Goal: Task Accomplishment & Management: Complete application form

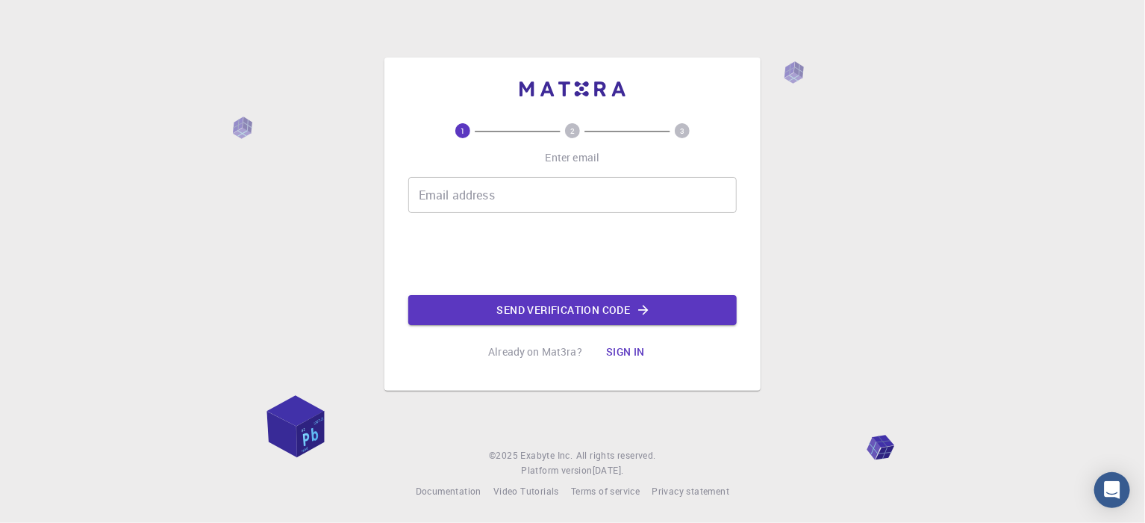
click at [482, 196] on div "Email address Email address" at bounding box center [572, 195] width 329 height 36
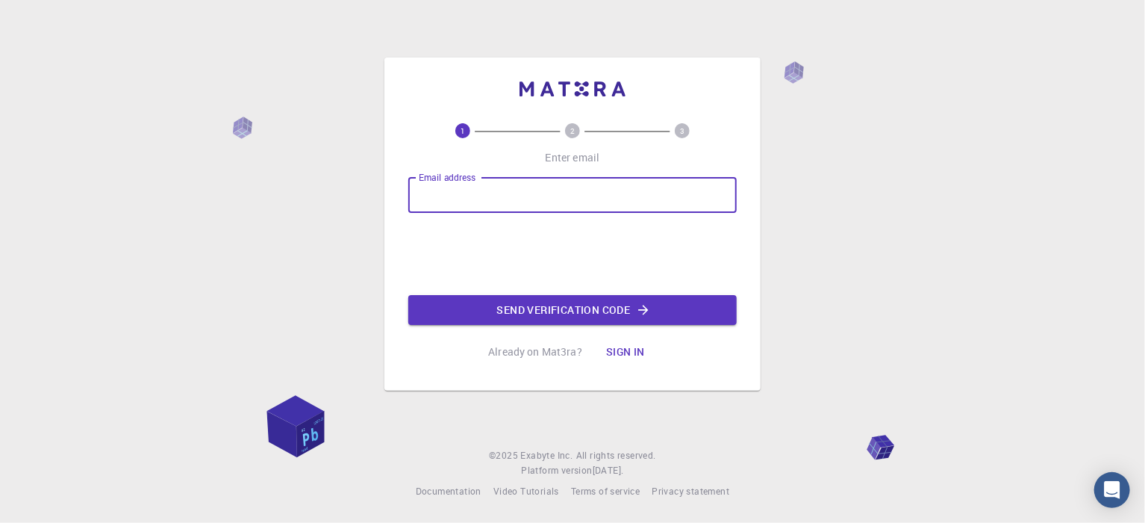
type input "imtiazreaz.ir@gmail.com"
click at [596, 320] on button "Send verification code" at bounding box center [572, 310] width 329 height 30
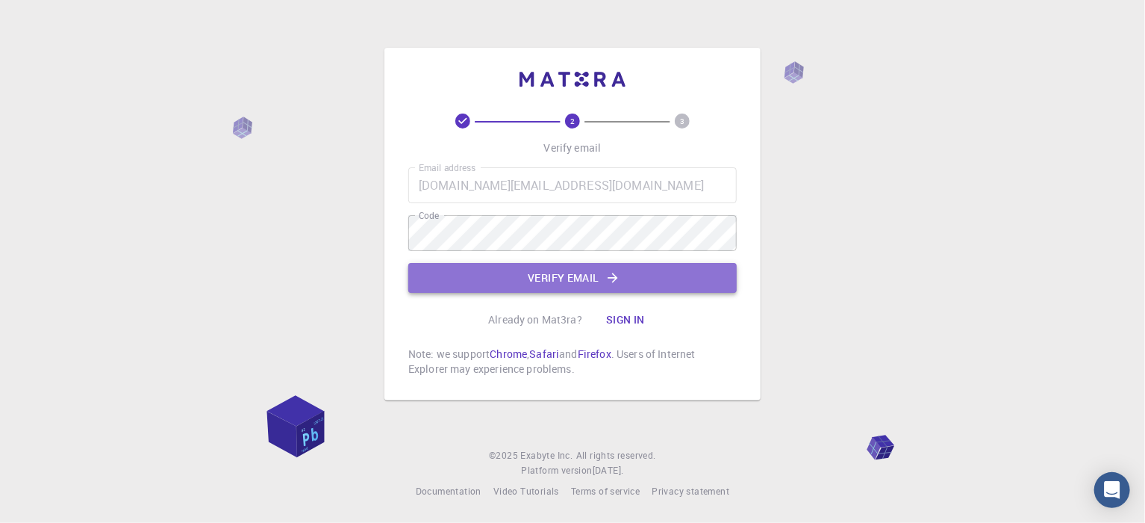
click at [550, 283] on button "Verify email" at bounding box center [572, 278] width 329 height 30
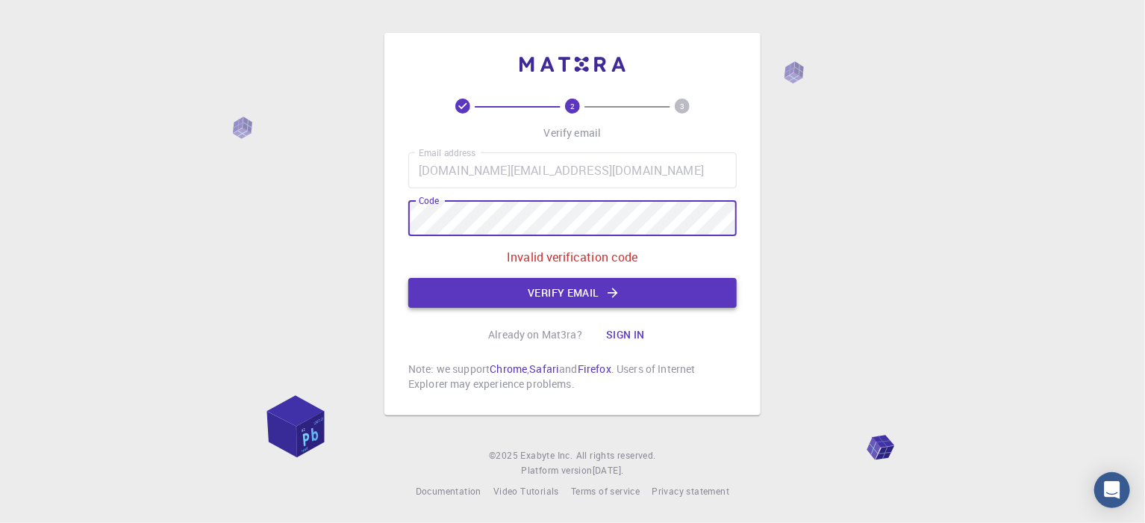
click at [543, 291] on button "Verify email" at bounding box center [572, 293] width 329 height 30
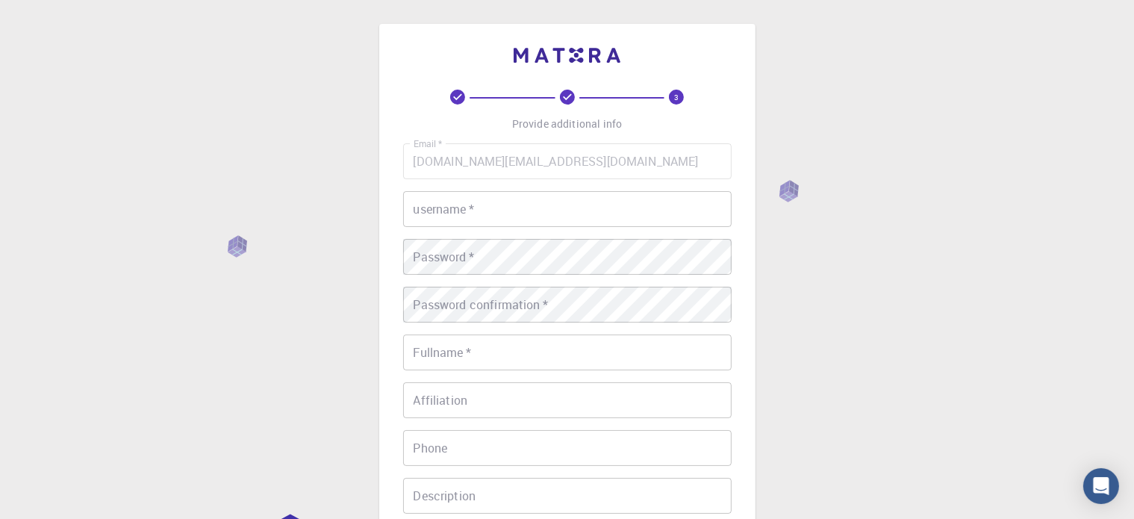
click at [501, 210] on input "username   *" at bounding box center [567, 209] width 329 height 36
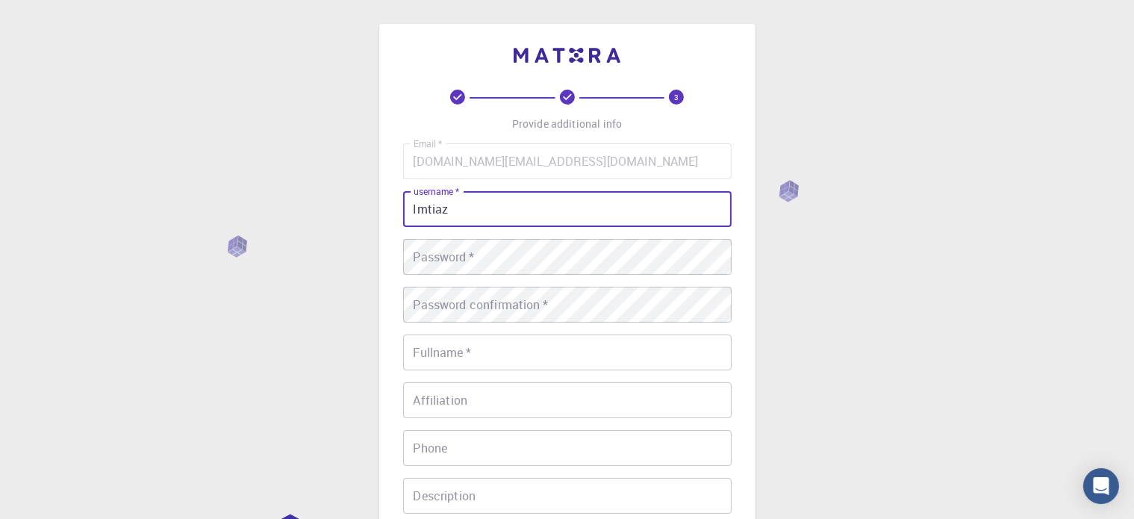
type input "Imtiaz"
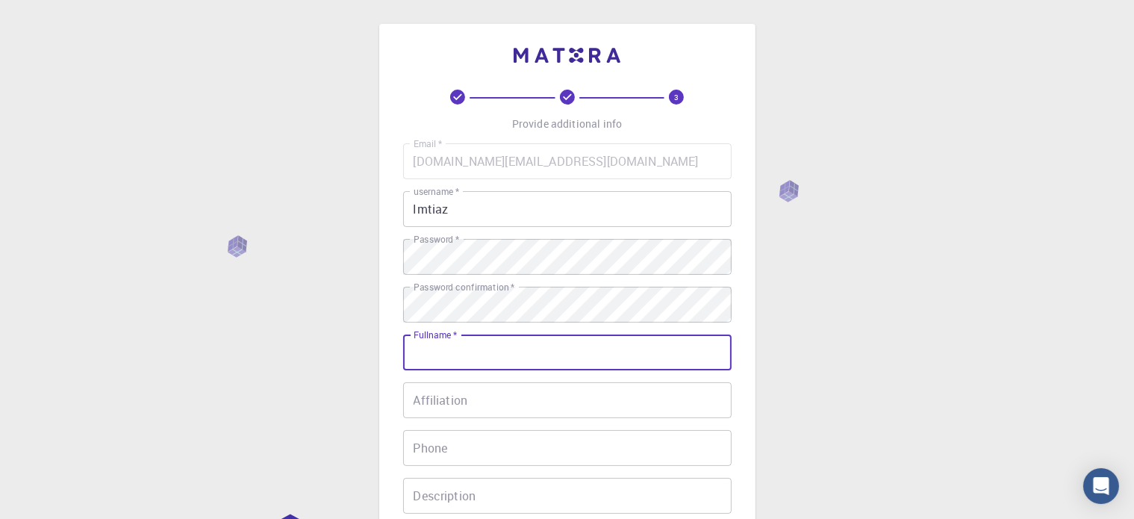
click at [473, 349] on input "Fullname   *" at bounding box center [567, 353] width 329 height 36
type input "Imtiaz Bin Reaz"
type input "01538099363"
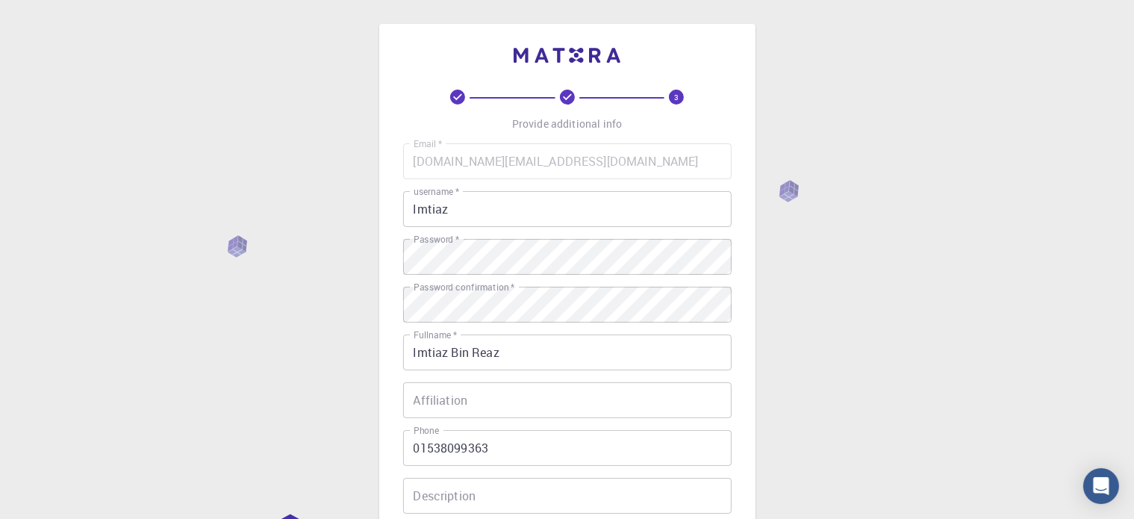
click at [788, 389] on div "3 Provide additional info Email   * imtiazreaz.ir@gmail.com Email   * username …" at bounding box center [567, 380] width 1134 height 760
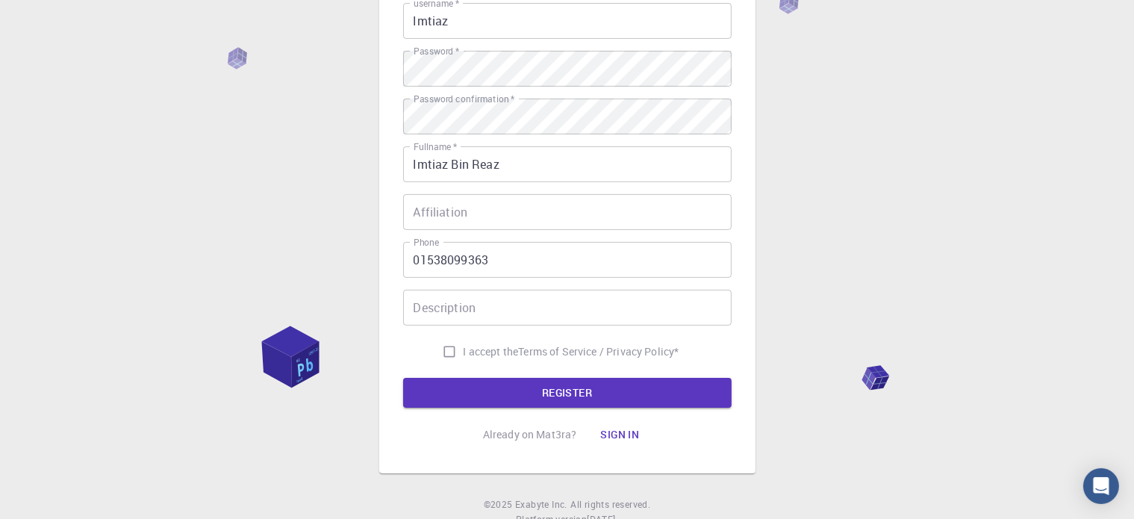
scroll to position [239, 0]
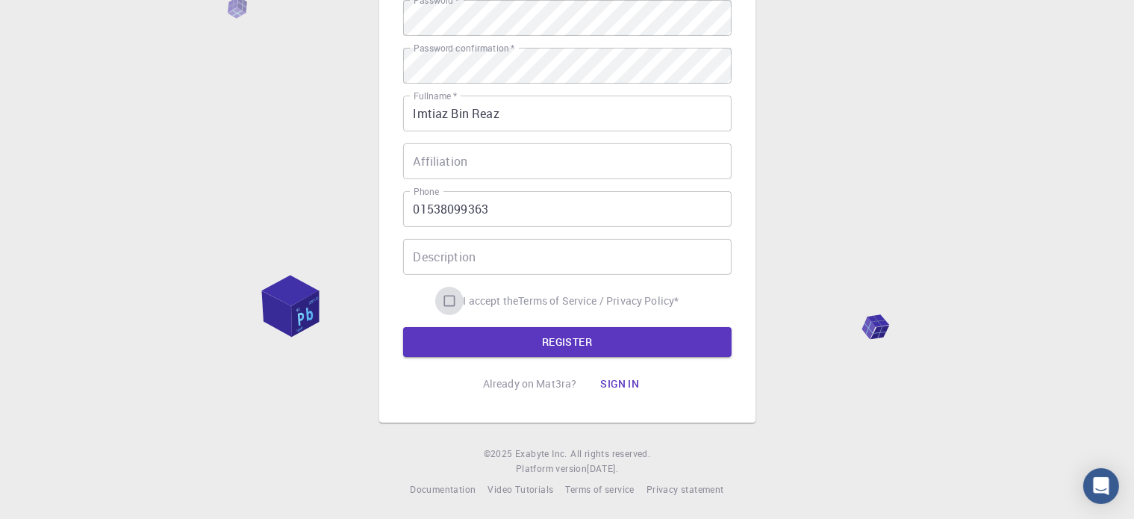
click at [445, 302] on input "I accept the Terms of Service / Privacy Policy *" at bounding box center [449, 301] width 28 height 28
checkbox input "true"
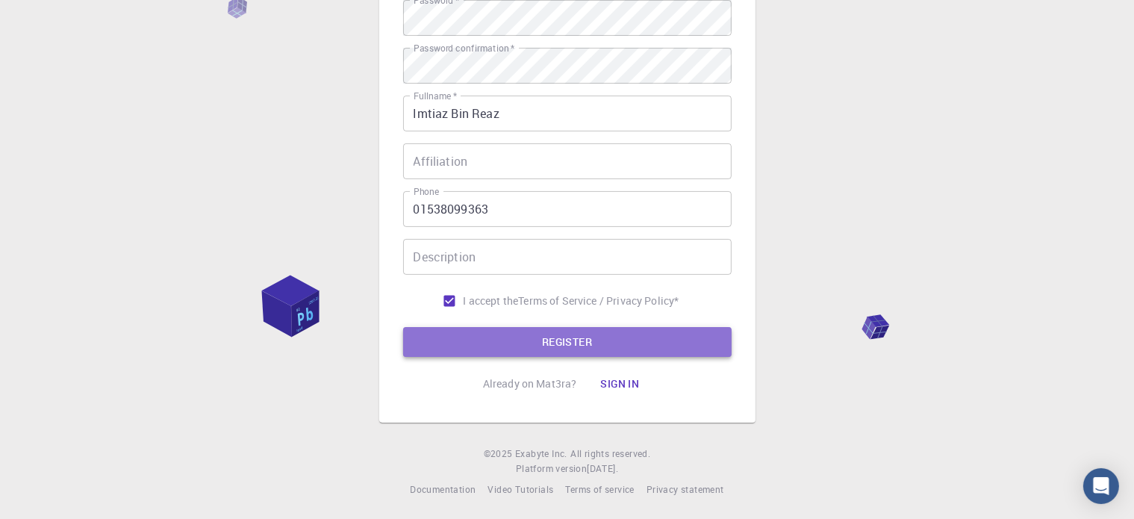
click at [523, 337] on button "REGISTER" at bounding box center [567, 342] width 329 height 30
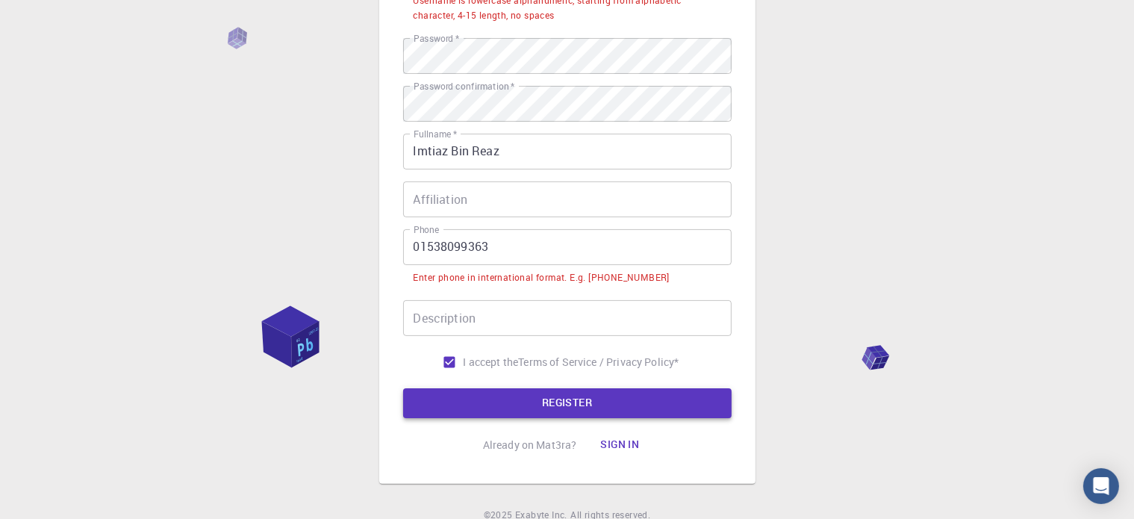
scroll to position [277, 0]
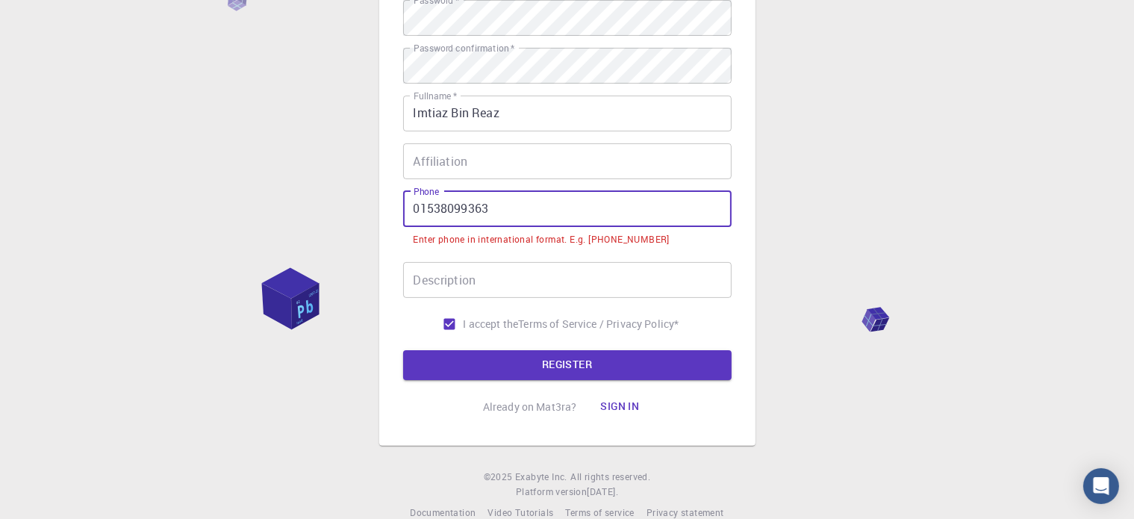
click at [498, 202] on input "01538099363" at bounding box center [567, 209] width 329 height 36
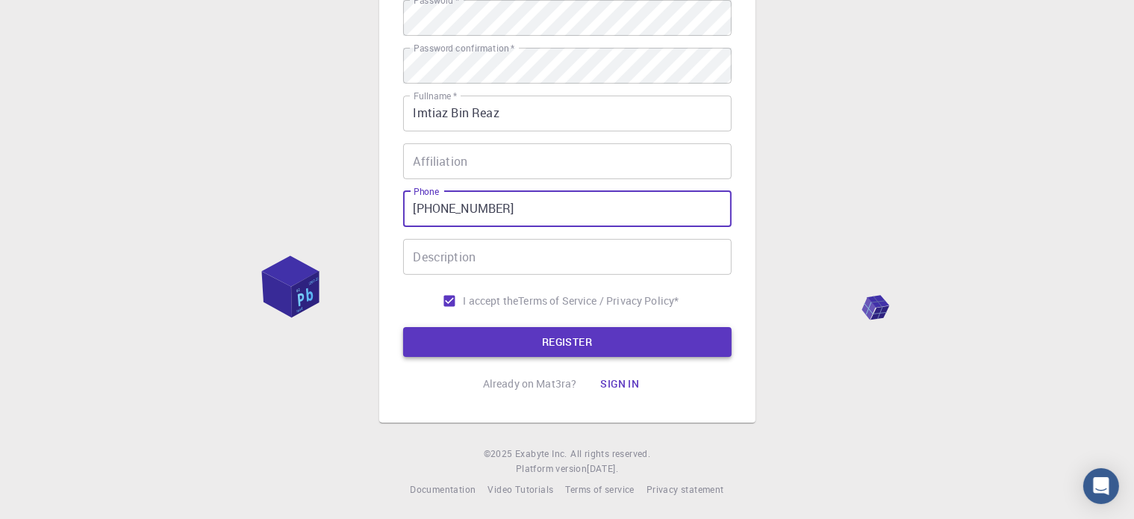
type input "+8801538099363"
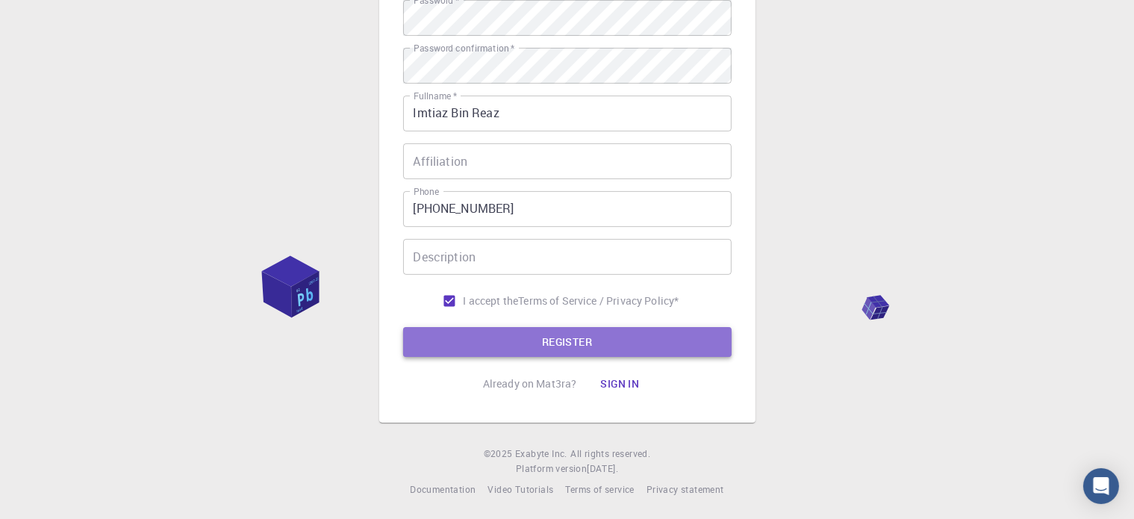
click at [544, 337] on button "REGISTER" at bounding box center [567, 342] width 329 height 30
click at [585, 346] on button "REGISTER" at bounding box center [567, 342] width 329 height 30
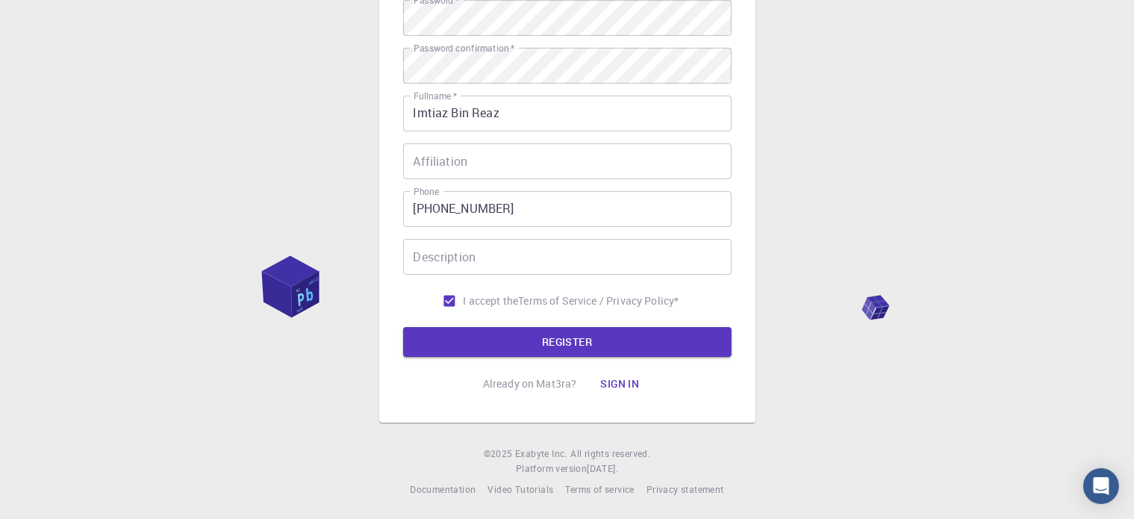
scroll to position [0, 0]
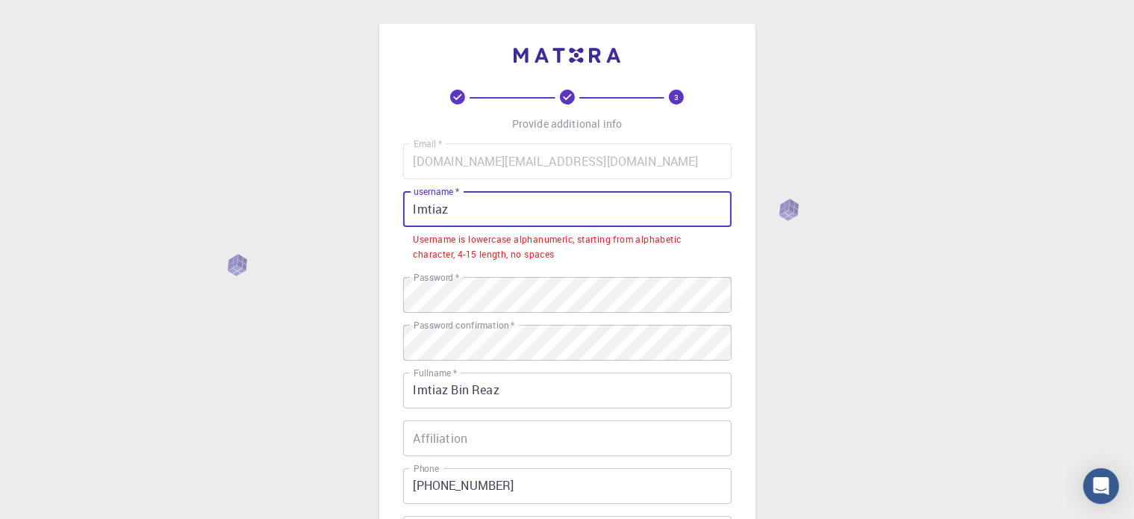
click at [453, 208] on input "Imtiaz" at bounding box center [567, 209] width 329 height 36
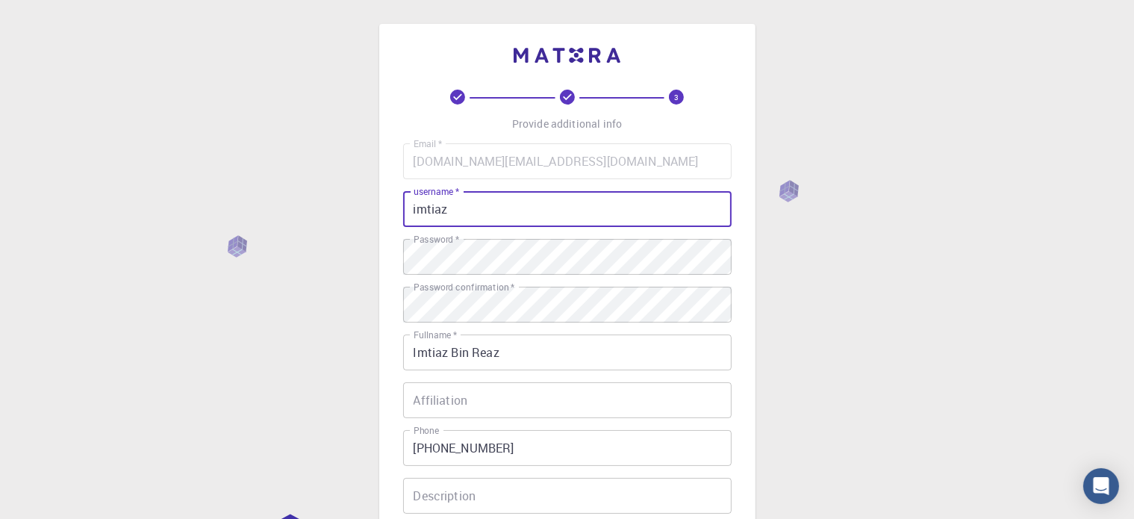
scroll to position [240, 0]
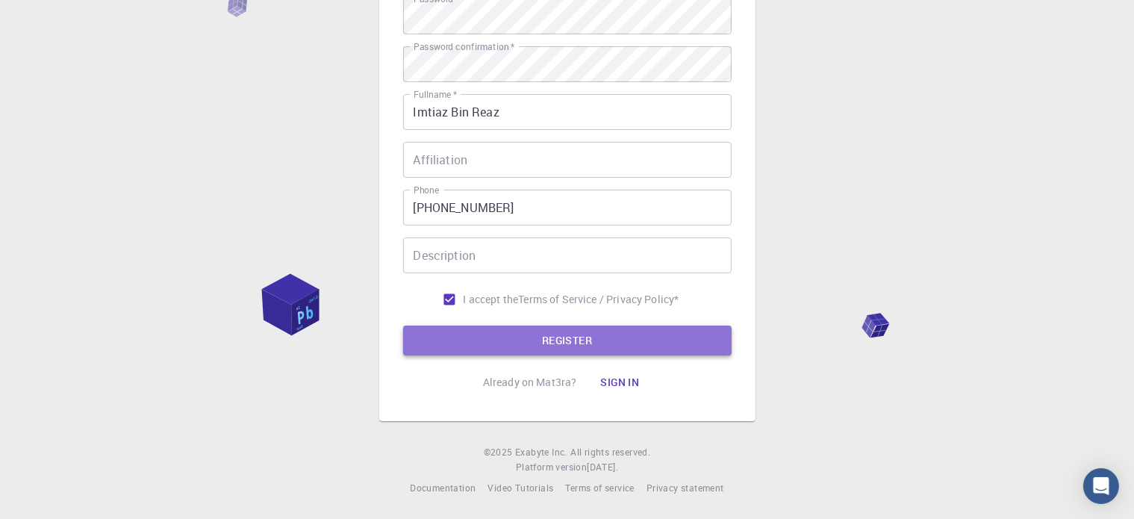
click at [623, 336] on button "REGISTER" at bounding box center [567, 341] width 329 height 30
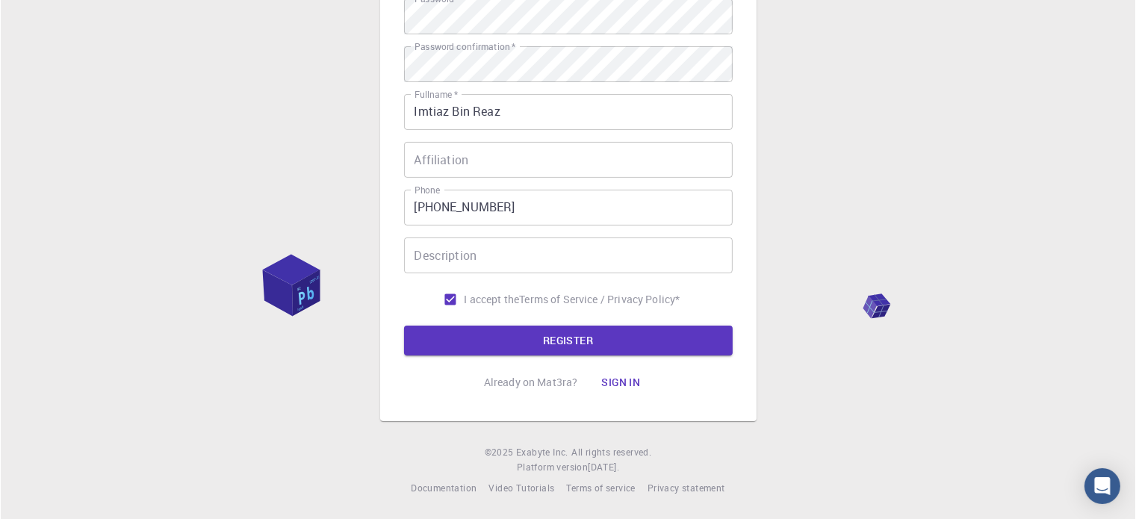
scroll to position [0, 0]
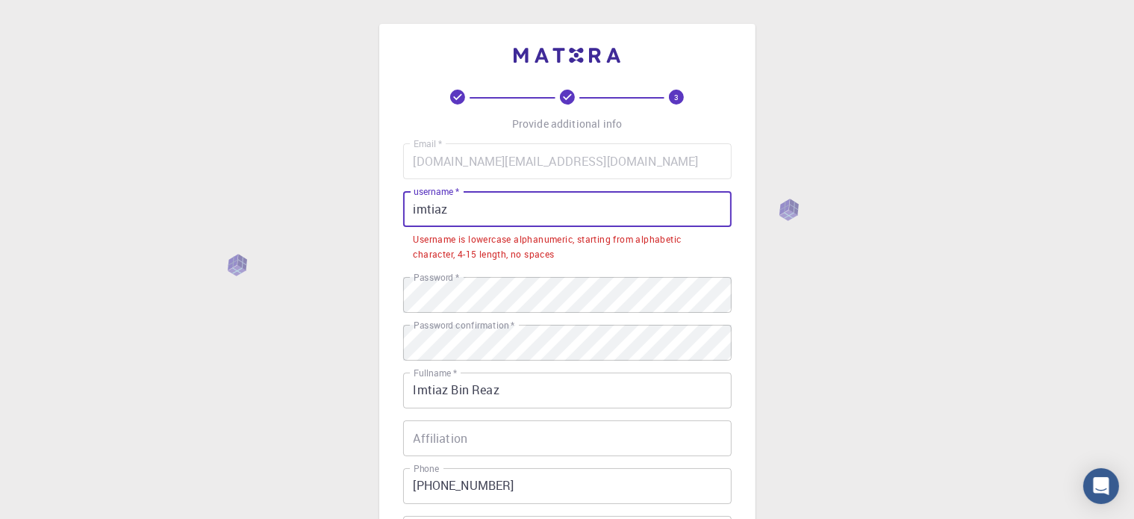
click at [481, 208] on input "imtiaz" at bounding box center [567, 209] width 329 height 36
click at [452, 207] on input "imtiaz" at bounding box center [567, 209] width 329 height 36
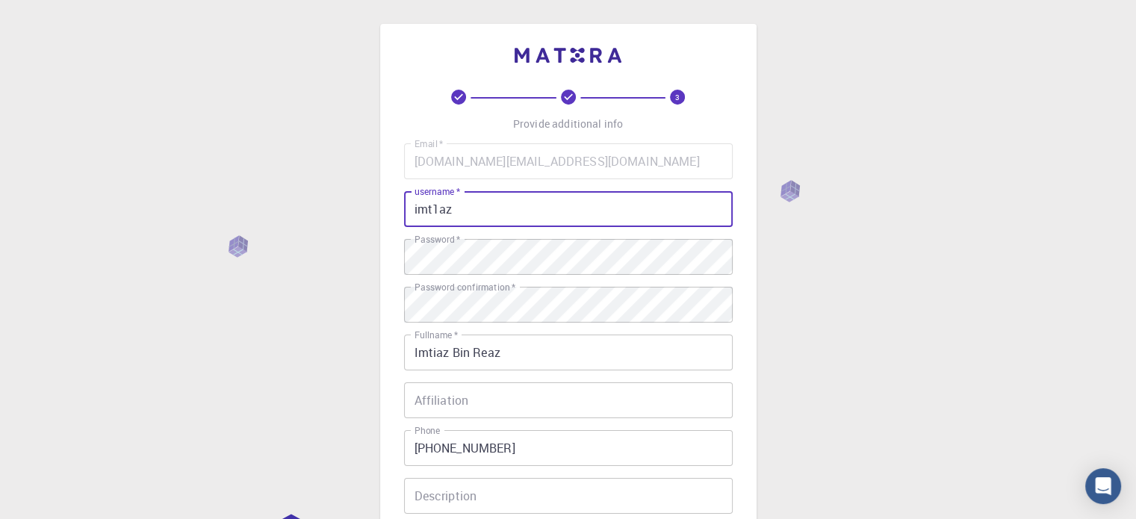
scroll to position [240, 0]
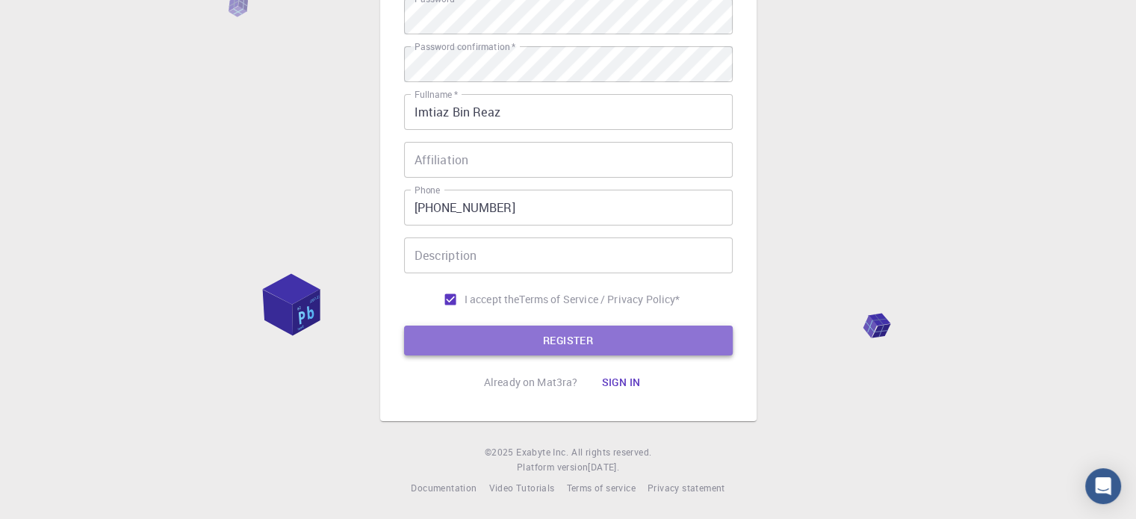
click at [667, 339] on button "REGISTER" at bounding box center [568, 341] width 329 height 30
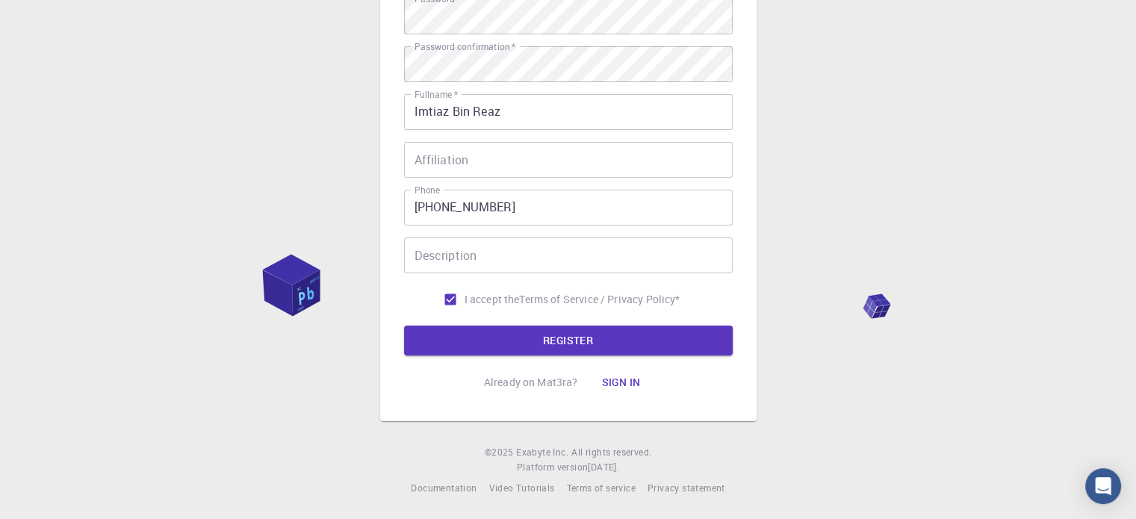
scroll to position [0, 0]
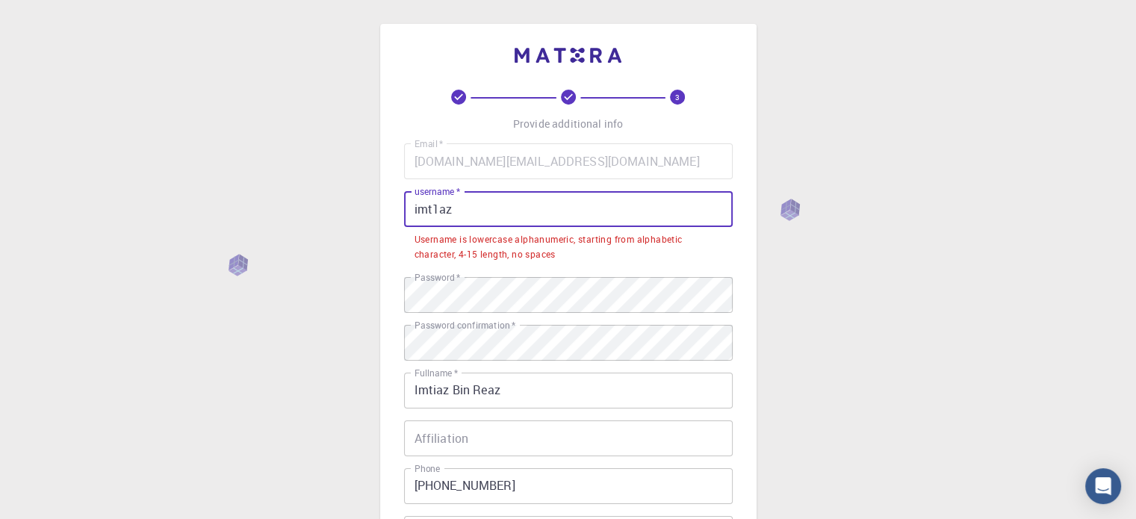
click at [461, 208] on input "imt1az" at bounding box center [568, 209] width 329 height 36
click at [440, 208] on input "imt1az" at bounding box center [568, 209] width 329 height 36
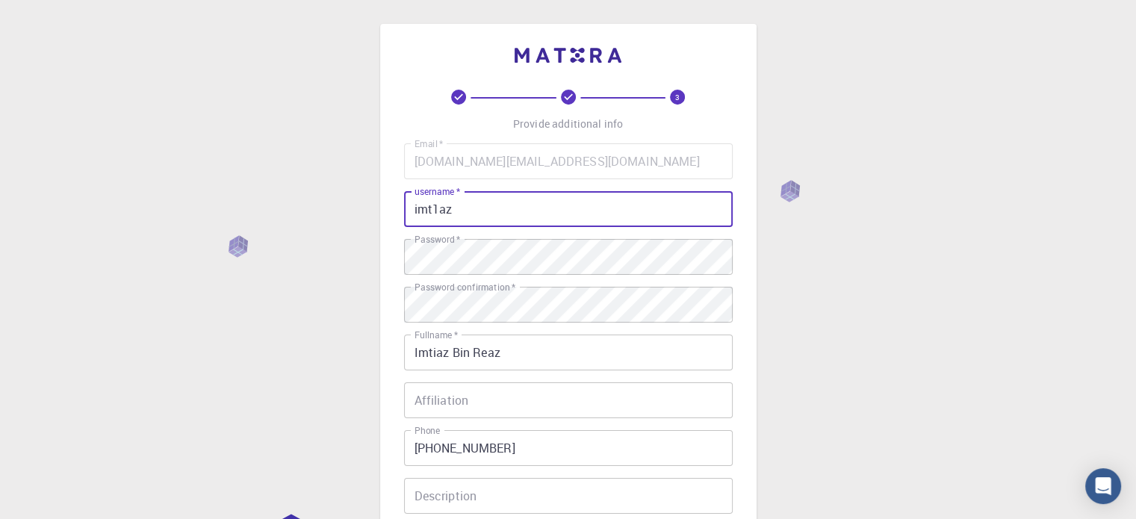
scroll to position [240, 0]
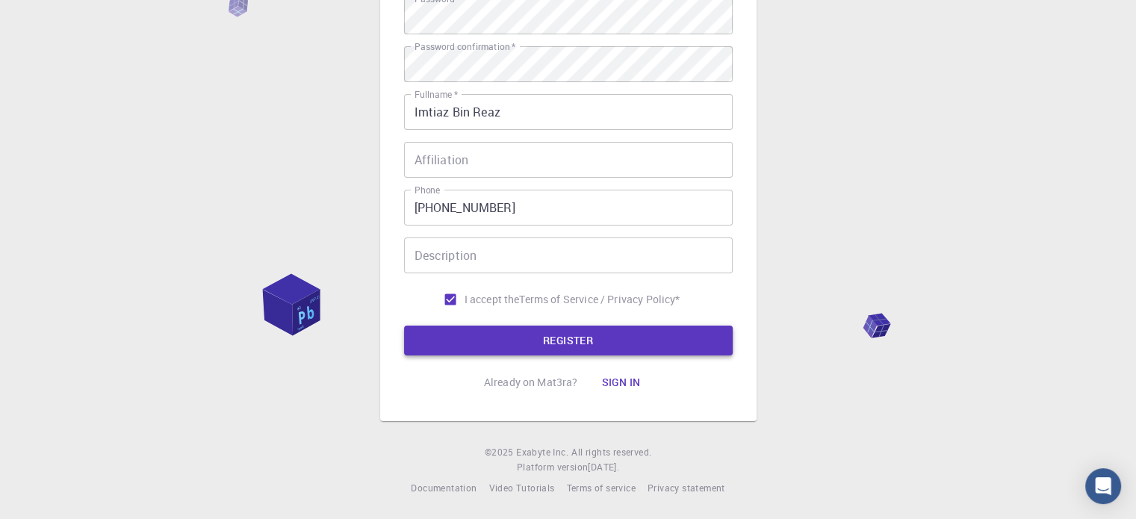
click at [606, 331] on button "REGISTER" at bounding box center [568, 341] width 329 height 30
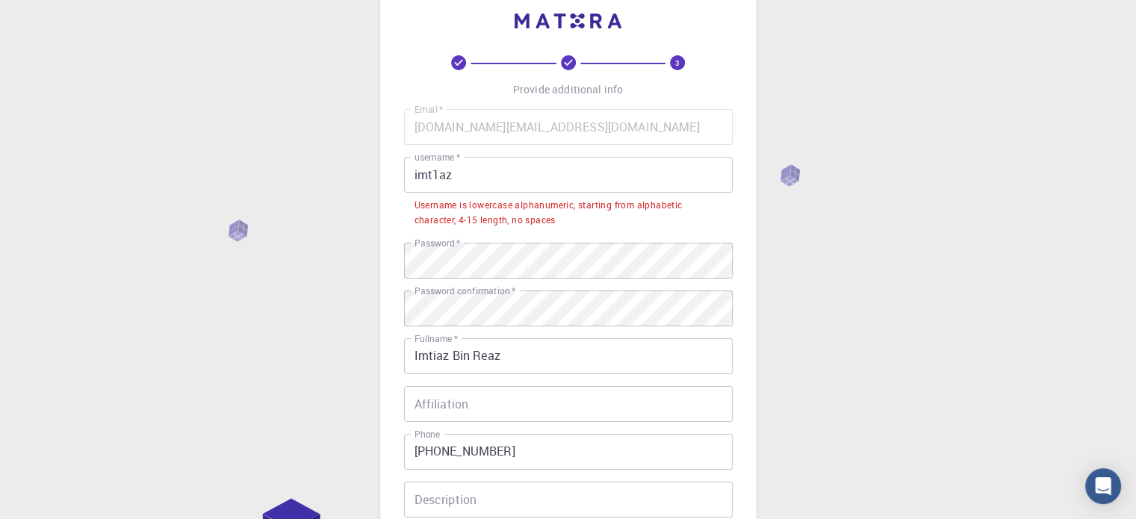
scroll to position [0, 0]
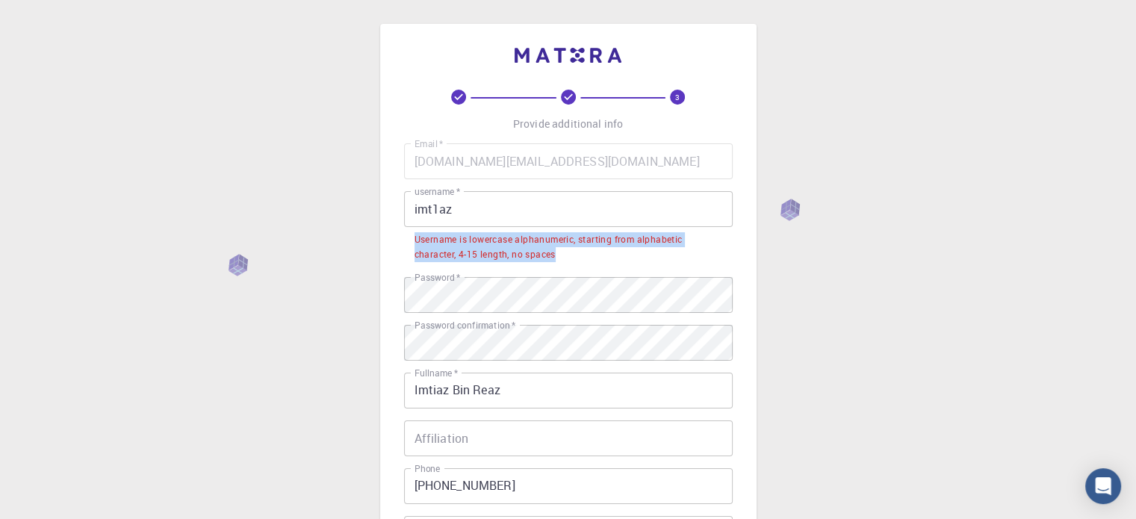
drag, startPoint x: 403, startPoint y: 247, endPoint x: 558, endPoint y: 258, distance: 154.9
click at [558, 258] on li "Username is lowercase alphanumeric, starting from alphabetic character, 4-15 le…" at bounding box center [568, 246] width 329 height 38
copy div "Username is lowercase alphanumeric, starting from alphabetic character, 4-15 le…"
click at [461, 206] on input "imt1az" at bounding box center [568, 209] width 329 height 36
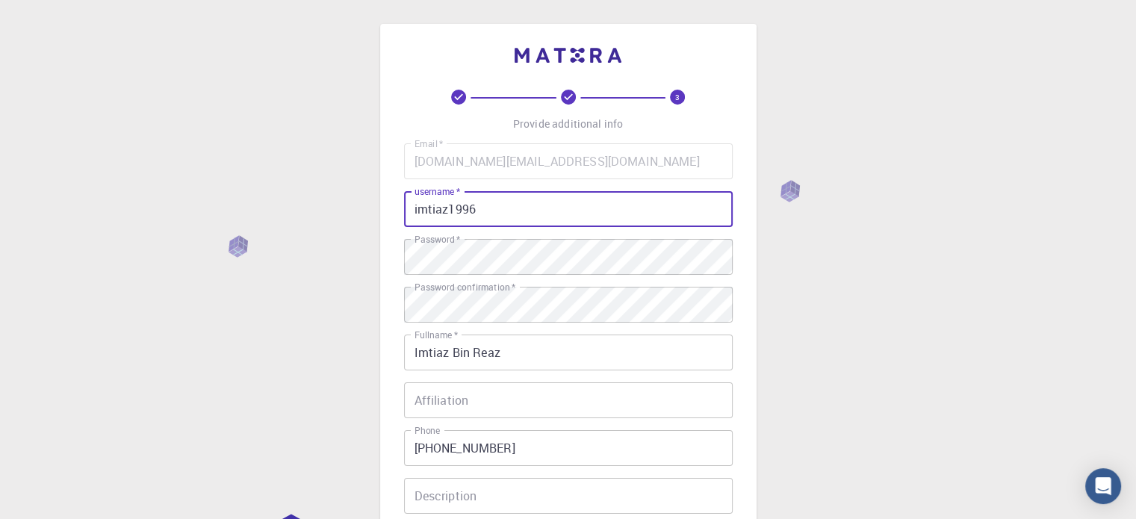
scroll to position [240, 0]
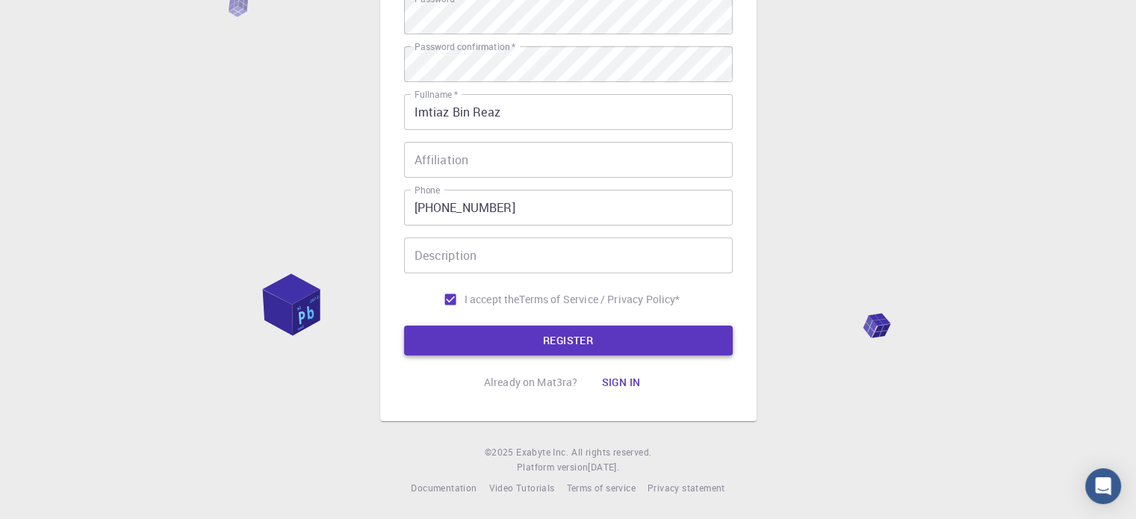
type input "imtiaz1996"
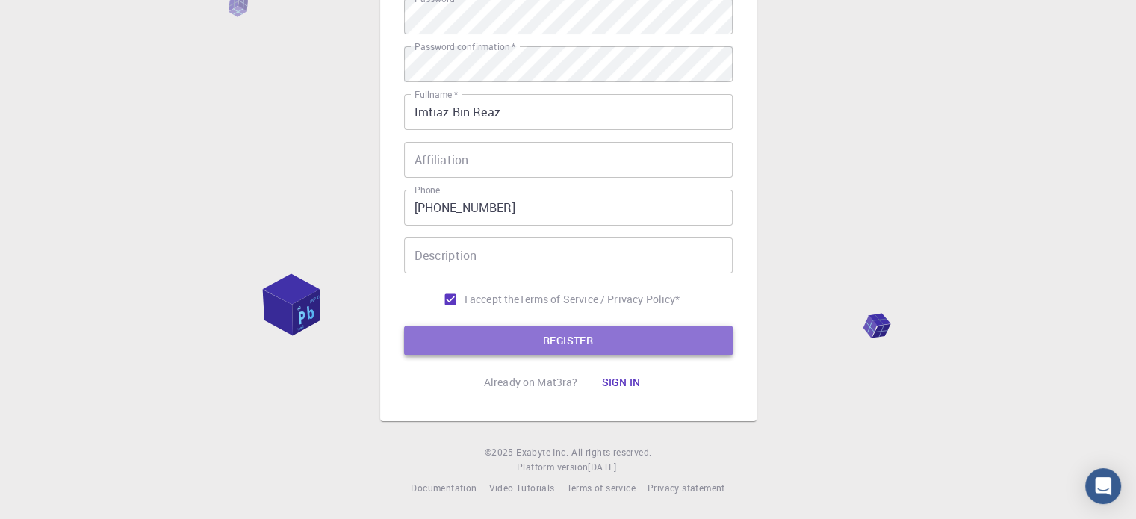
click at [637, 335] on button "REGISTER" at bounding box center [568, 341] width 329 height 30
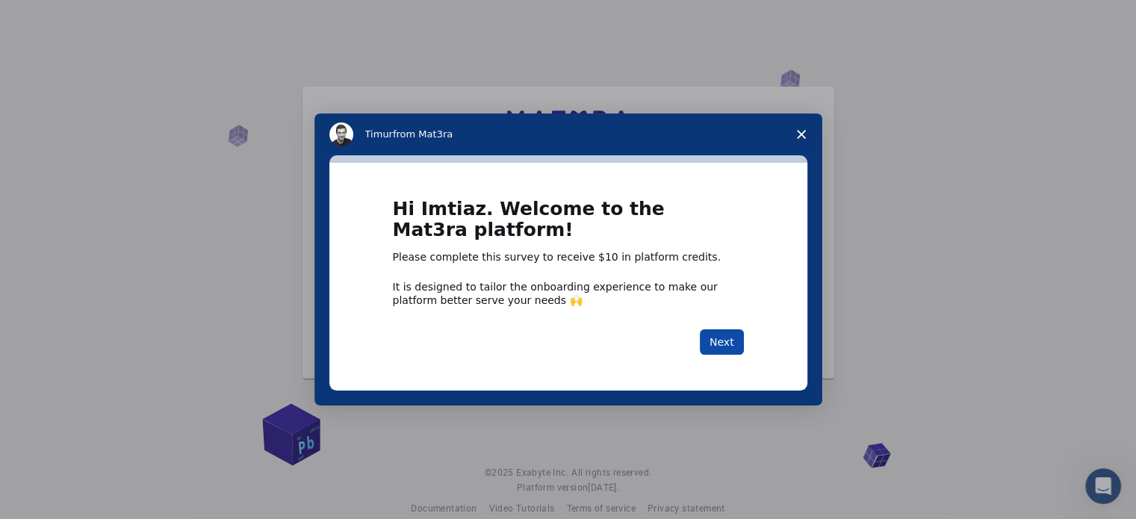
click at [716, 346] on button "Next" at bounding box center [722, 341] width 44 height 25
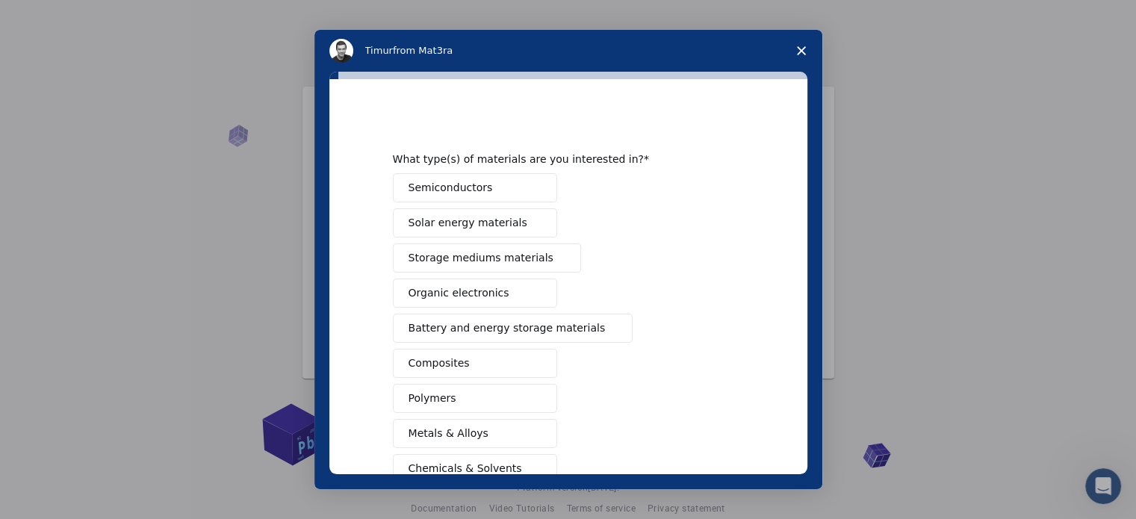
click at [517, 190] on button "Semiconductors" at bounding box center [475, 187] width 164 height 29
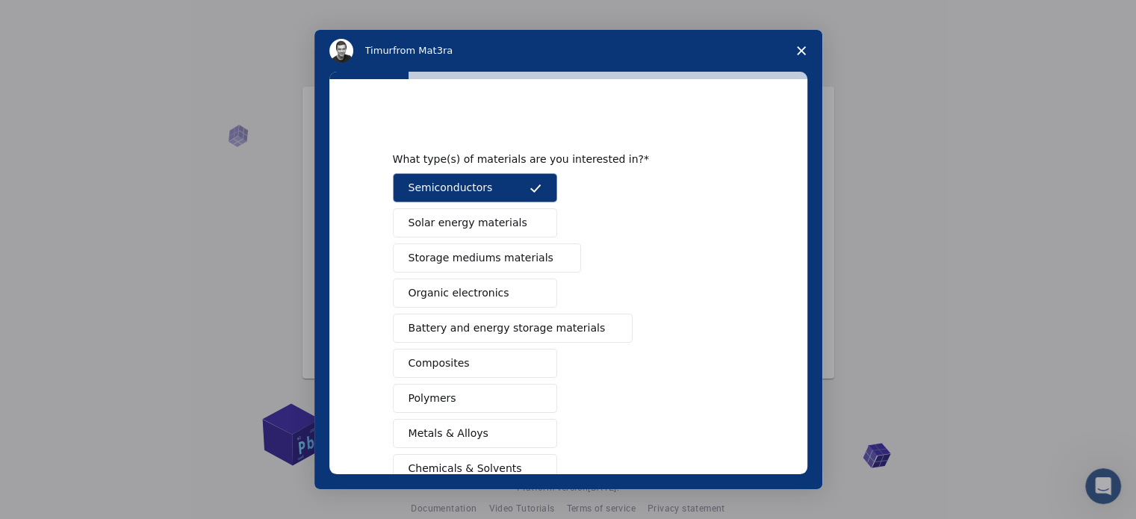
drag, startPoint x: 806, startPoint y: 316, endPoint x: 762, endPoint y: 411, distance: 104.9
click at [762, 411] on div "What type(s) of materials are you interested in? Semiconductors Solar energy ma…" at bounding box center [568, 276] width 478 height 395
click at [502, 433] on button "Metals & Alloys" at bounding box center [475, 433] width 164 height 29
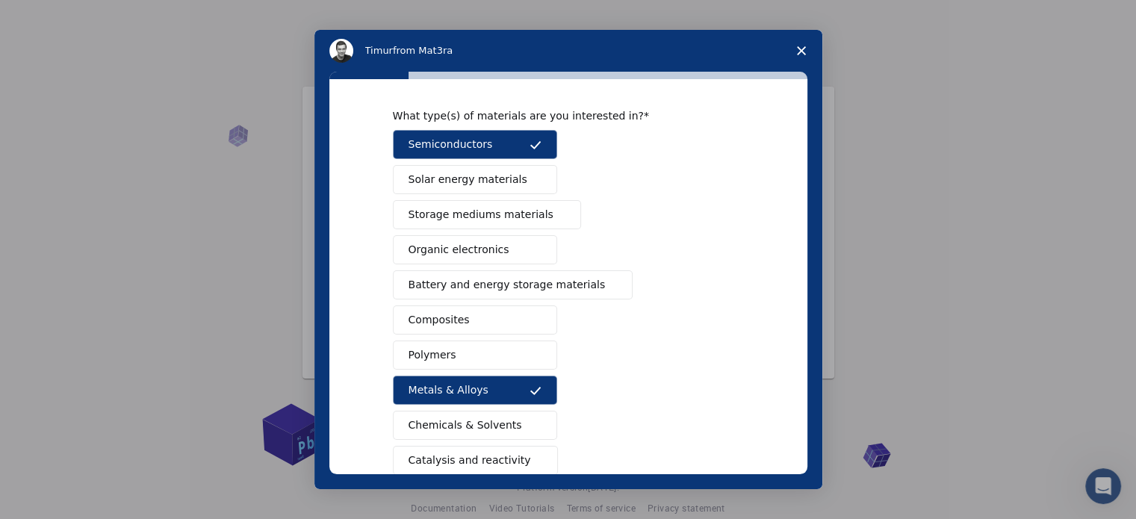
scroll to position [42, 0]
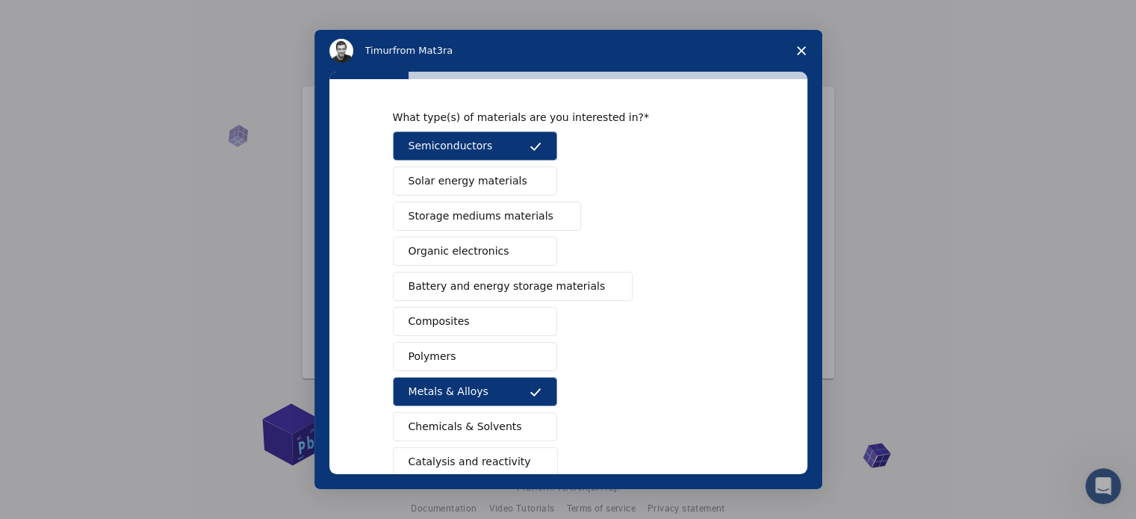
click at [478, 173] on span "Solar energy materials" at bounding box center [467, 181] width 119 height 16
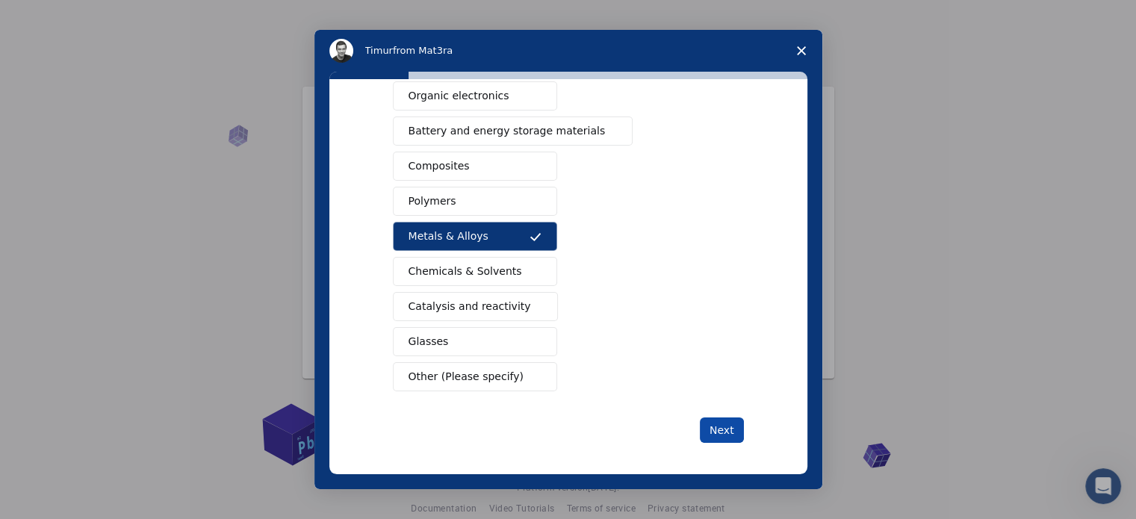
click at [722, 426] on button "Next" at bounding box center [722, 429] width 44 height 25
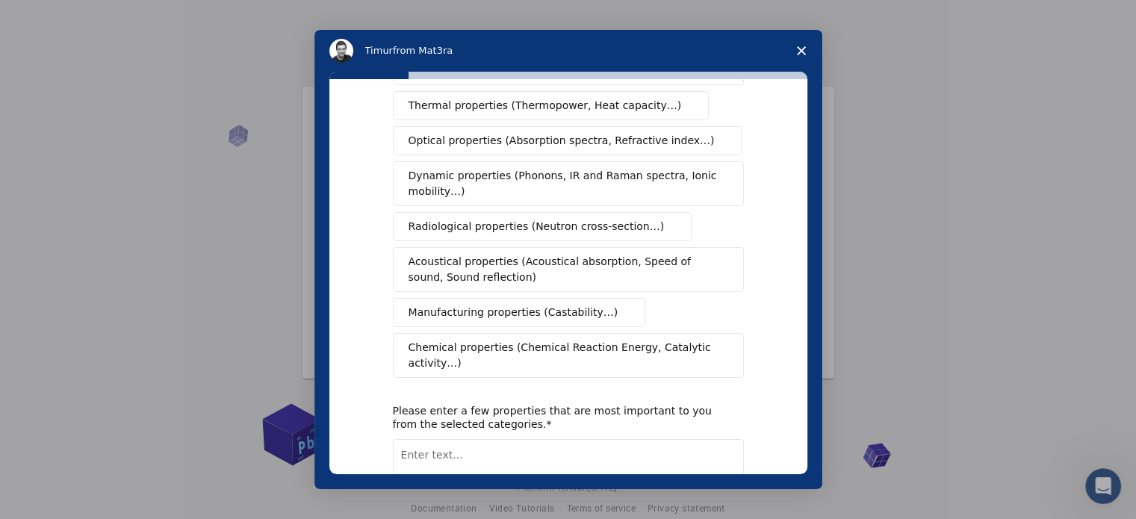
scroll to position [0, 0]
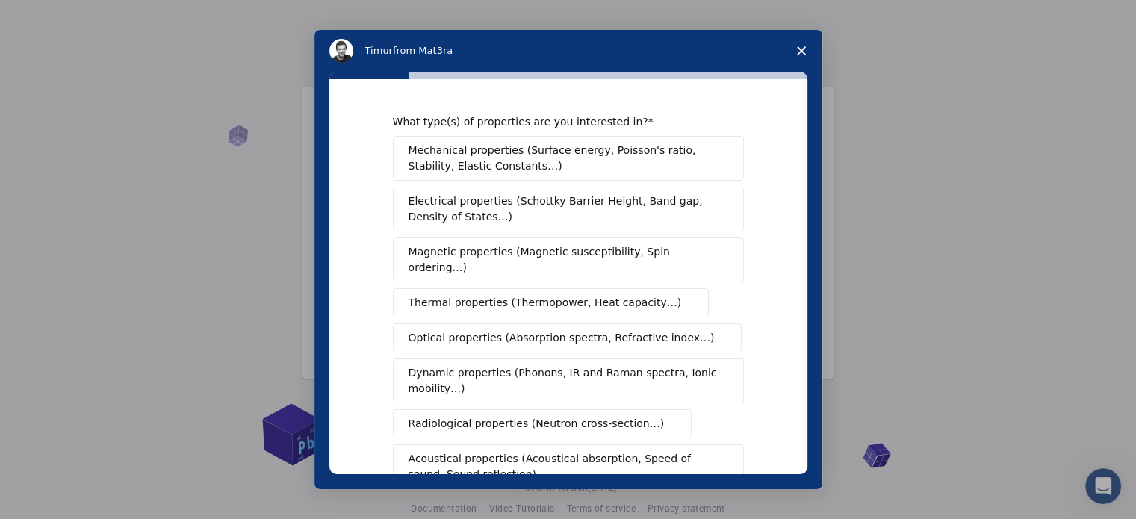
click at [654, 167] on span "Mechanical properties (Surface energy, Poisson's ratio, Stability, Elastic Cons…" at bounding box center [563, 158] width 311 height 31
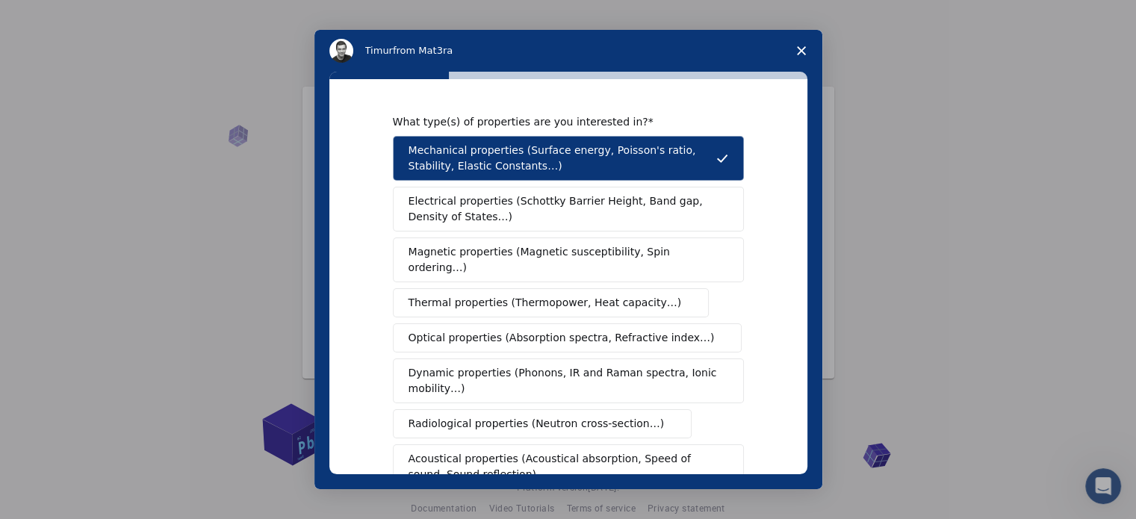
click at [639, 208] on span "Electrical properties (Schottky Barrier Height, Band gap, Density of States…)" at bounding box center [563, 208] width 311 height 31
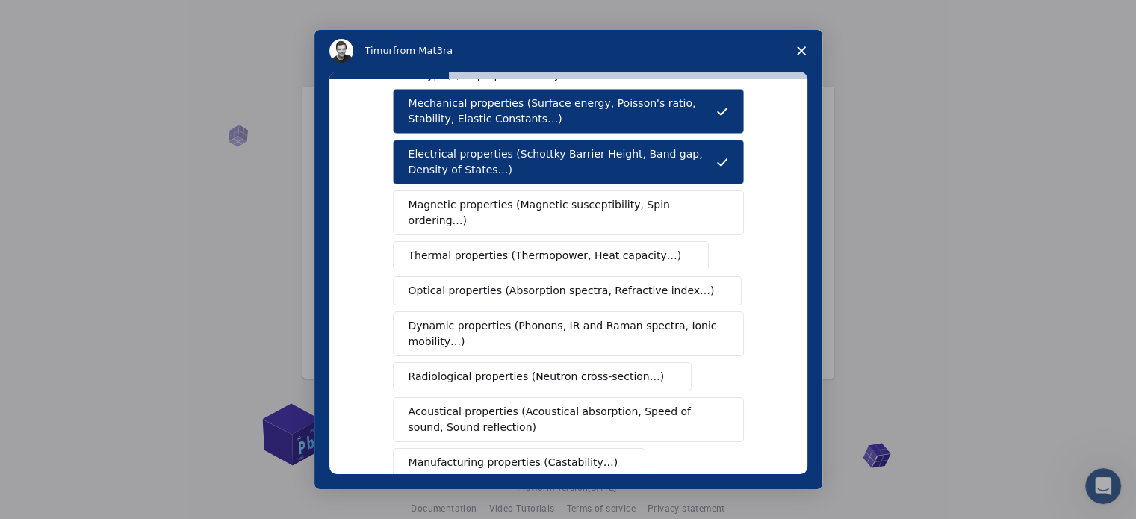
scroll to position [45, 0]
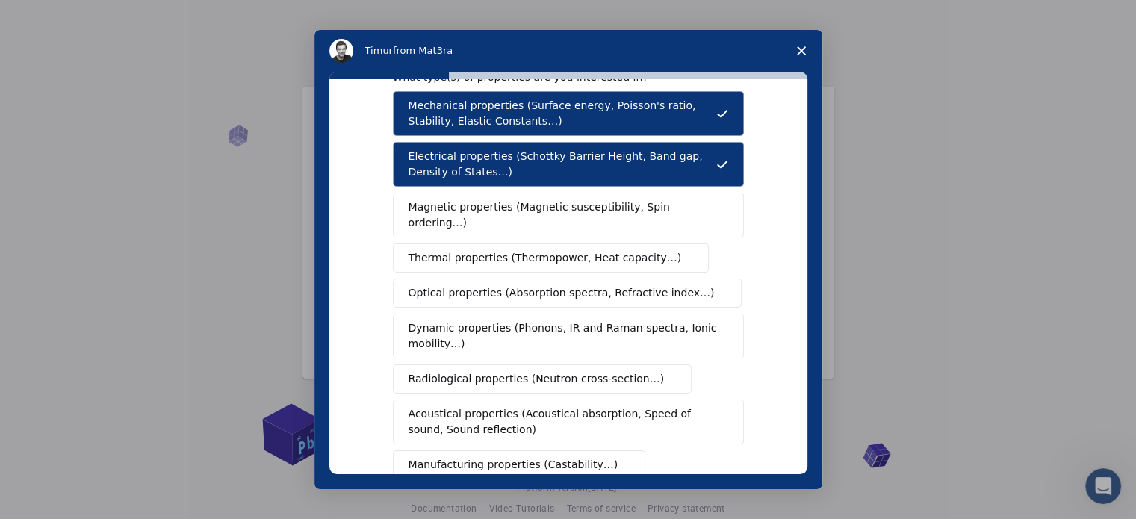
click at [615, 250] on span "Thermal properties (Thermopower, Heat capacity…)" at bounding box center [544, 258] width 273 height 16
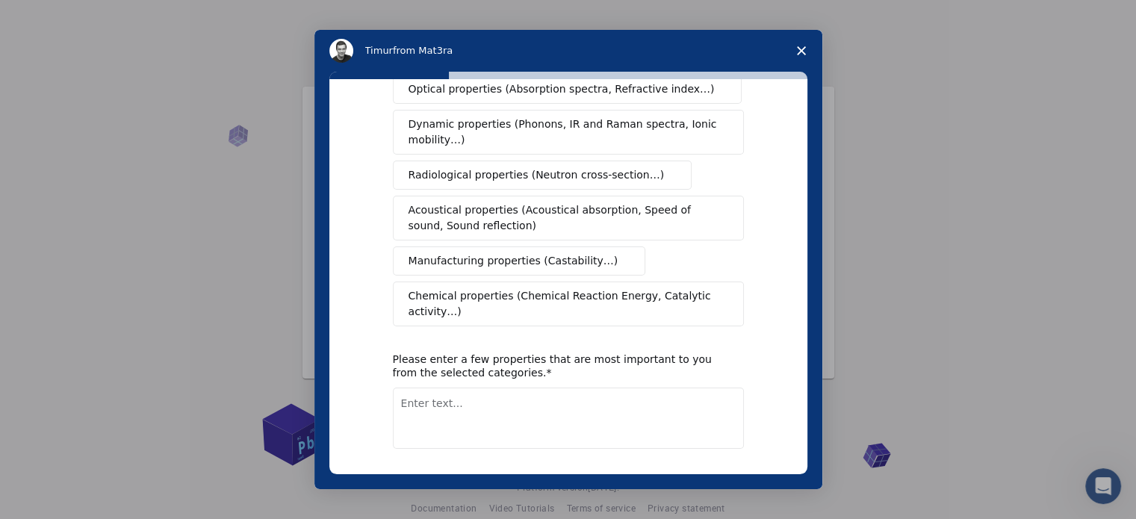
scroll to position [251, 0]
click at [493, 385] on textarea "Enter text..." at bounding box center [568, 415] width 351 height 61
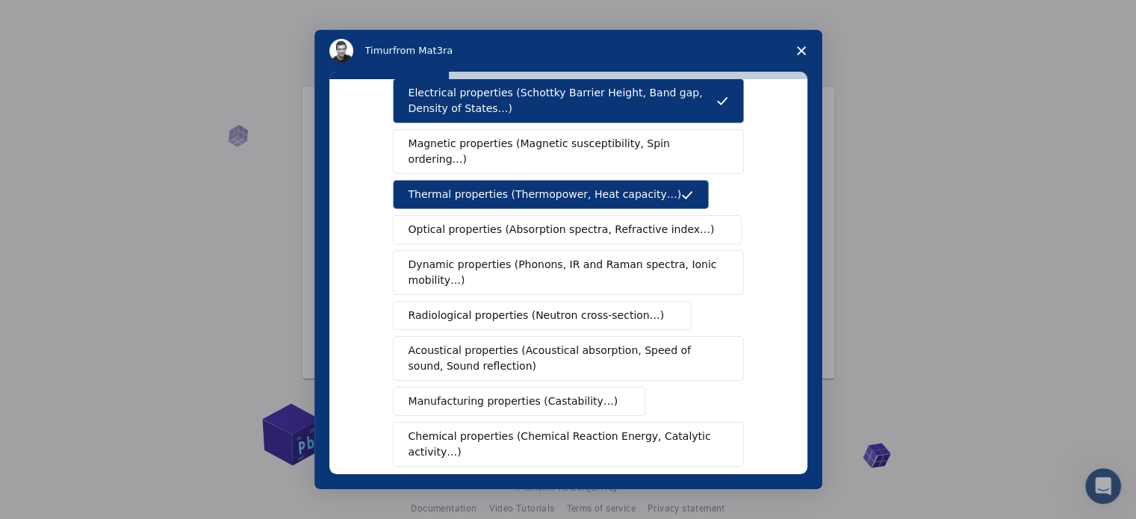
scroll to position [88, 0]
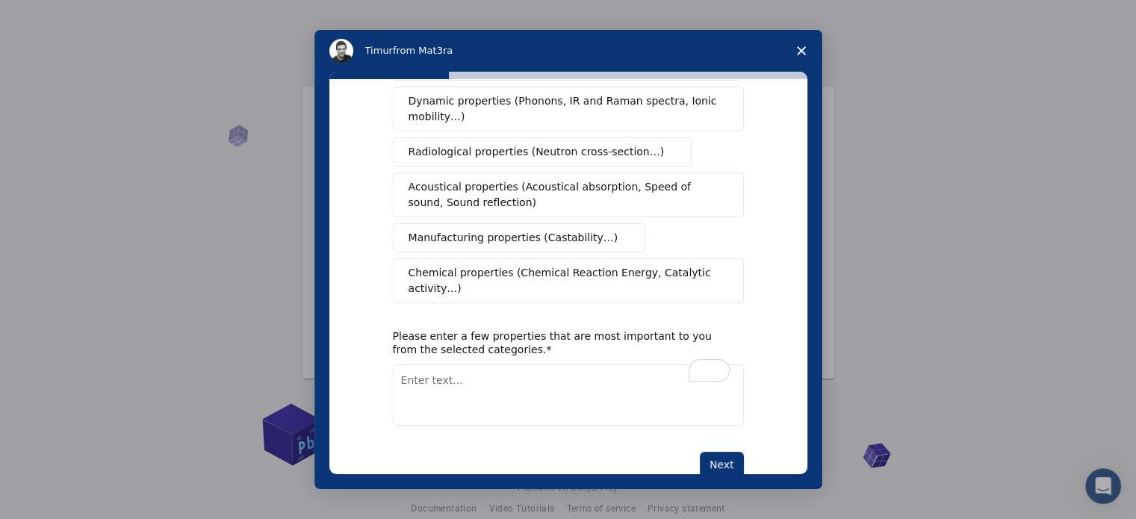
click at [496, 364] on textarea "To enrich screen reader interactions, please activate Accessibility in Grammarl…" at bounding box center [568, 394] width 351 height 61
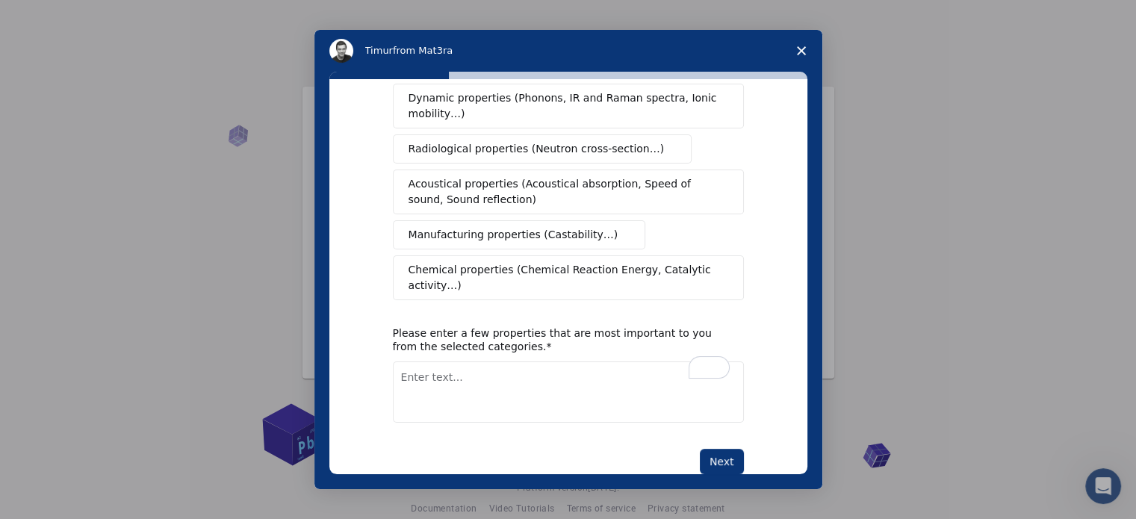
click at [447, 361] on textarea "To enrich screen reader interactions, please activate Accessibility in Grammarl…" at bounding box center [568, 391] width 351 height 61
type textarea "Band Gap, Density of States"
click at [715, 449] on button "Next" at bounding box center [722, 461] width 44 height 25
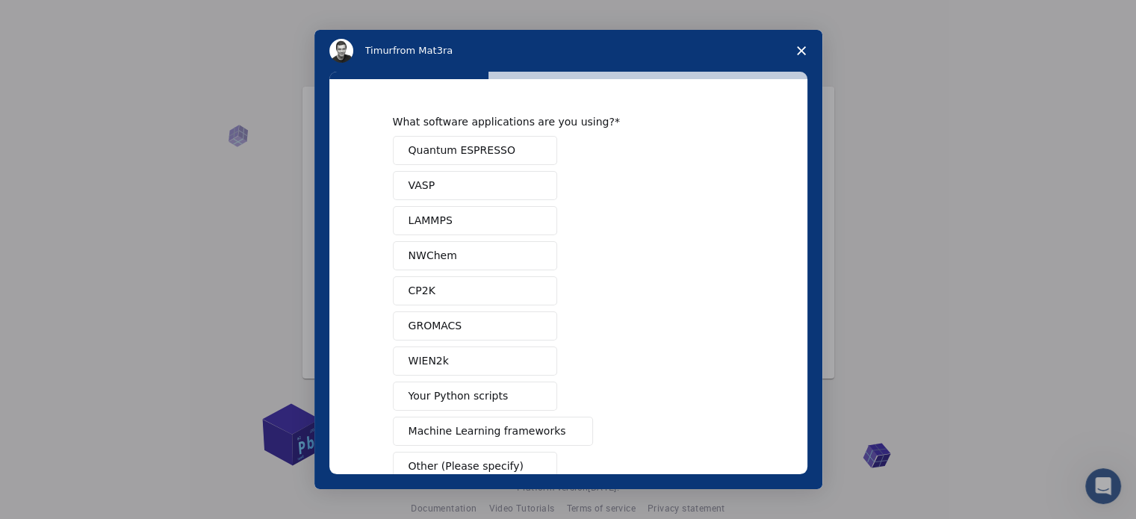
click at [464, 182] on button "VASP" at bounding box center [475, 185] width 164 height 29
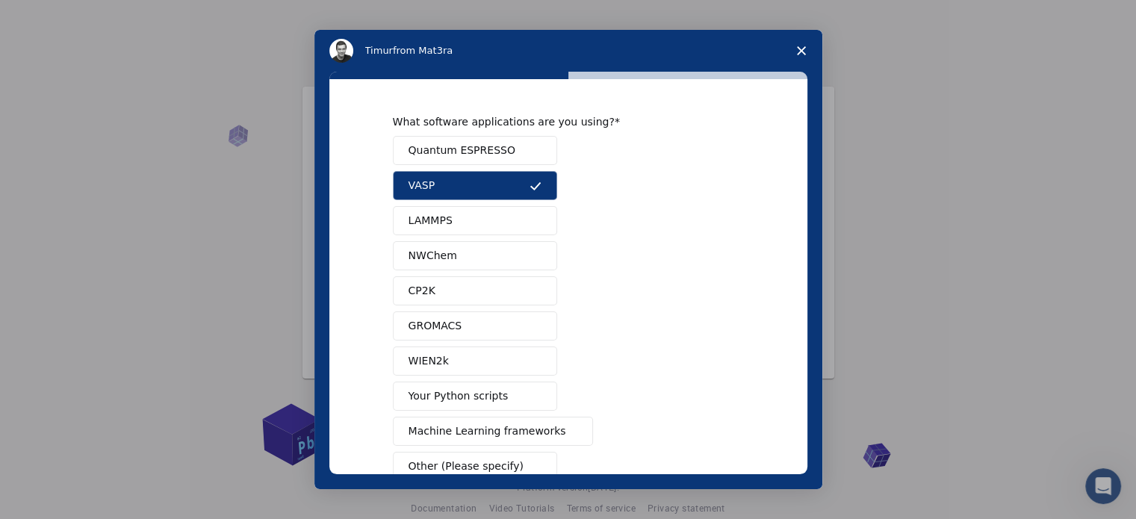
click at [472, 220] on button "LAMMPS" at bounding box center [475, 220] width 164 height 29
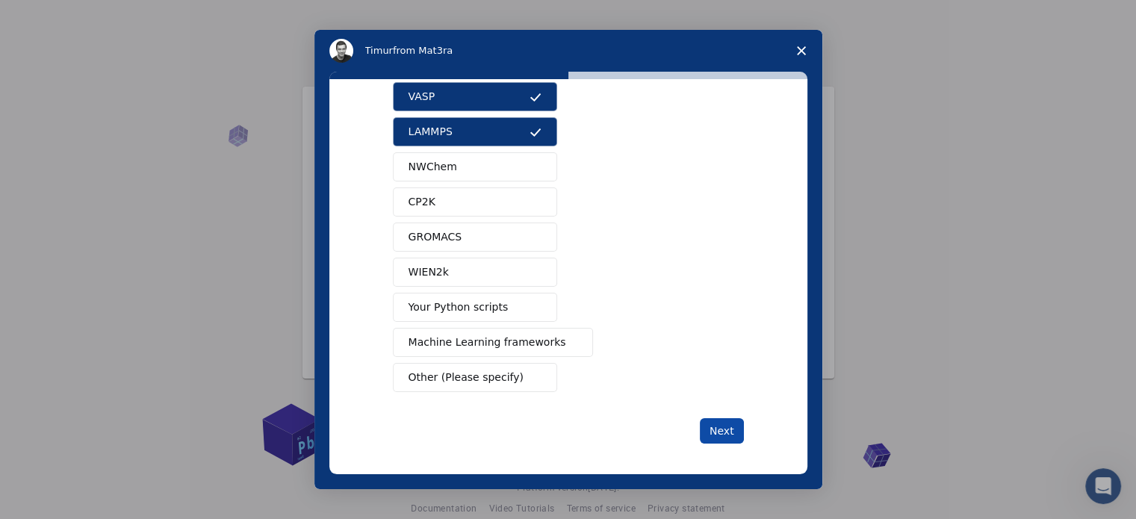
click at [717, 435] on button "Next" at bounding box center [722, 430] width 44 height 25
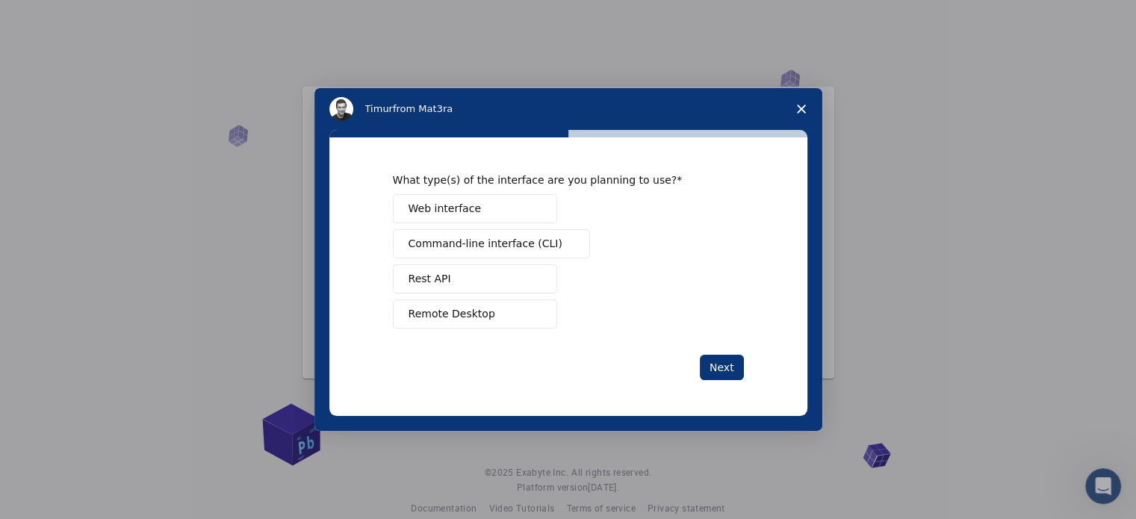
click at [486, 211] on button "Web interface" at bounding box center [475, 208] width 164 height 29
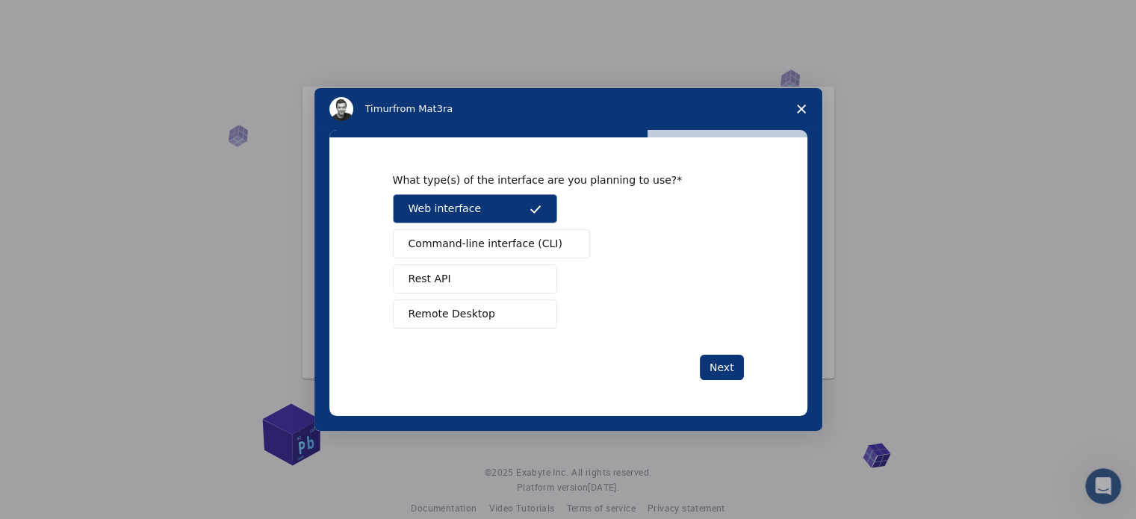
click at [511, 243] on span "Command-line interface (CLI)" at bounding box center [485, 244] width 154 height 16
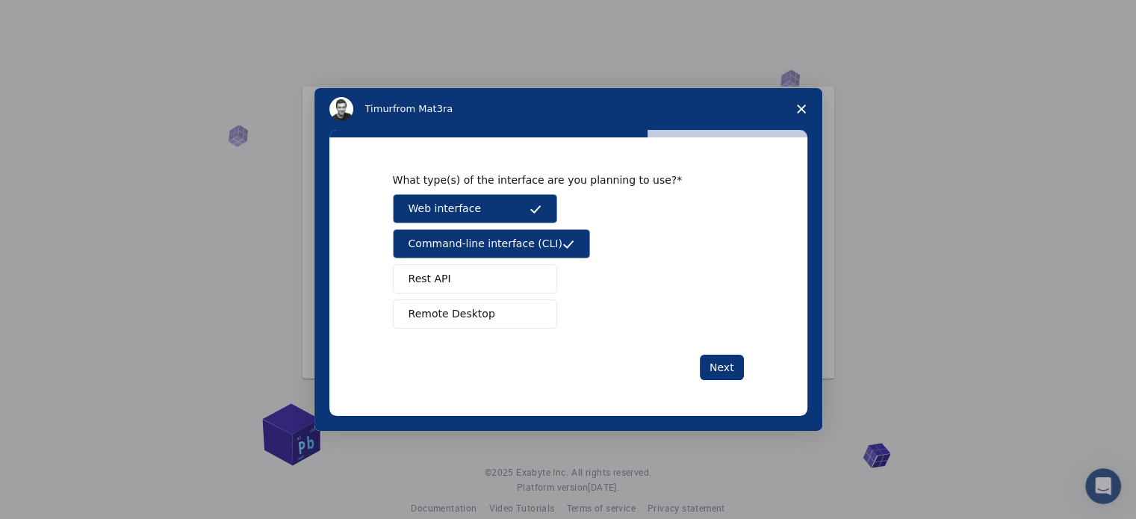
click at [528, 314] on button "Remote Desktop" at bounding box center [475, 313] width 164 height 29
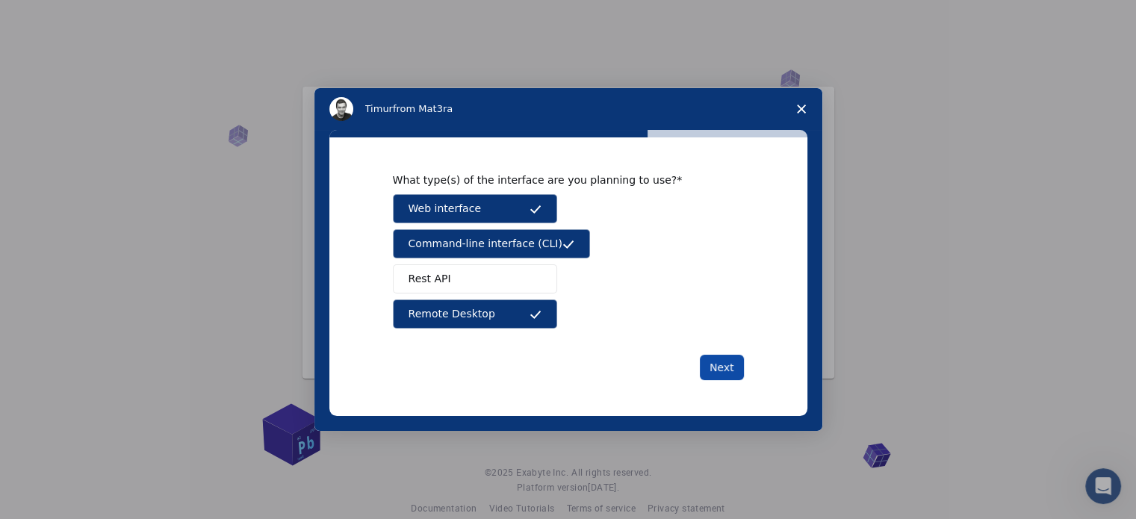
click at [727, 368] on button "Next" at bounding box center [722, 367] width 44 height 25
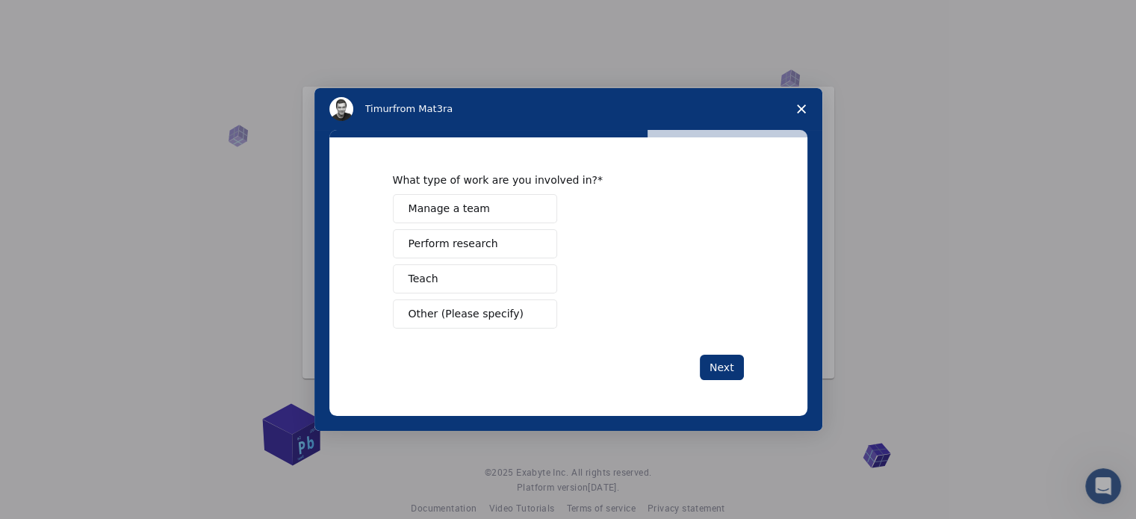
click at [475, 235] on button "Perform research" at bounding box center [475, 243] width 164 height 29
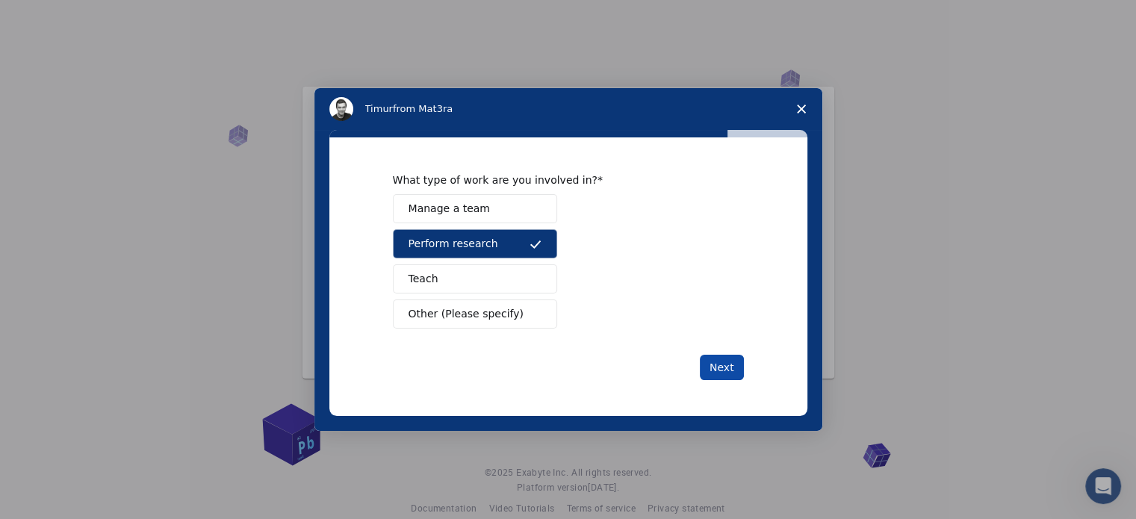
click at [725, 369] on button "Next" at bounding box center [722, 367] width 44 height 25
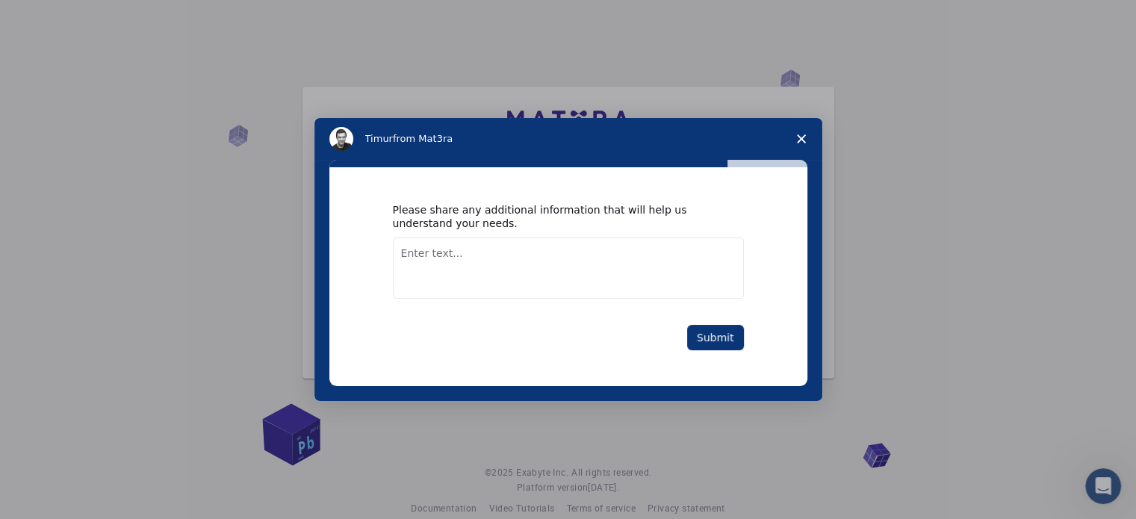
click at [513, 251] on textarea "Enter text..." at bounding box center [568, 267] width 351 height 61
type textarea "I want to do molecular dynamics simulation easily"
click at [705, 337] on button "Submit" at bounding box center [715, 337] width 57 height 25
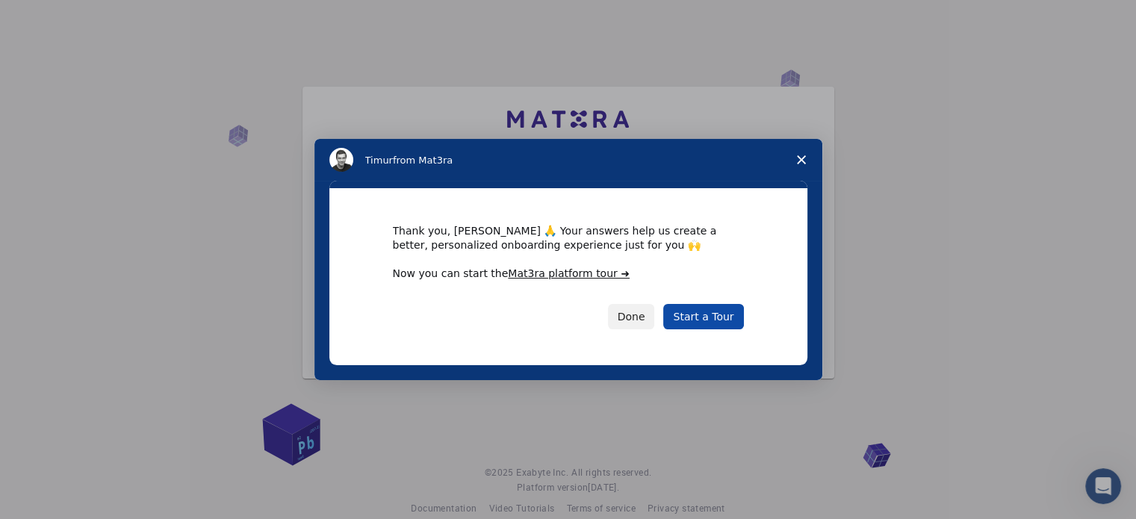
click at [703, 325] on link "Start a Tour" at bounding box center [703, 316] width 80 height 25
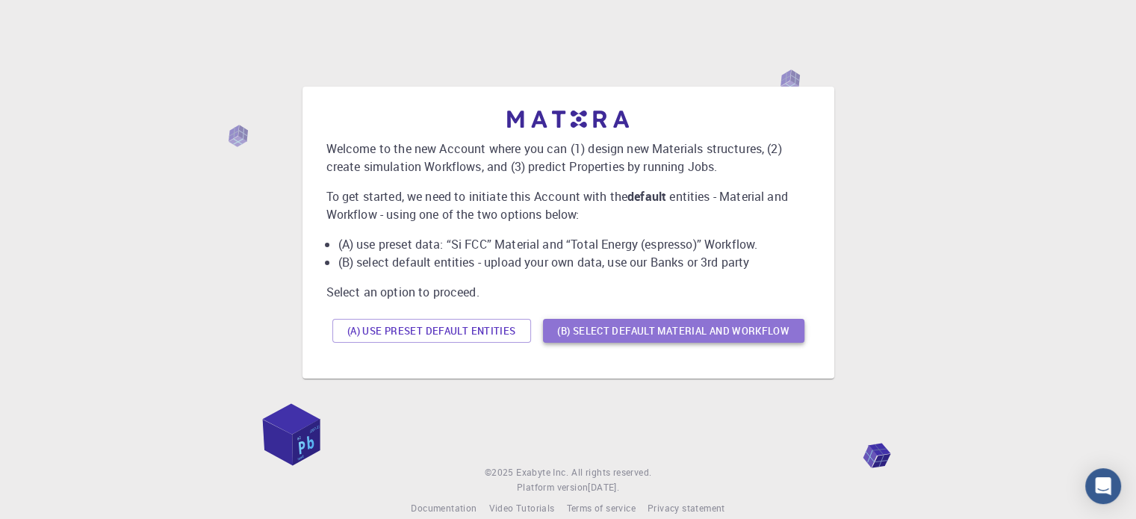
click at [657, 338] on button "(B) Select default material and workflow" at bounding box center [673, 331] width 261 height 24
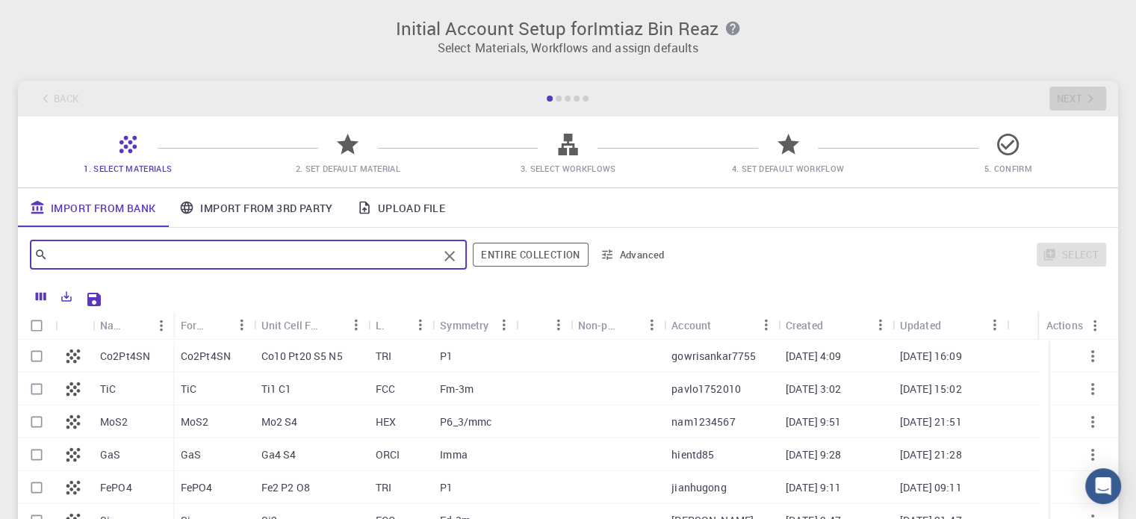
click at [410, 253] on input "text" at bounding box center [243, 254] width 390 height 21
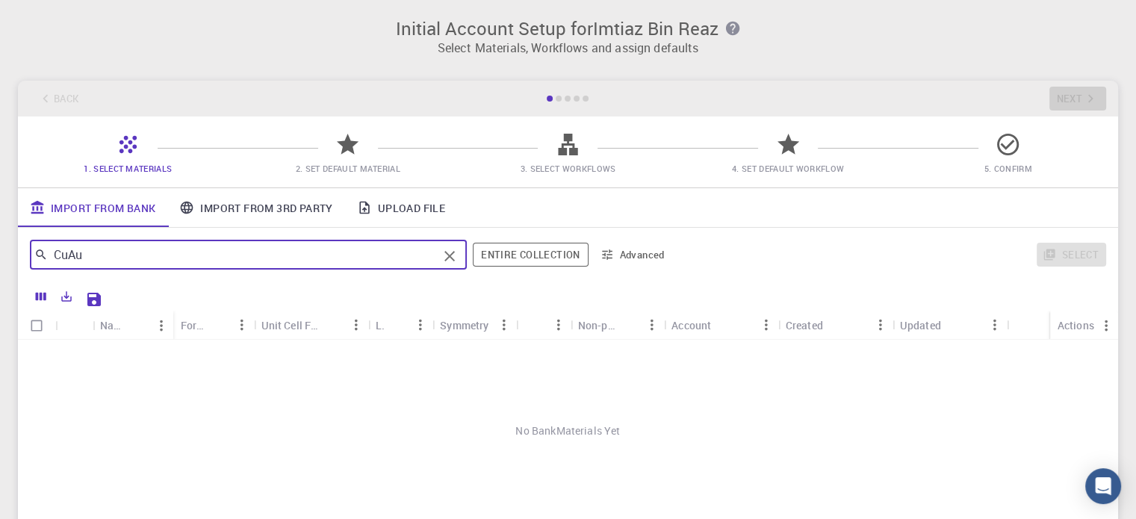
click at [68, 253] on input "CuAu" at bounding box center [243, 254] width 390 height 21
click at [124, 259] on input "Cu-Au" at bounding box center [243, 254] width 390 height 21
type input "Cu-Au"
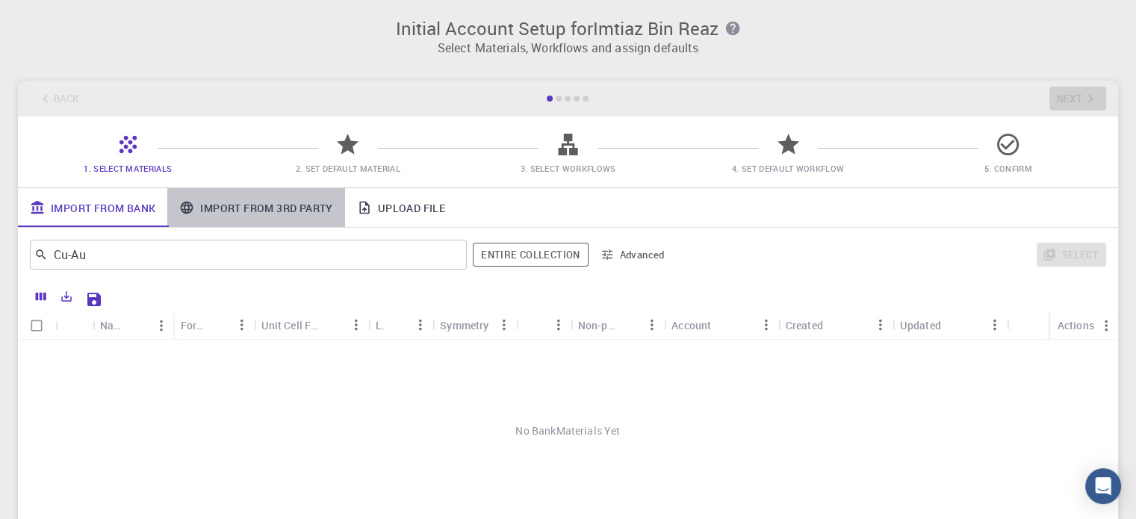
click at [286, 211] on link "Import From 3rd Party" at bounding box center [255, 207] width 177 height 39
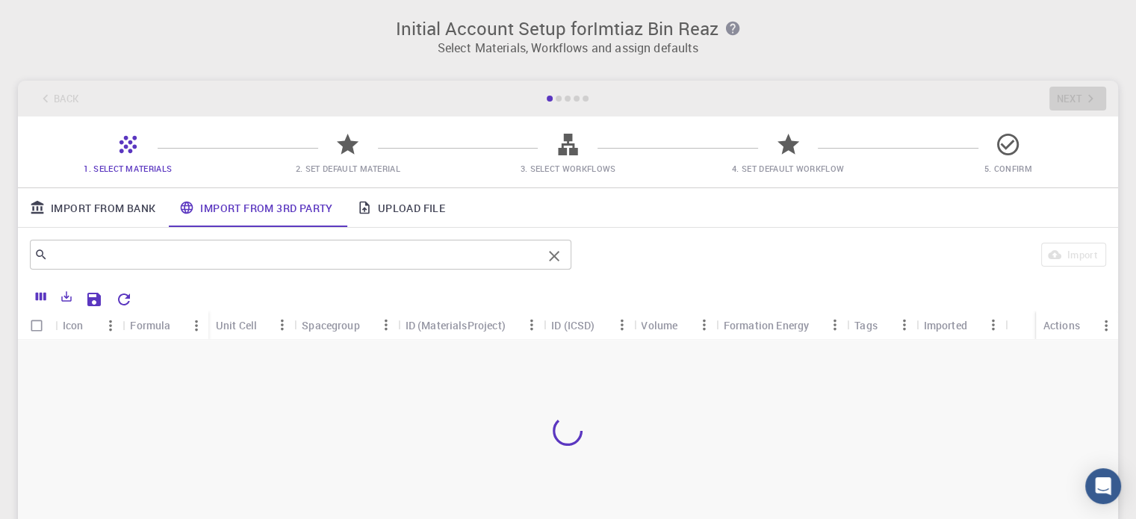
click at [246, 253] on input "text" at bounding box center [295, 254] width 494 height 21
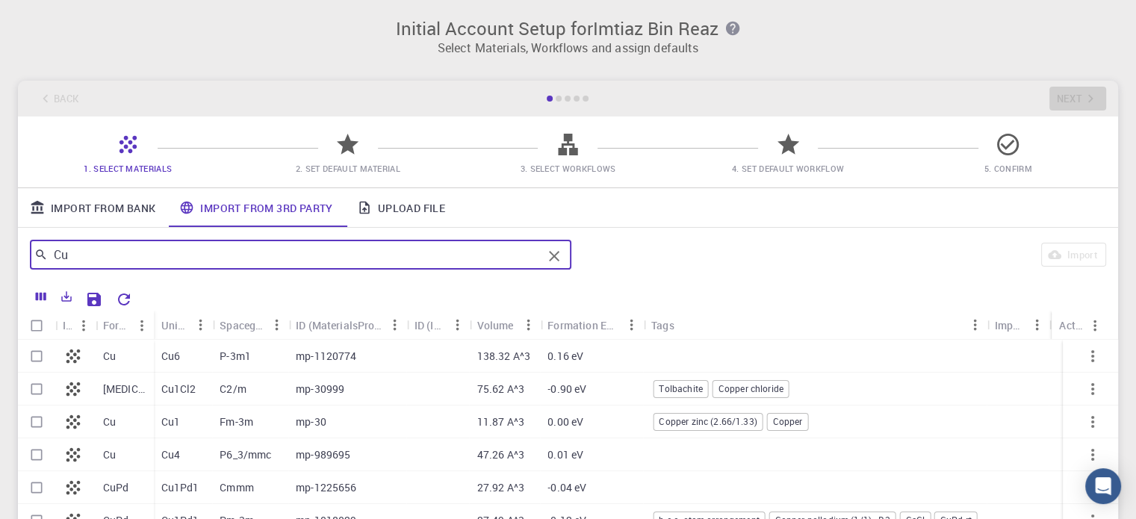
type input "Cu"
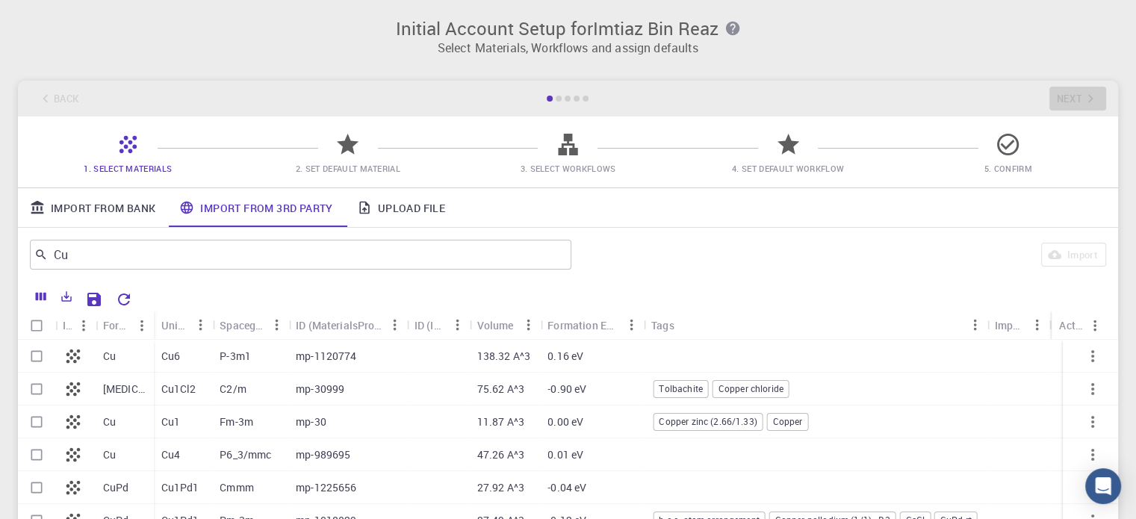
click at [135, 356] on div "Cu" at bounding box center [125, 356] width 58 height 33
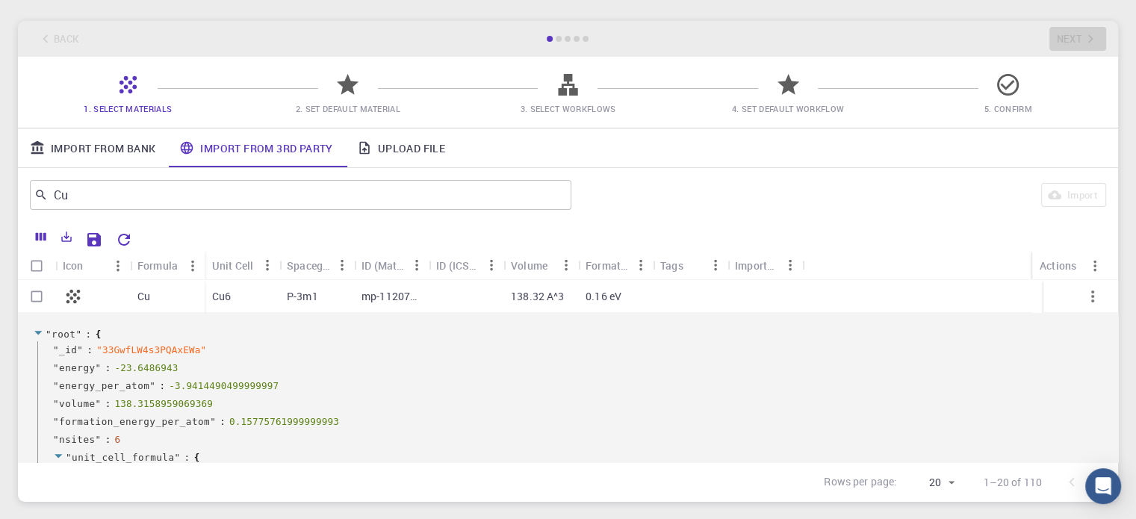
scroll to position [60, 0]
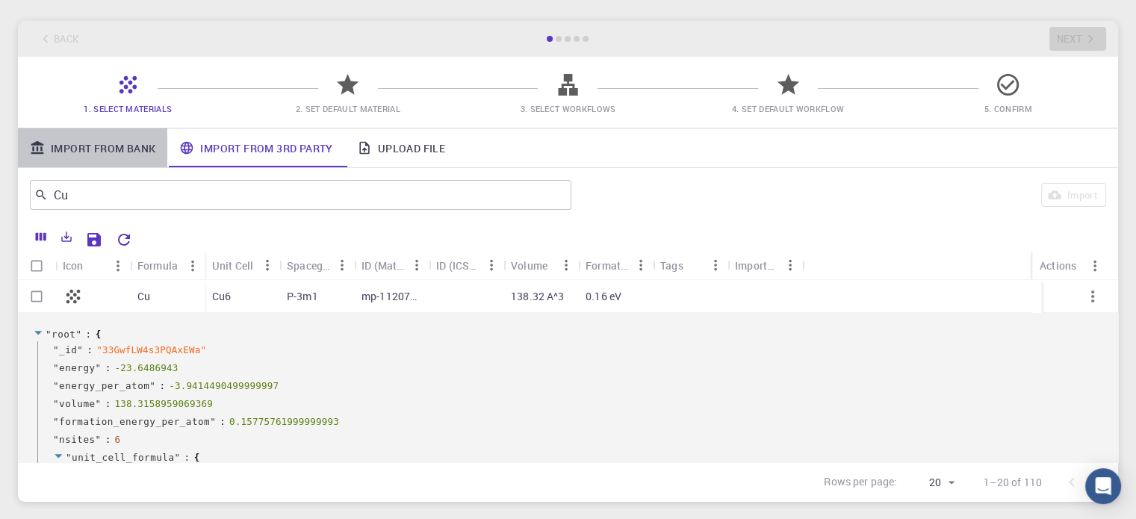
click at [103, 153] on link "Import From Bank" at bounding box center [92, 147] width 149 height 39
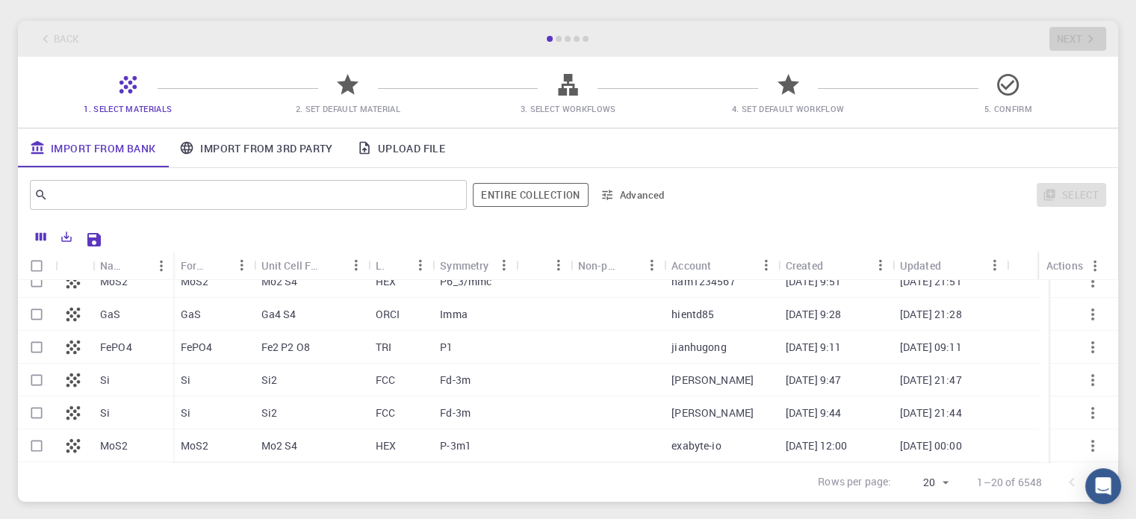
scroll to position [0, 0]
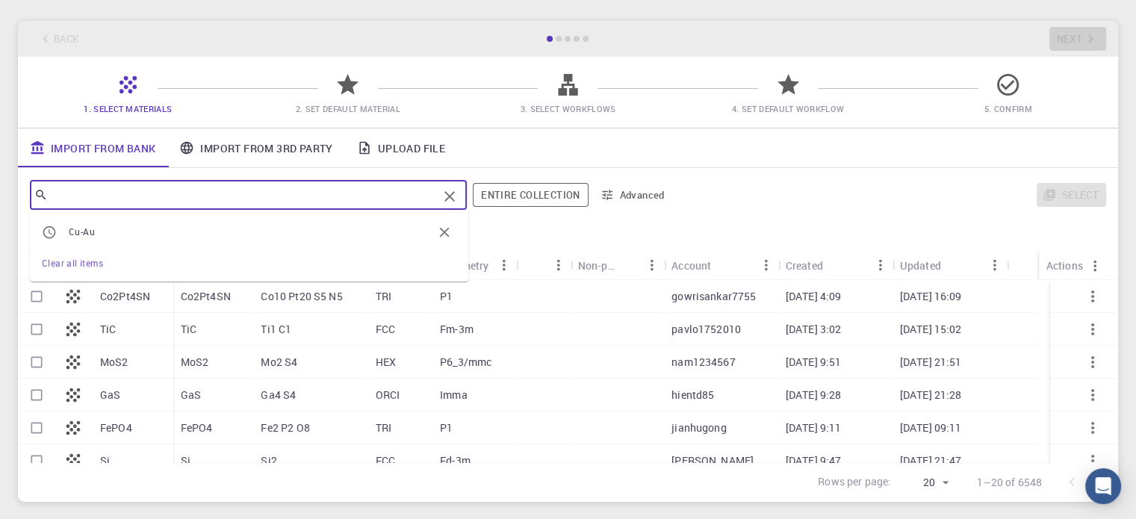
click at [410, 196] on input "text" at bounding box center [243, 194] width 390 height 21
type input "H"
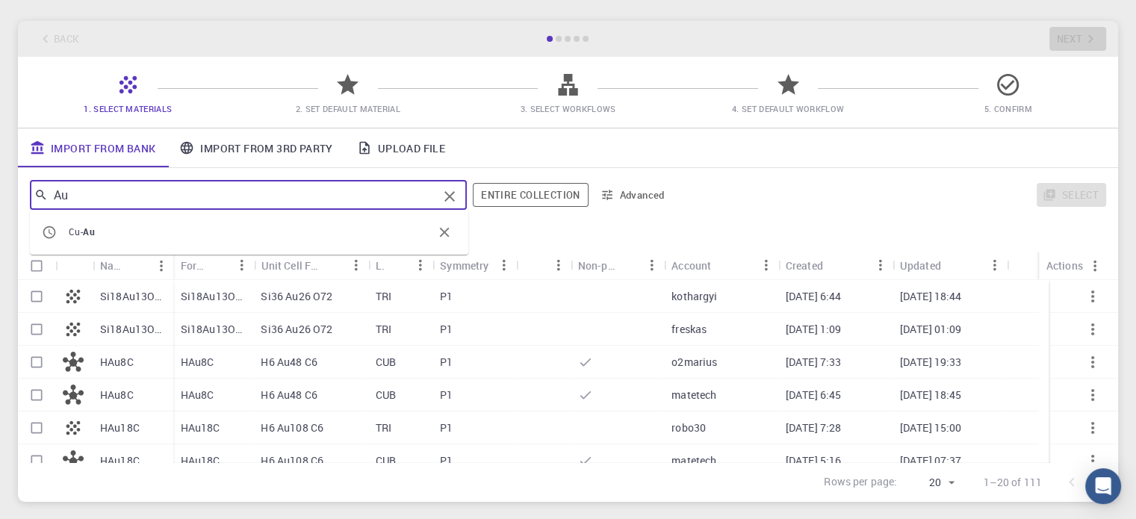
type input "Au"
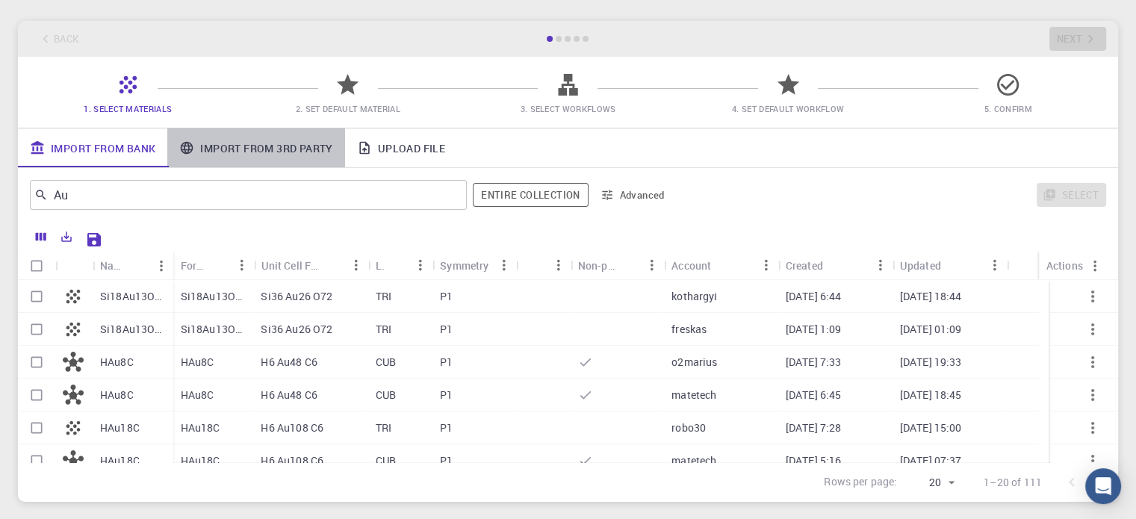
click at [302, 143] on link "Import From 3rd Party" at bounding box center [255, 147] width 177 height 39
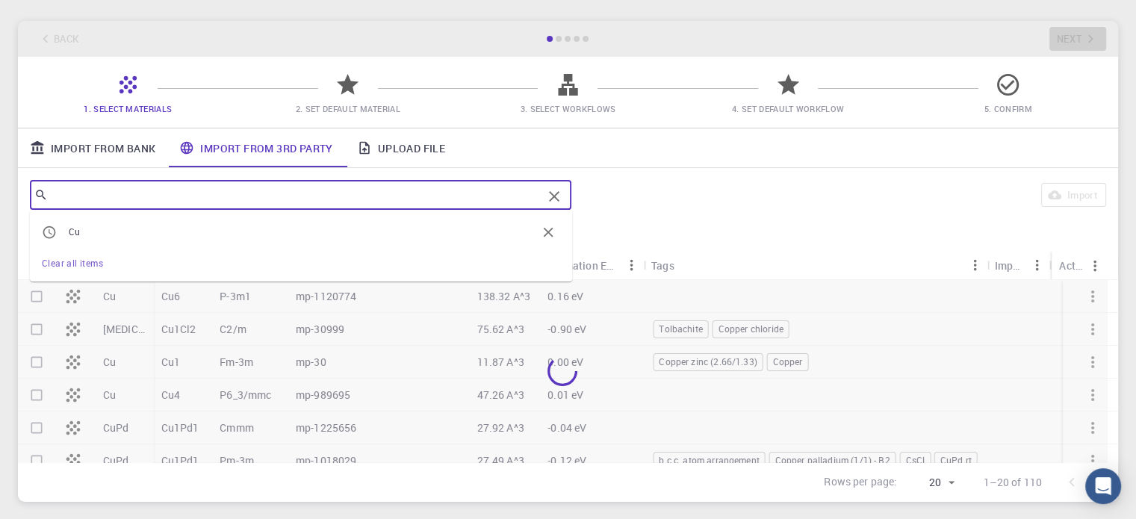
click at [304, 193] on input "text" at bounding box center [295, 194] width 494 height 21
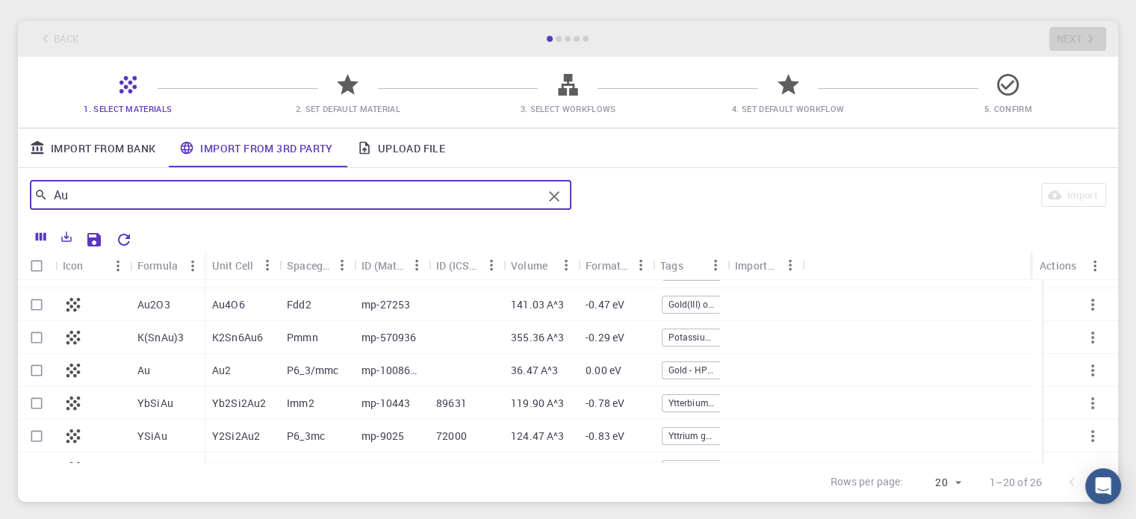
scroll to position [474, 0]
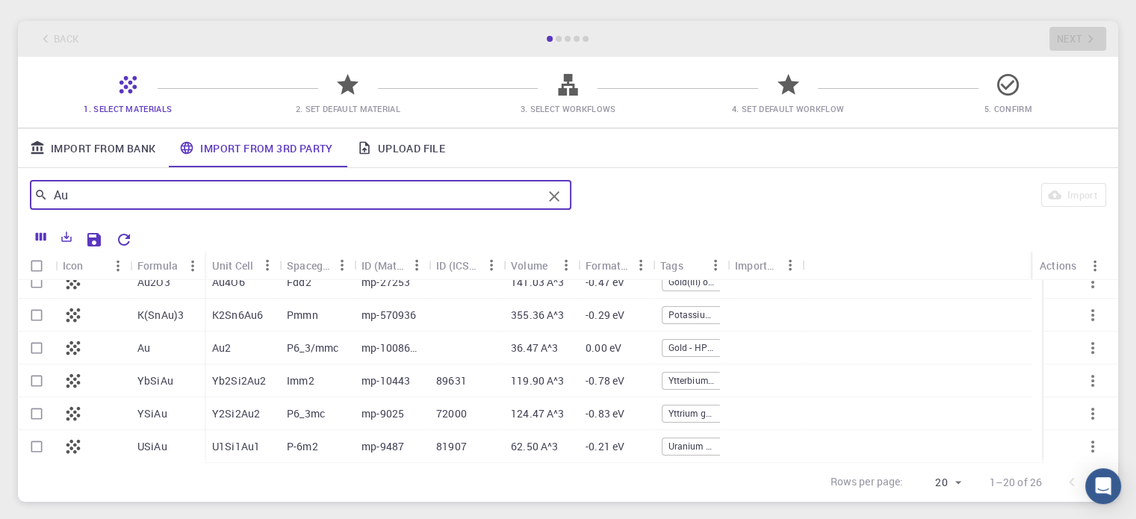
type input "A"
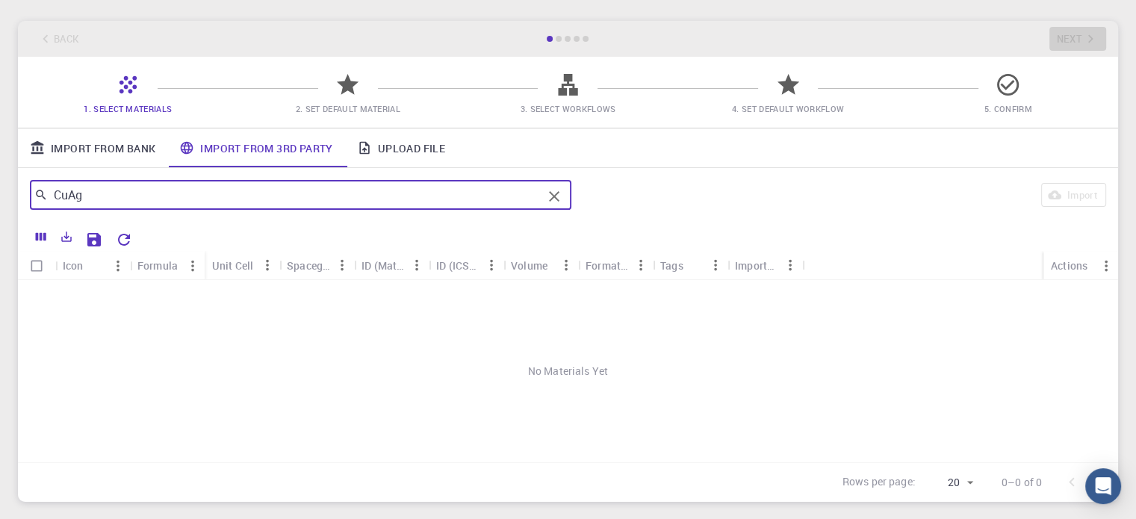
scroll to position [0, 0]
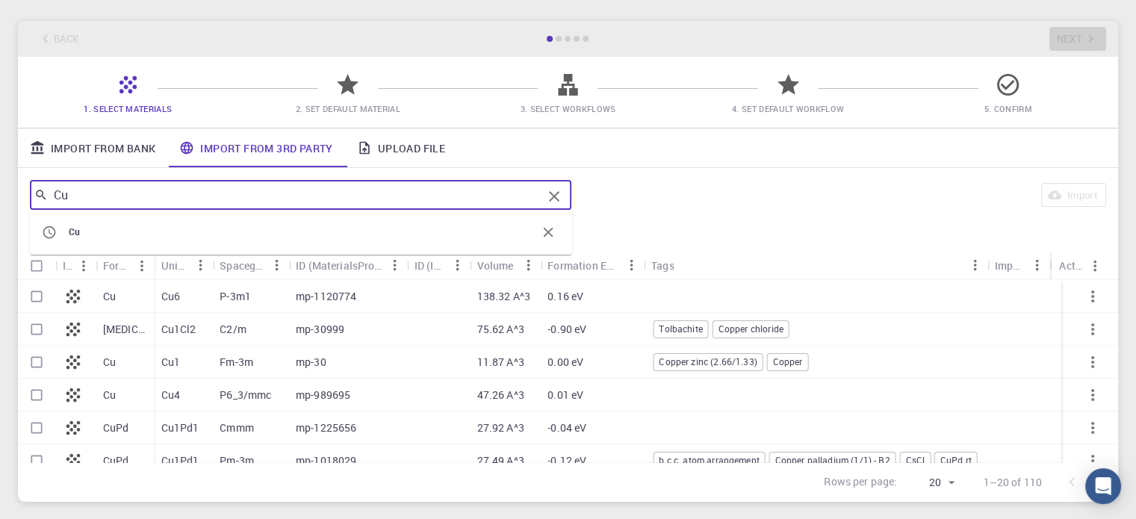
type input "Cu"
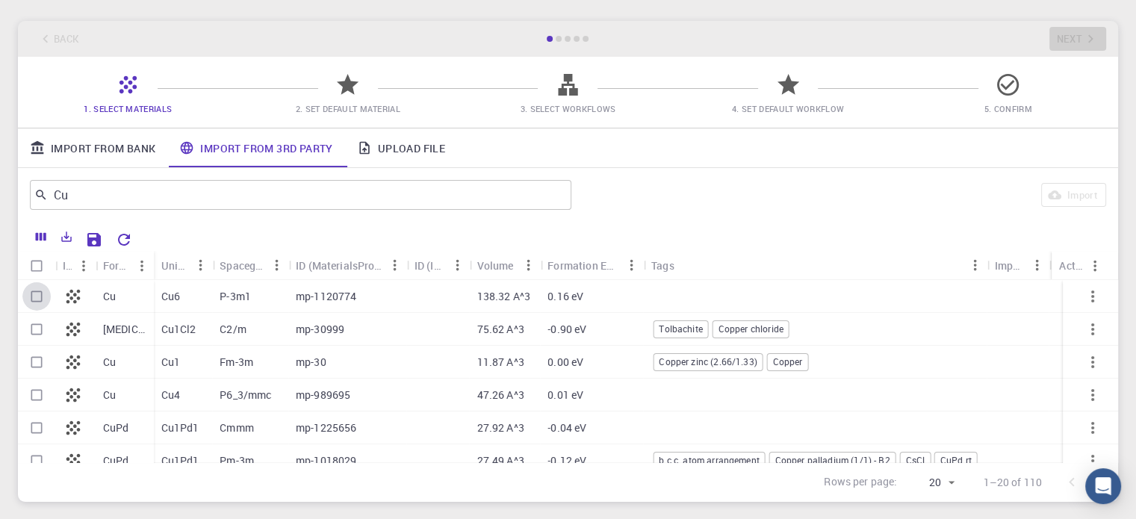
click at [39, 295] on input "Select row" at bounding box center [36, 296] width 28 height 28
checkbox input "true"
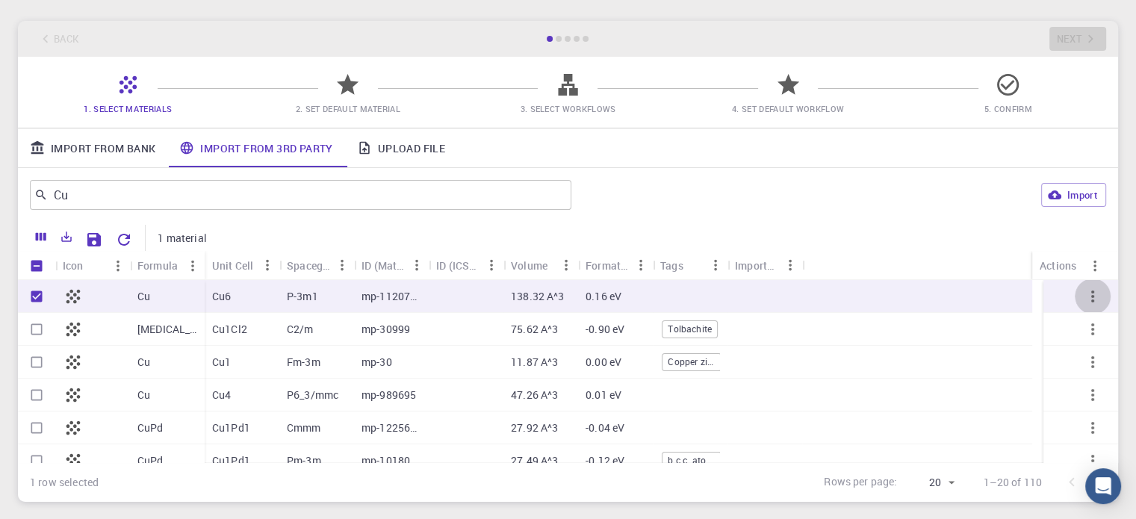
click at [1083, 294] on icon "button" at bounding box center [1092, 296] width 18 height 18
click at [1072, 309] on icon at bounding box center [1066, 308] width 13 height 13
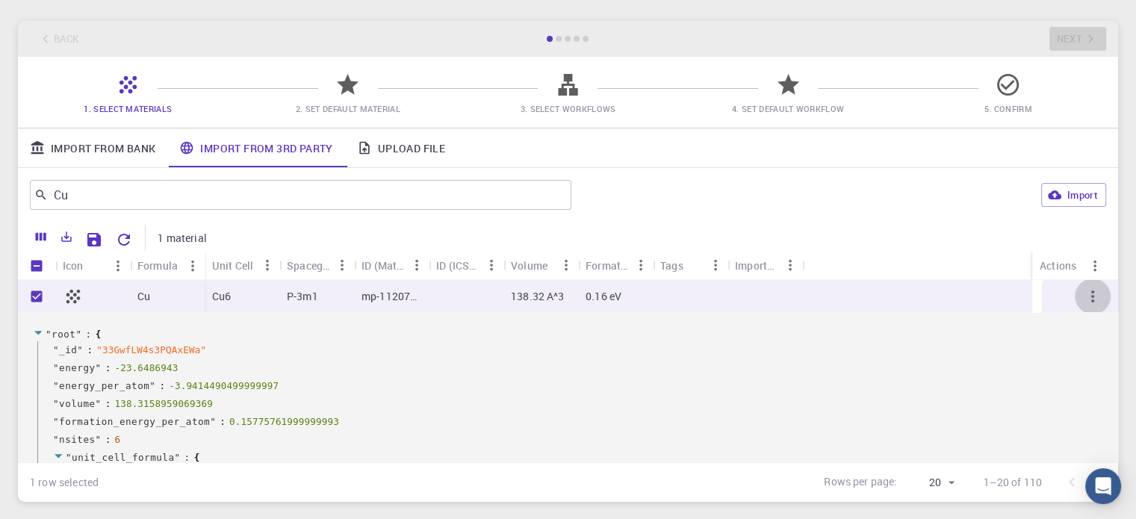
click at [1091, 301] on icon "button" at bounding box center [1092, 296] width 3 height 12
click at [1092, 338] on span "Collapse" at bounding box center [1104, 339] width 37 height 15
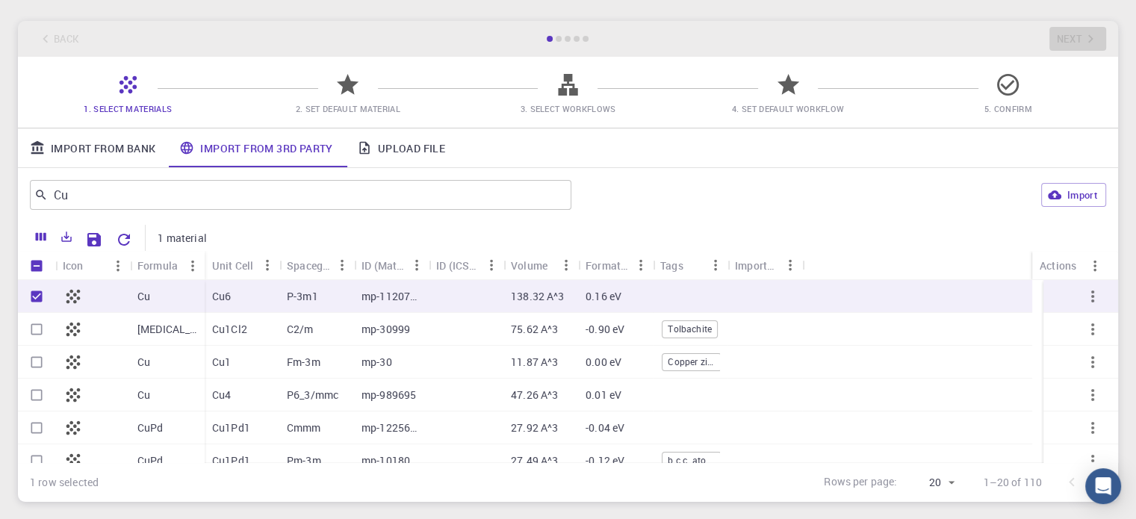
click at [352, 99] on div at bounding box center [348, 91] width 26 height 20
click at [659, 289] on div at bounding box center [690, 296] width 75 height 33
click at [76, 292] on icon at bounding box center [73, 296] width 21 height 21
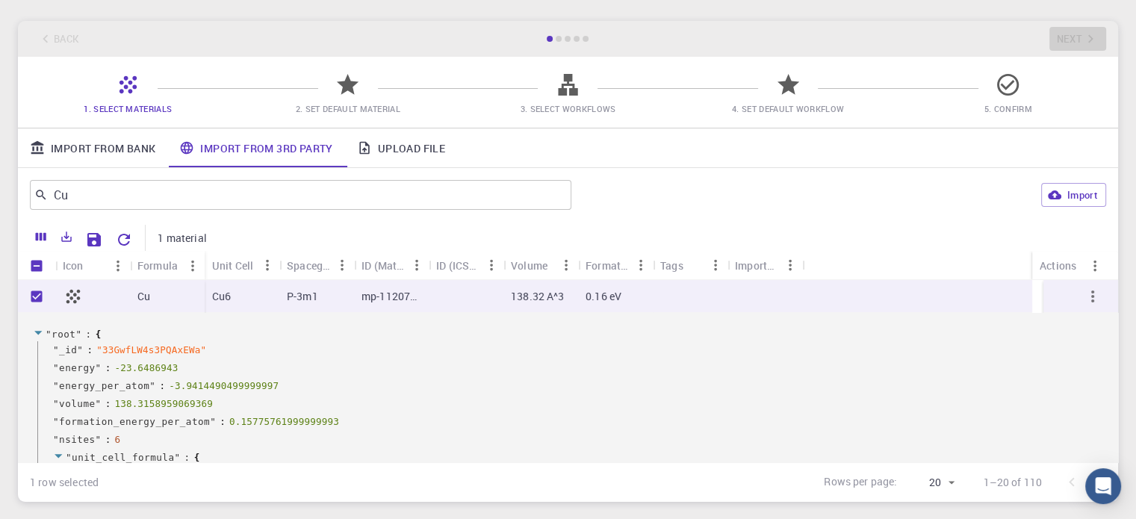
click at [76, 292] on icon at bounding box center [73, 296] width 21 height 21
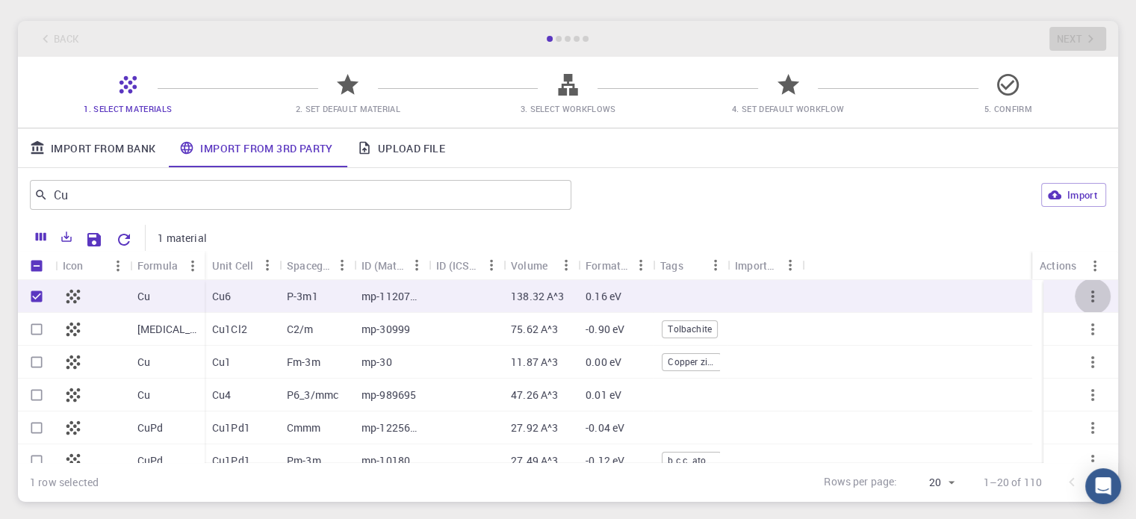
click at [1083, 291] on icon "button" at bounding box center [1092, 296] width 18 height 18
click at [1066, 197] on div at bounding box center [568, 259] width 1136 height 519
click at [569, 93] on icon at bounding box center [567, 85] width 19 height 22
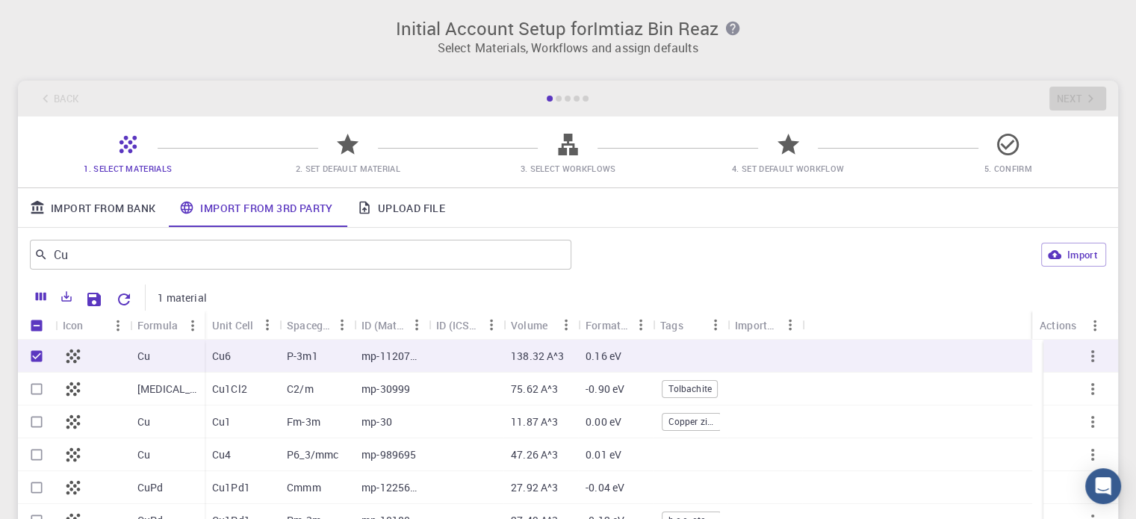
click at [354, 154] on icon at bounding box center [348, 144] width 22 height 21
click at [424, 204] on link "Upload File" at bounding box center [401, 207] width 112 height 39
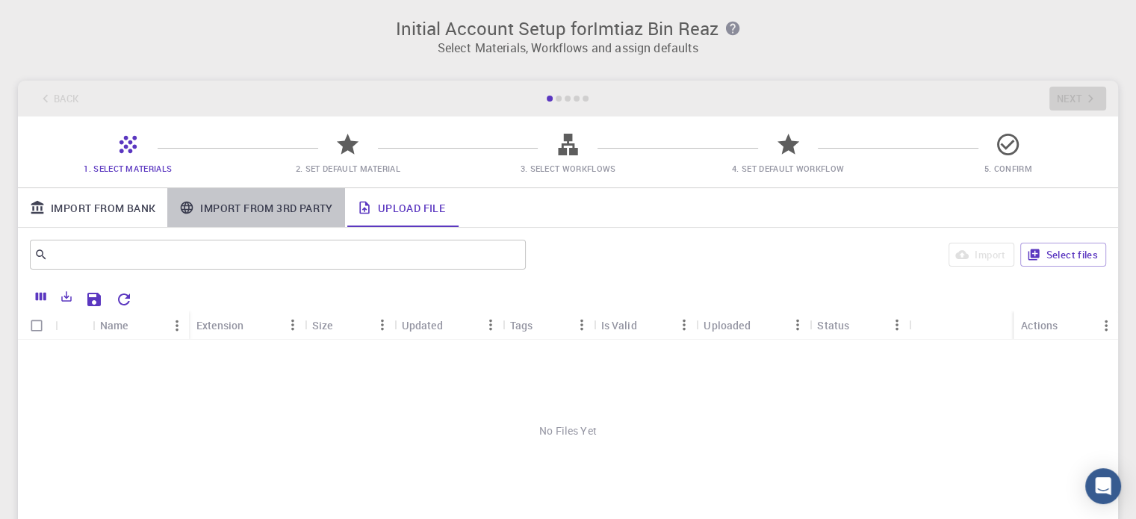
click at [253, 211] on link "Import From 3rd Party" at bounding box center [255, 207] width 177 height 39
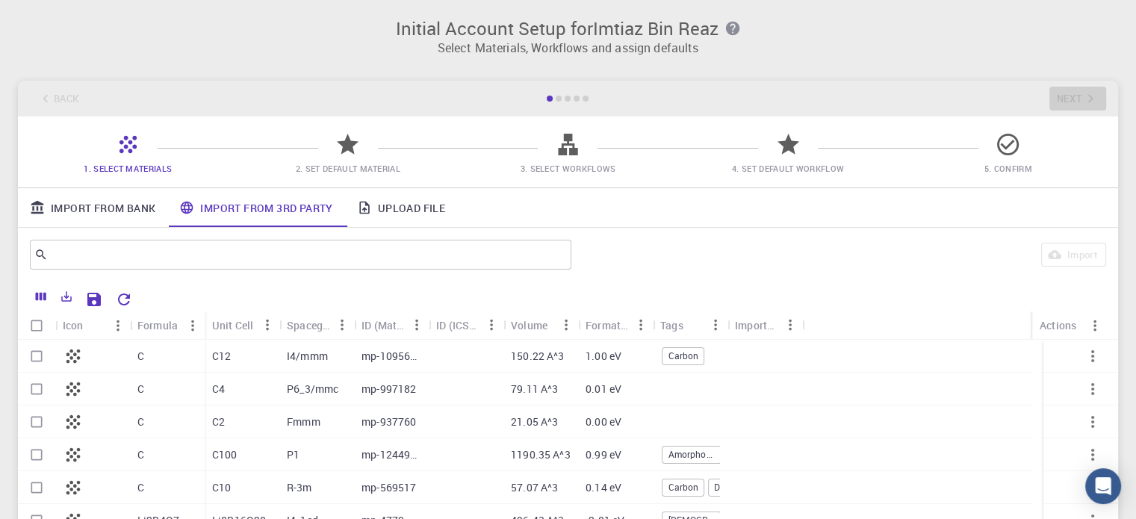
click at [186, 355] on div "C" at bounding box center [167, 356] width 75 height 33
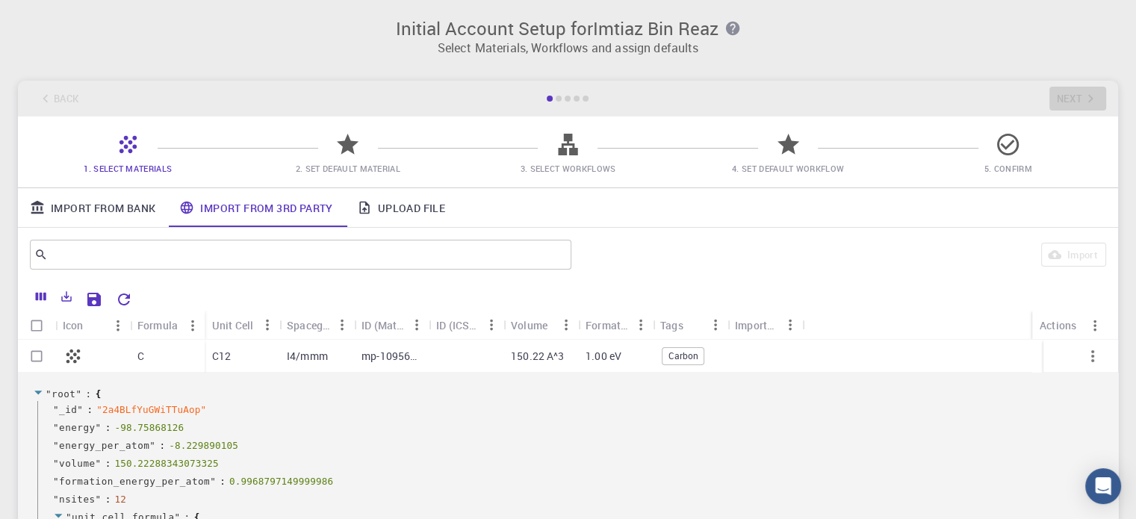
click at [186, 355] on div "C" at bounding box center [167, 356] width 75 height 33
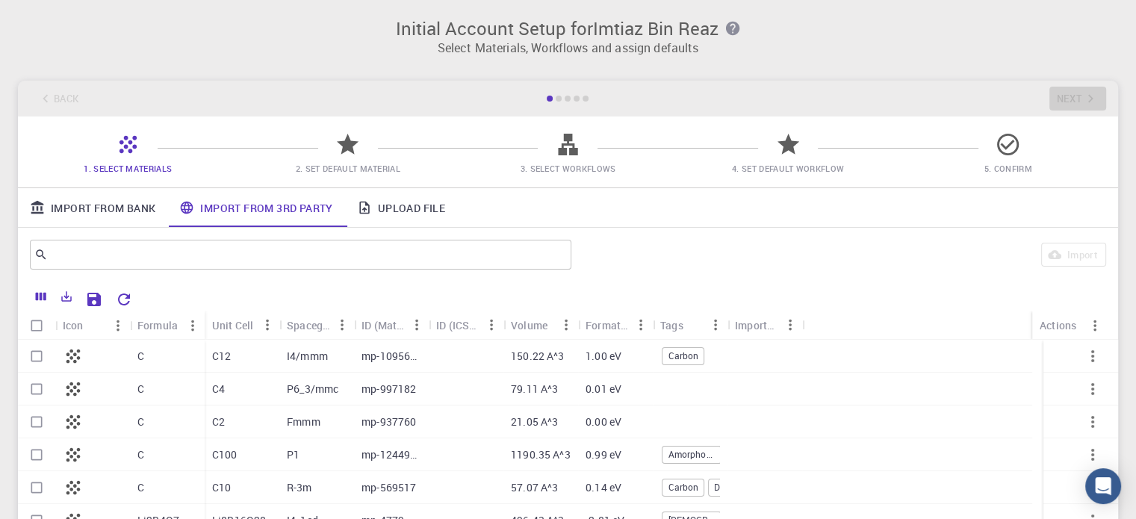
click at [343, 161] on span "2. Set Default Material" at bounding box center [348, 168] width 208 height 15
click at [40, 355] on input "Select row" at bounding box center [36, 356] width 28 height 28
checkbox input "true"
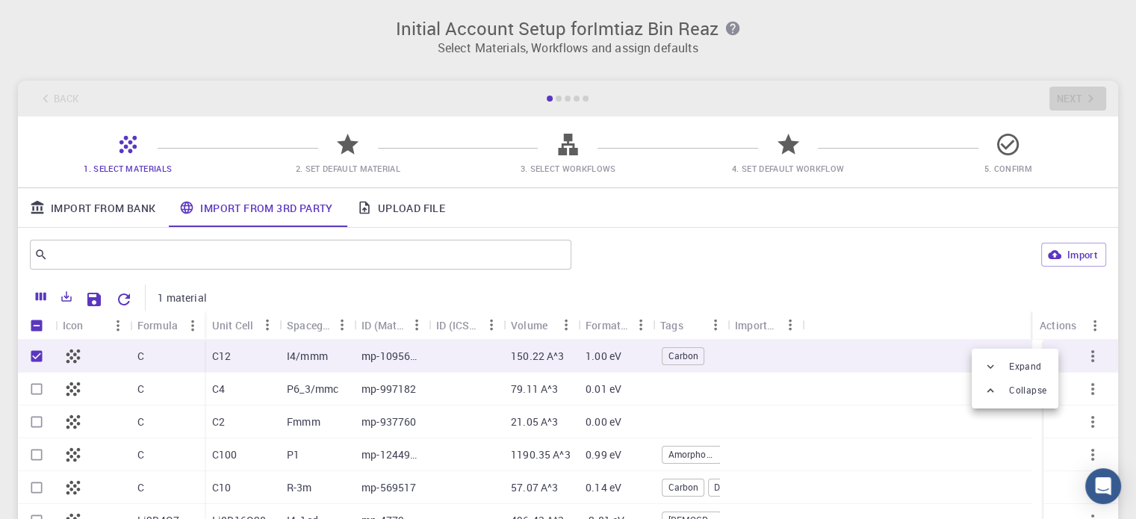
click at [1083, 359] on div at bounding box center [568, 259] width 1136 height 519
click at [332, 152] on span "2. Set Default Material" at bounding box center [348, 157] width 208 height 35
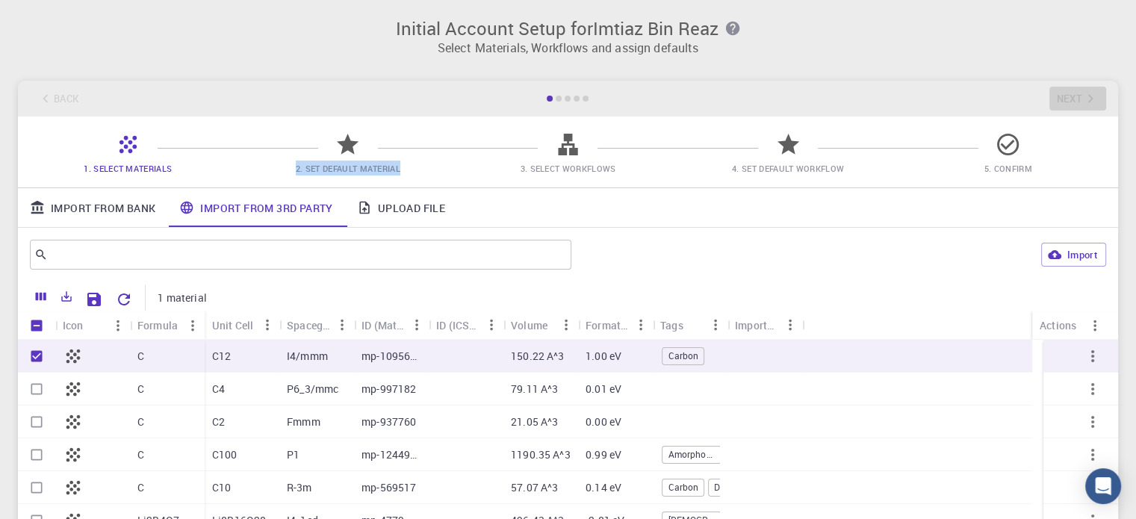
click at [332, 152] on span "2. Set Default Material" at bounding box center [348, 157] width 208 height 35
click at [447, 174] on span "2. Set Default Material" at bounding box center [348, 168] width 208 height 15
click at [564, 158] on div at bounding box center [568, 150] width 26 height 20
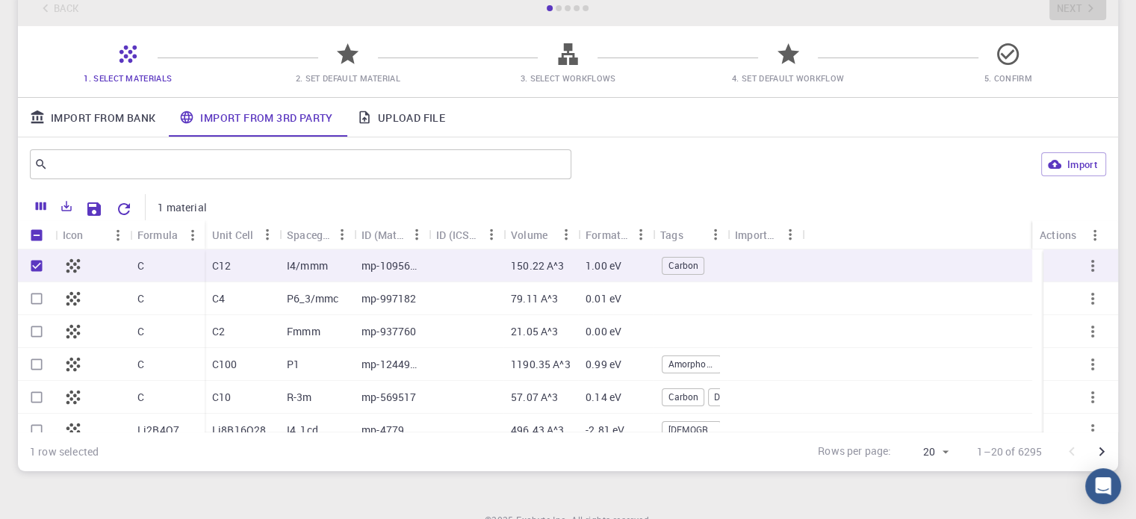
scroll to position [99, 0]
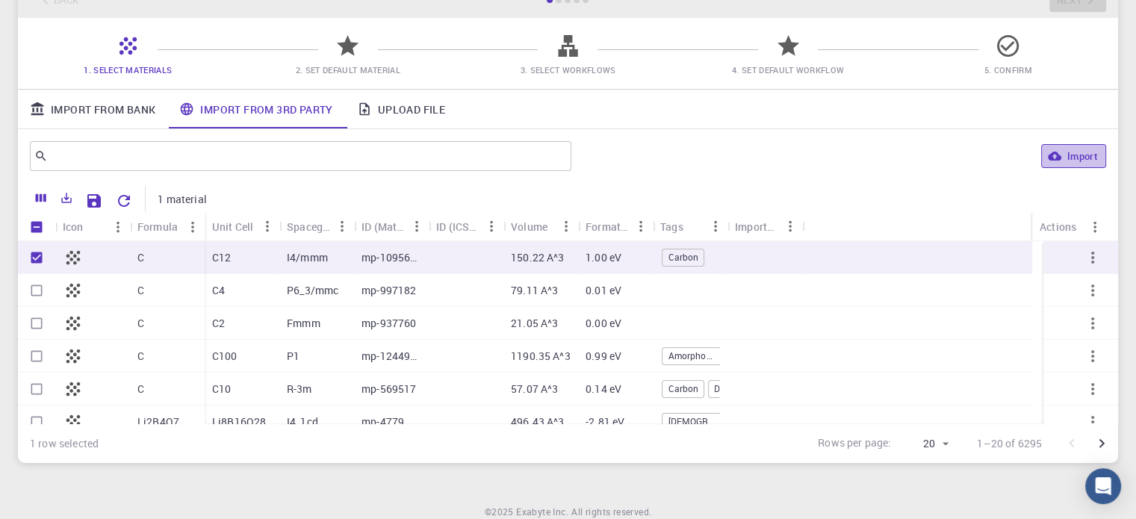
click at [1069, 158] on button "Import" at bounding box center [1073, 156] width 65 height 24
checkbox input "false"
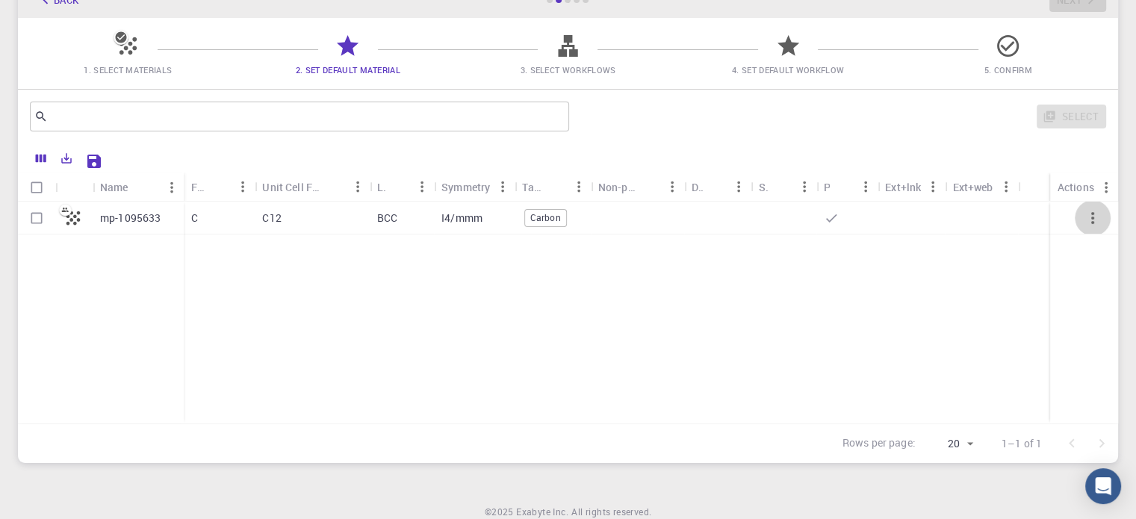
click at [1092, 217] on icon "button" at bounding box center [1092, 218] width 3 height 12
click at [33, 218] on input "Select row" at bounding box center [36, 218] width 28 height 28
checkbox input "true"
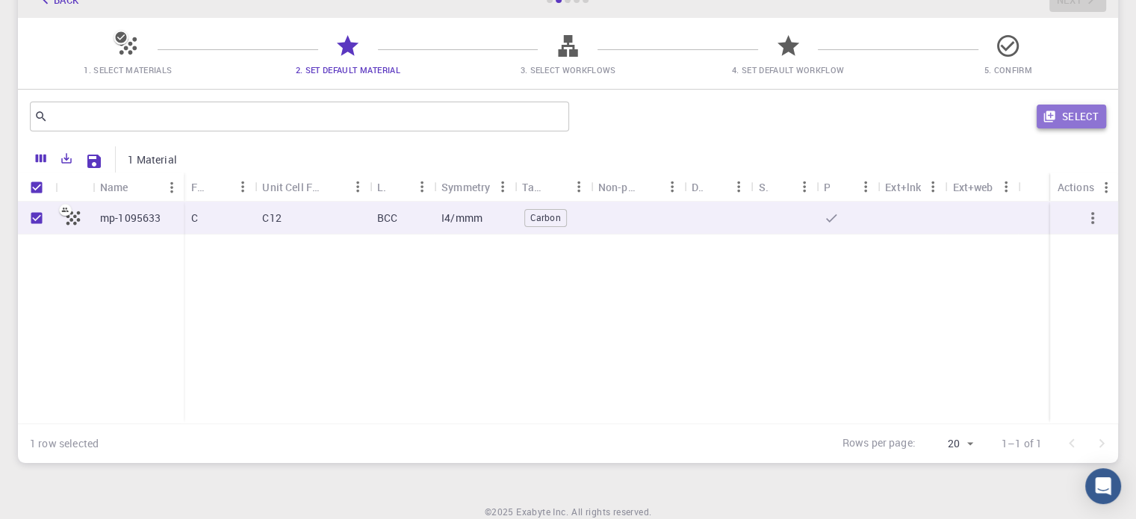
click at [1063, 113] on button "Select" at bounding box center [1070, 117] width 69 height 24
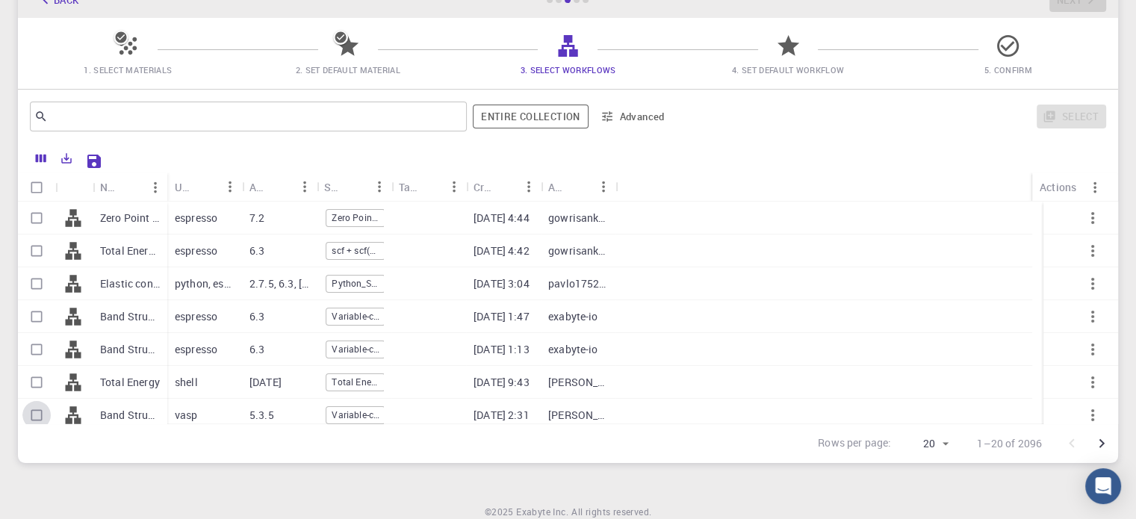
click at [39, 417] on input "Select row" at bounding box center [36, 415] width 28 height 28
checkbox input "true"
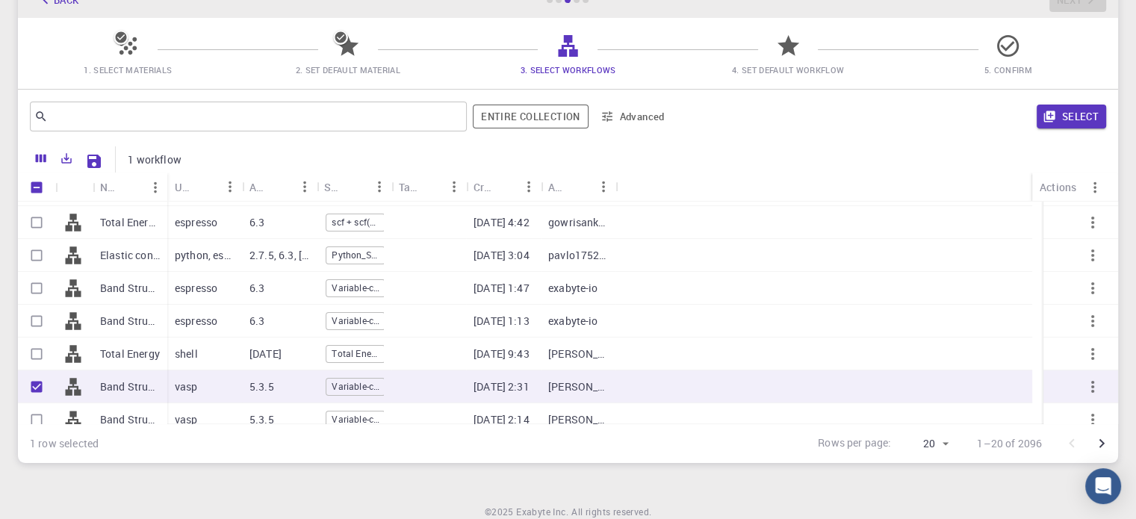
scroll to position [10, 0]
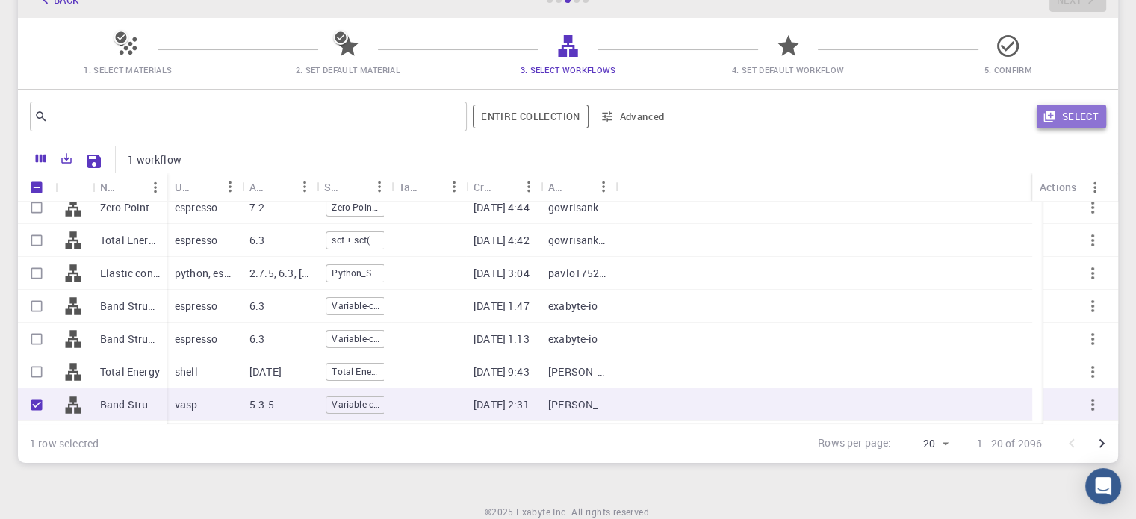
click at [1082, 116] on button "Select" at bounding box center [1070, 117] width 69 height 24
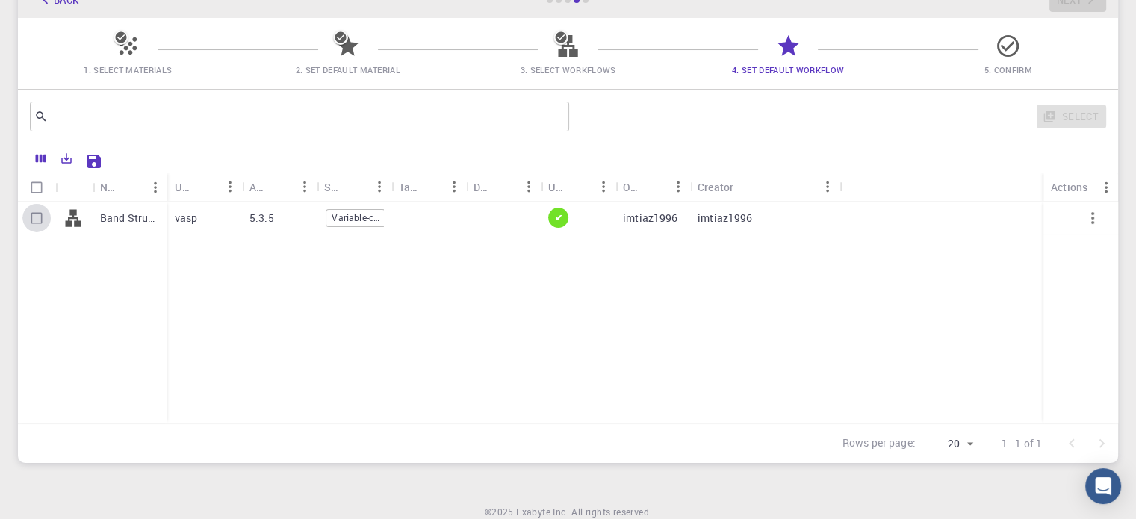
click at [45, 220] on input "Select row" at bounding box center [36, 218] width 28 height 28
checkbox input "true"
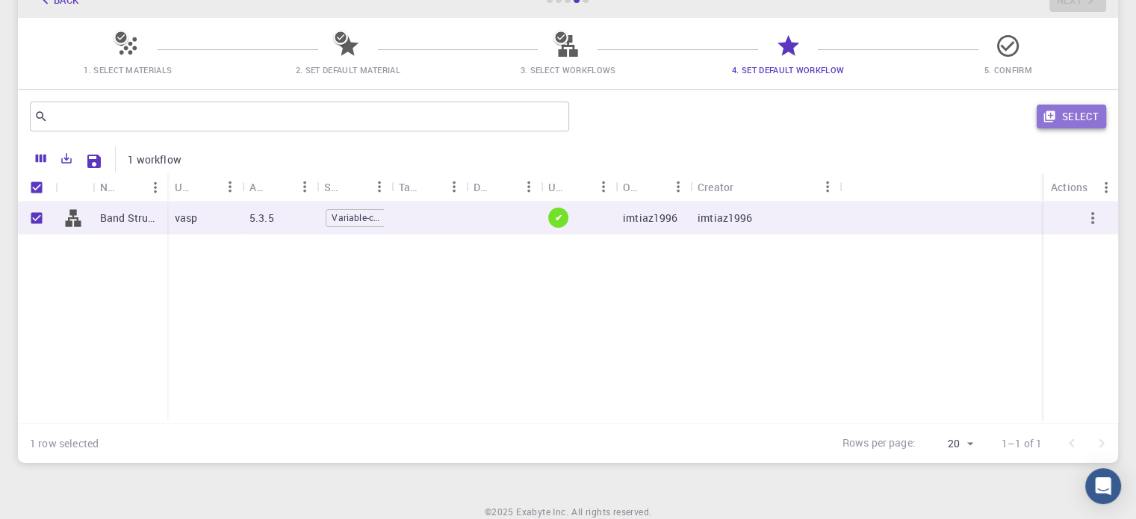
click at [1077, 116] on button "Select" at bounding box center [1070, 117] width 69 height 24
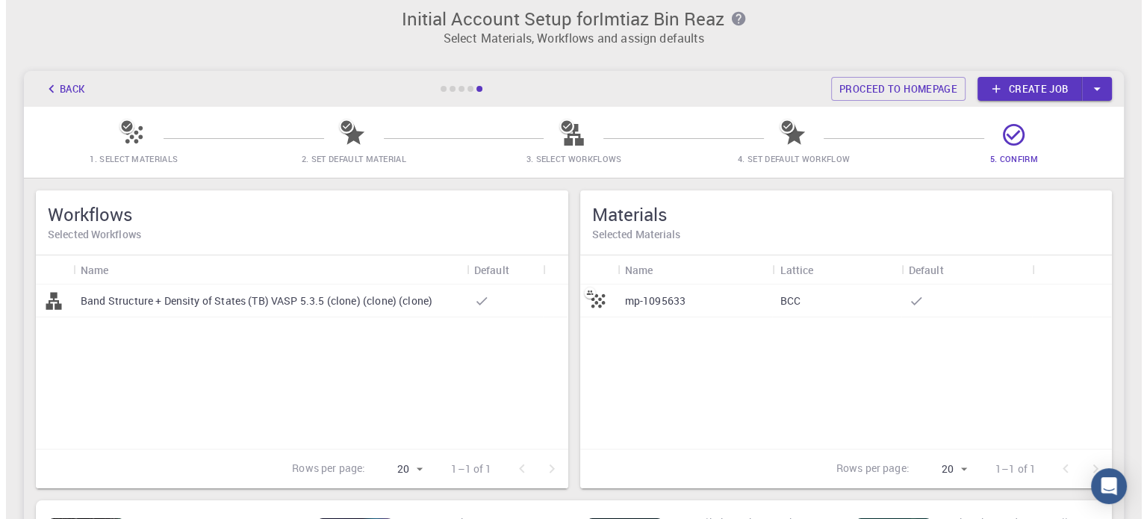
scroll to position [0, 0]
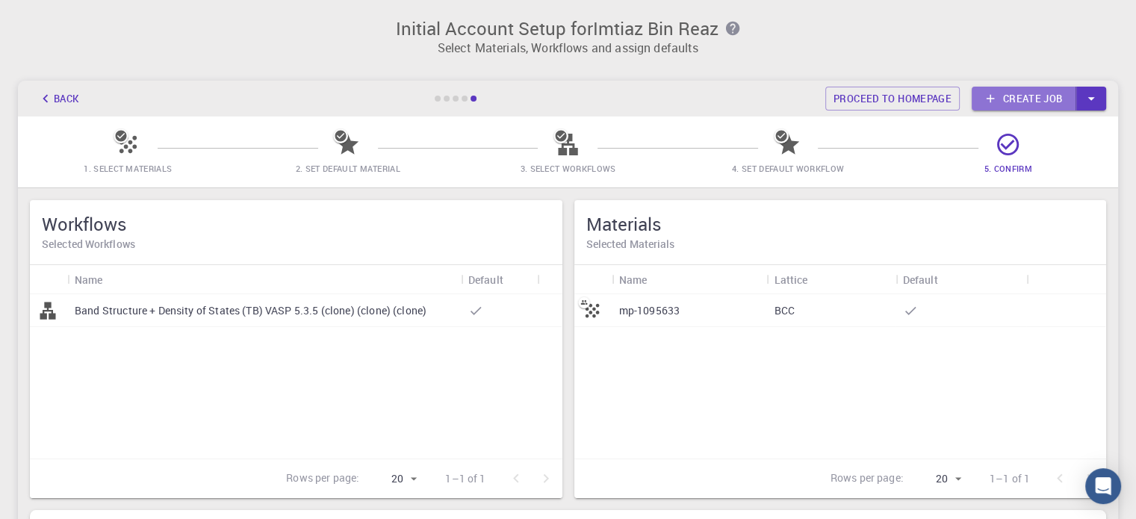
click at [1053, 93] on link "Create job" at bounding box center [1023, 99] width 105 height 24
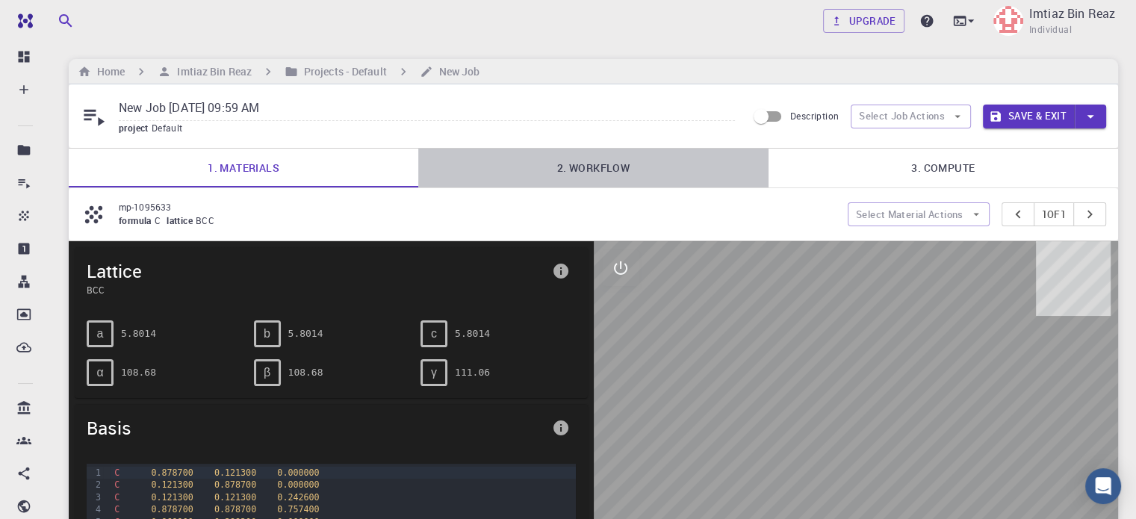
click at [618, 171] on link "2. Workflow" at bounding box center [592, 168] width 349 height 39
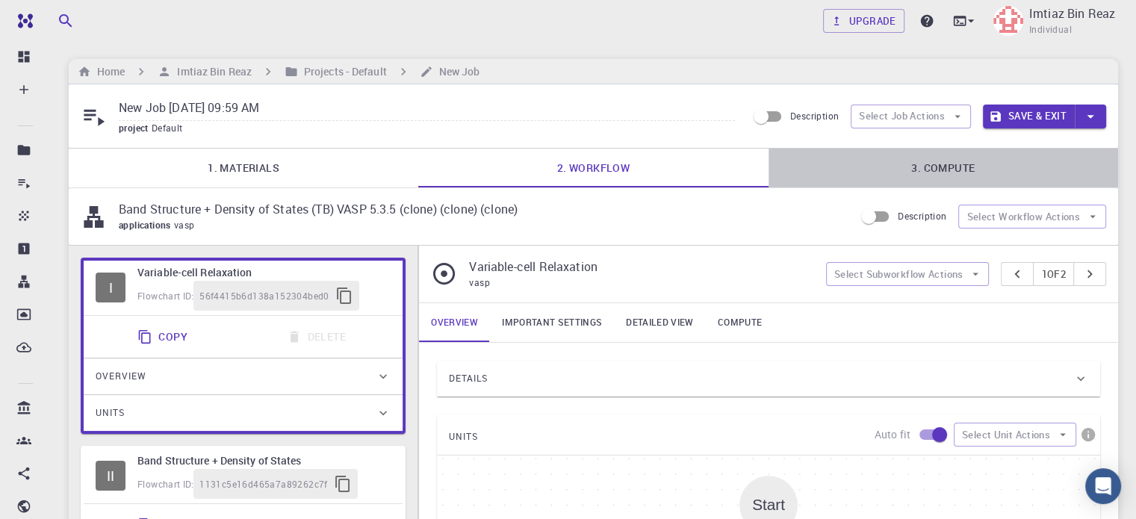
click at [929, 173] on link "3. Compute" at bounding box center [942, 168] width 349 height 39
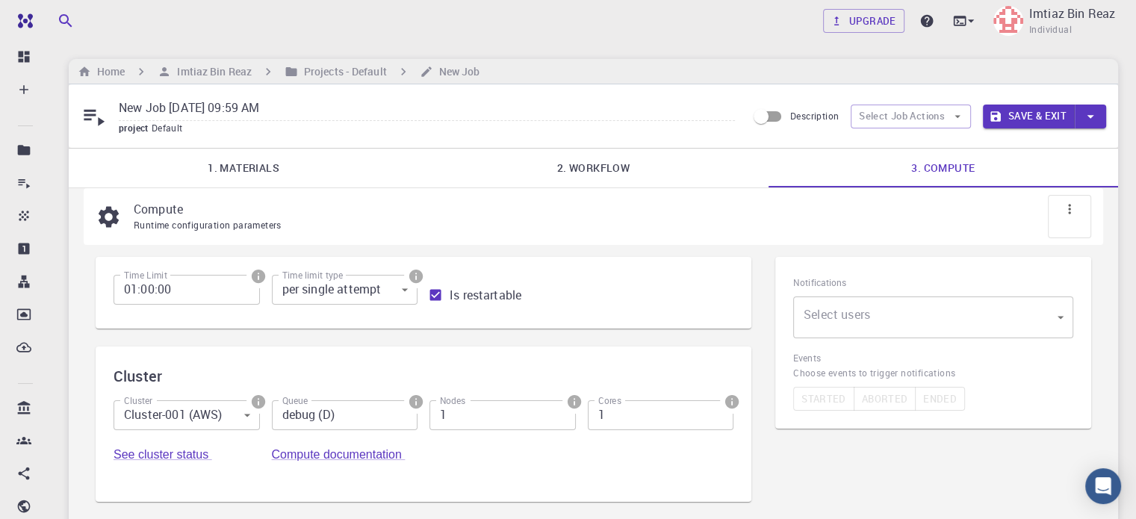
click at [1072, 211] on icon at bounding box center [1069, 209] width 15 height 15
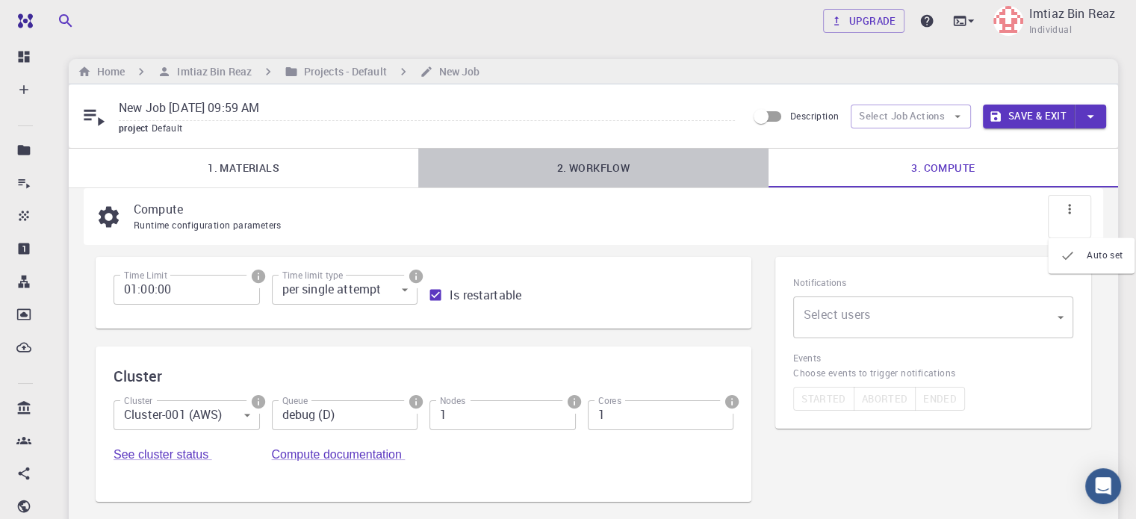
click at [606, 162] on link "2. Workflow" at bounding box center [592, 168] width 349 height 39
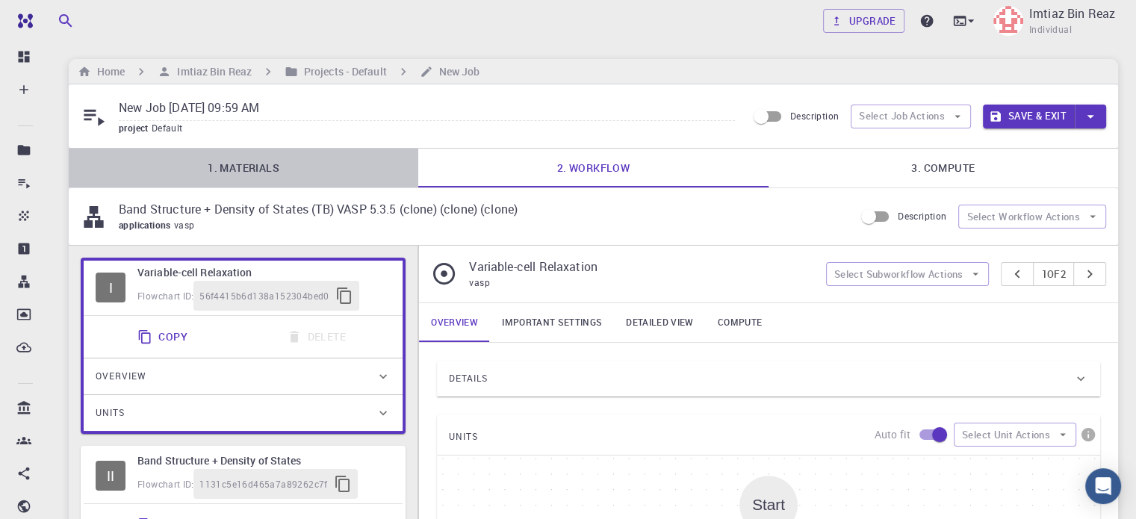
click at [284, 163] on link "1. Materials" at bounding box center [243, 168] width 349 height 39
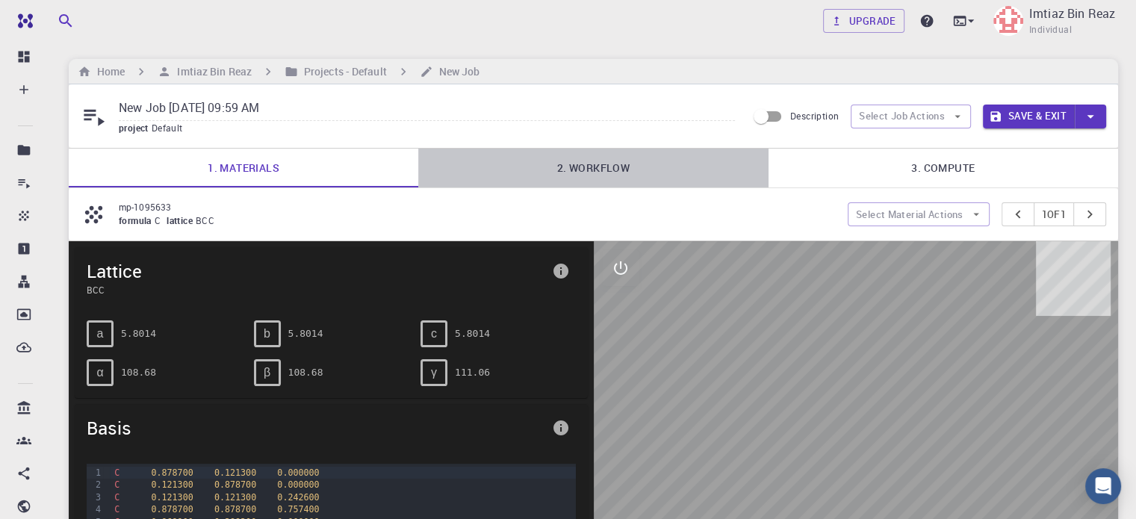
click at [615, 159] on link "2. Workflow" at bounding box center [592, 168] width 349 height 39
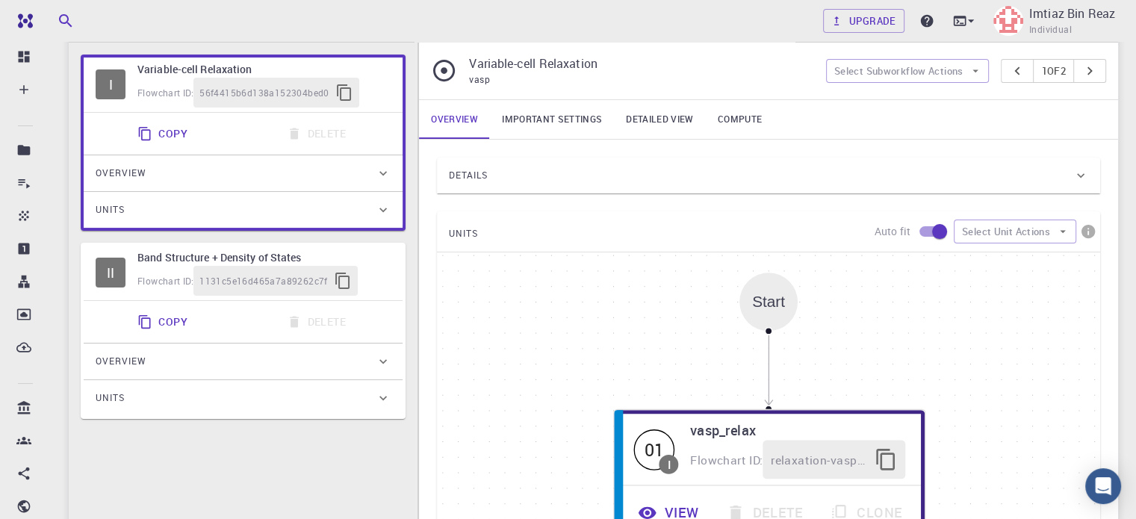
scroll to position [276, 0]
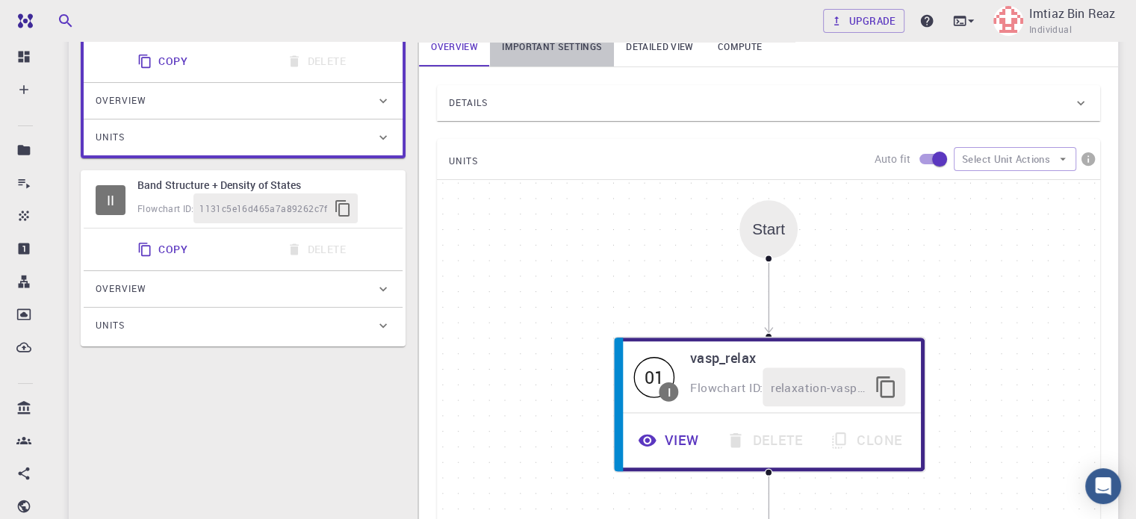
click at [547, 57] on link "Important settings" at bounding box center [552, 47] width 124 height 39
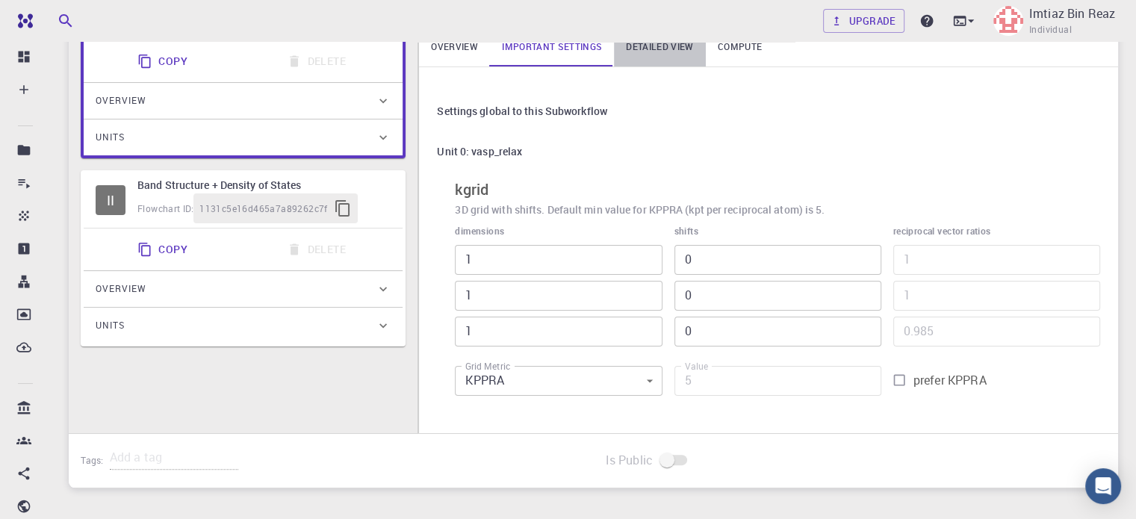
click at [656, 54] on link "Detailed view" at bounding box center [659, 47] width 91 height 39
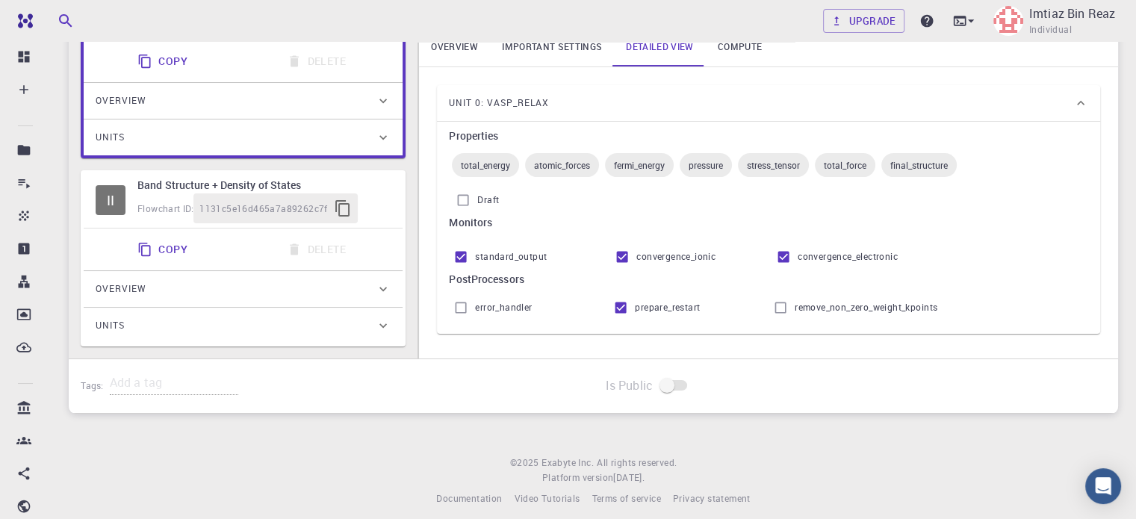
scroll to position [0, 0]
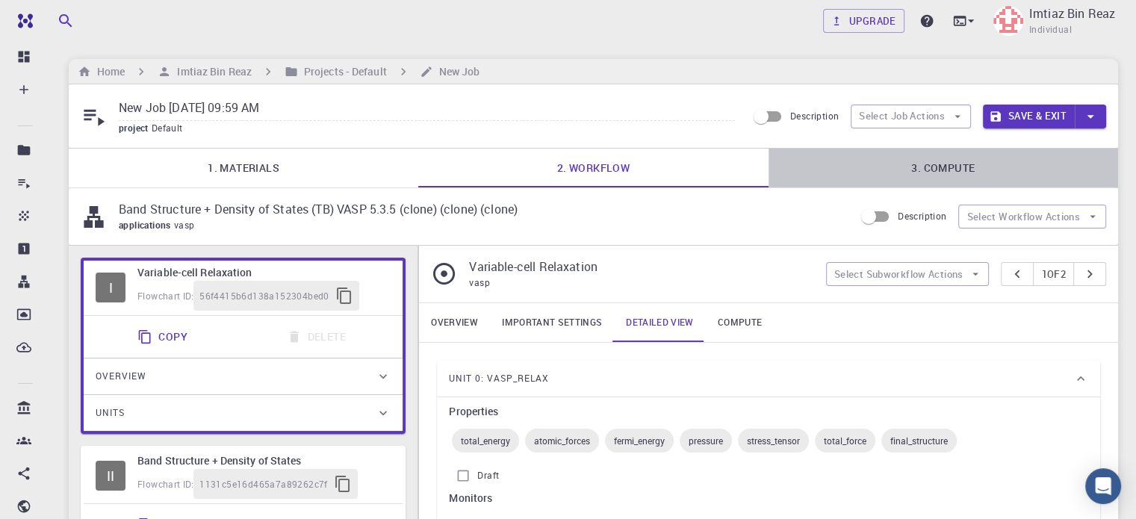
click at [956, 169] on link "3. Compute" at bounding box center [942, 168] width 349 height 39
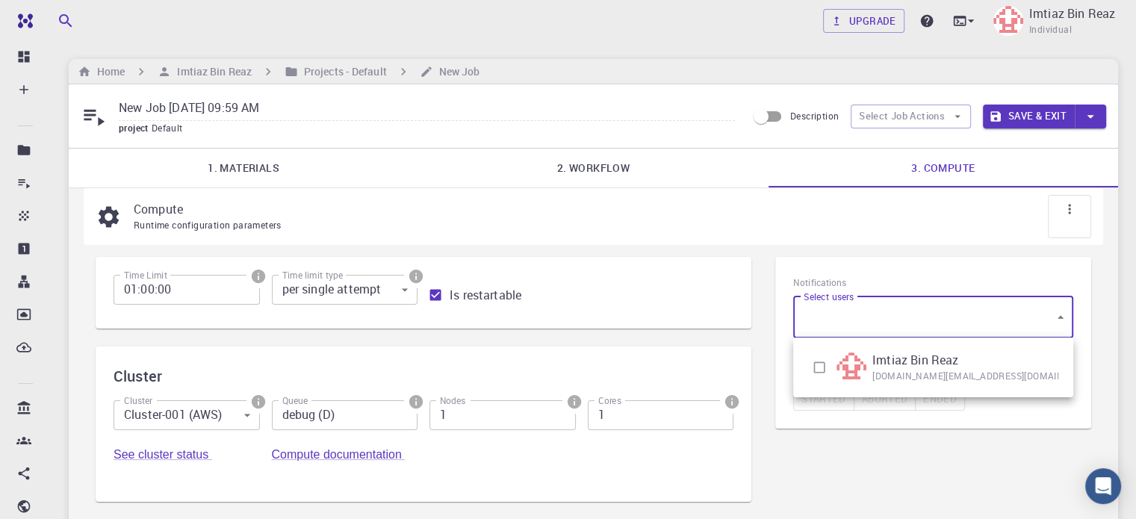
click at [1049, 316] on body "Free Dashboard Create New Job New Material Create Material Upload File Import f…" at bounding box center [568, 328] width 1136 height 656
click at [819, 364] on input "checkbox" at bounding box center [819, 367] width 28 height 28
checkbox input "true"
type input "[object Object]"
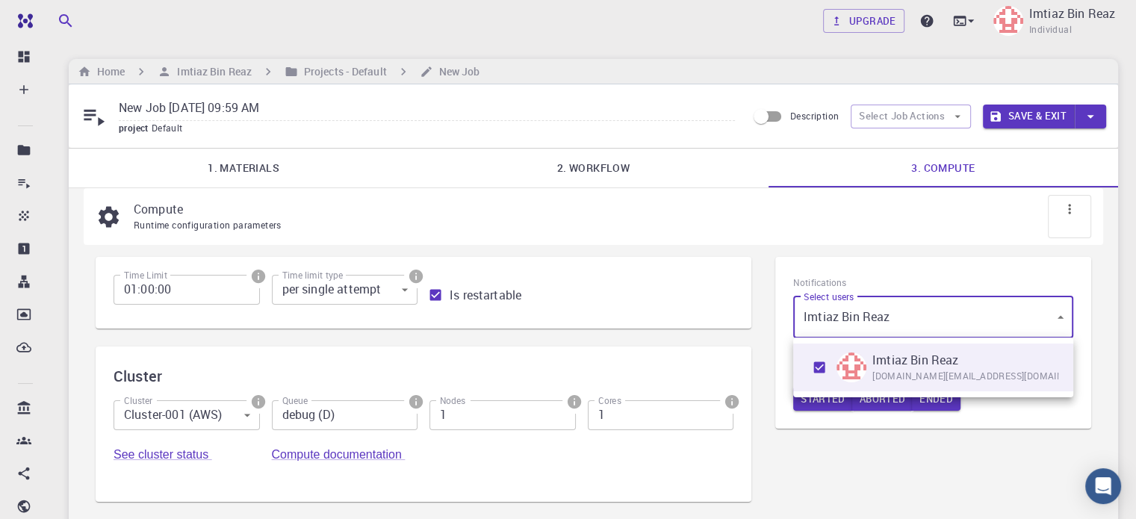
click at [992, 466] on div at bounding box center [568, 259] width 1136 height 519
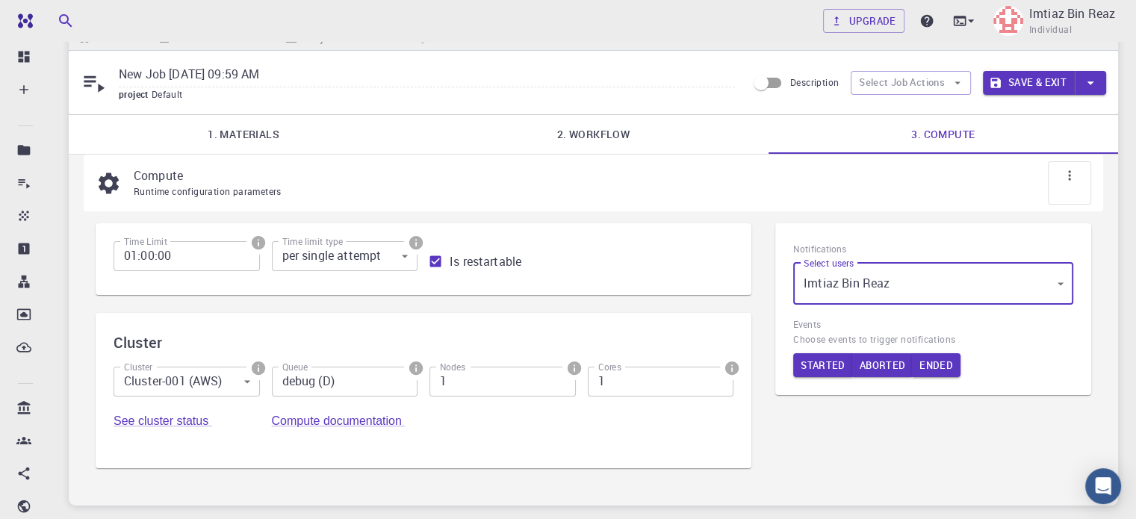
scroll to position [33, 0]
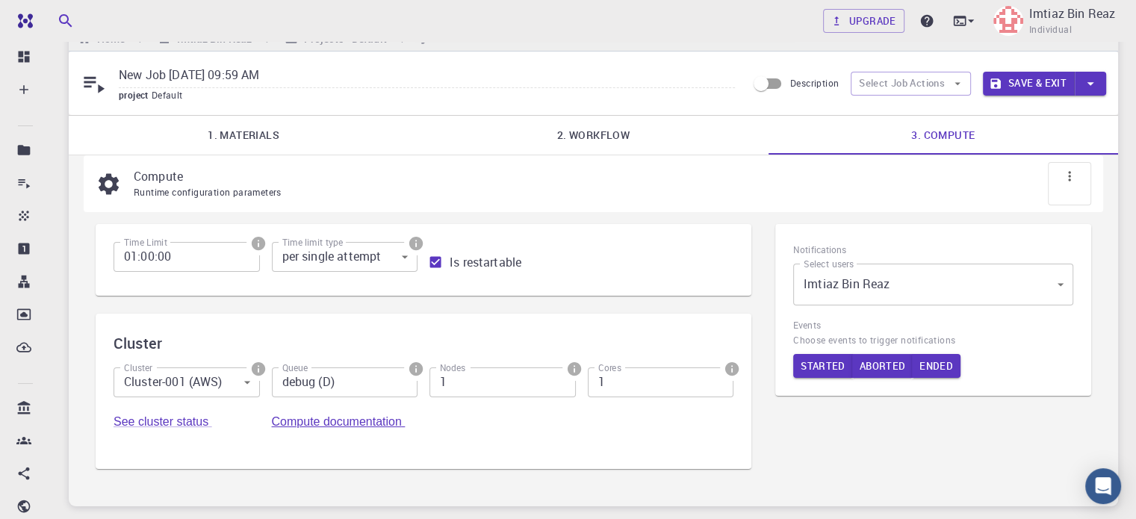
click at [405, 415] on link "Compute documentation" at bounding box center [339, 421] width 134 height 13
